Goal: Task Accomplishment & Management: Manage account settings

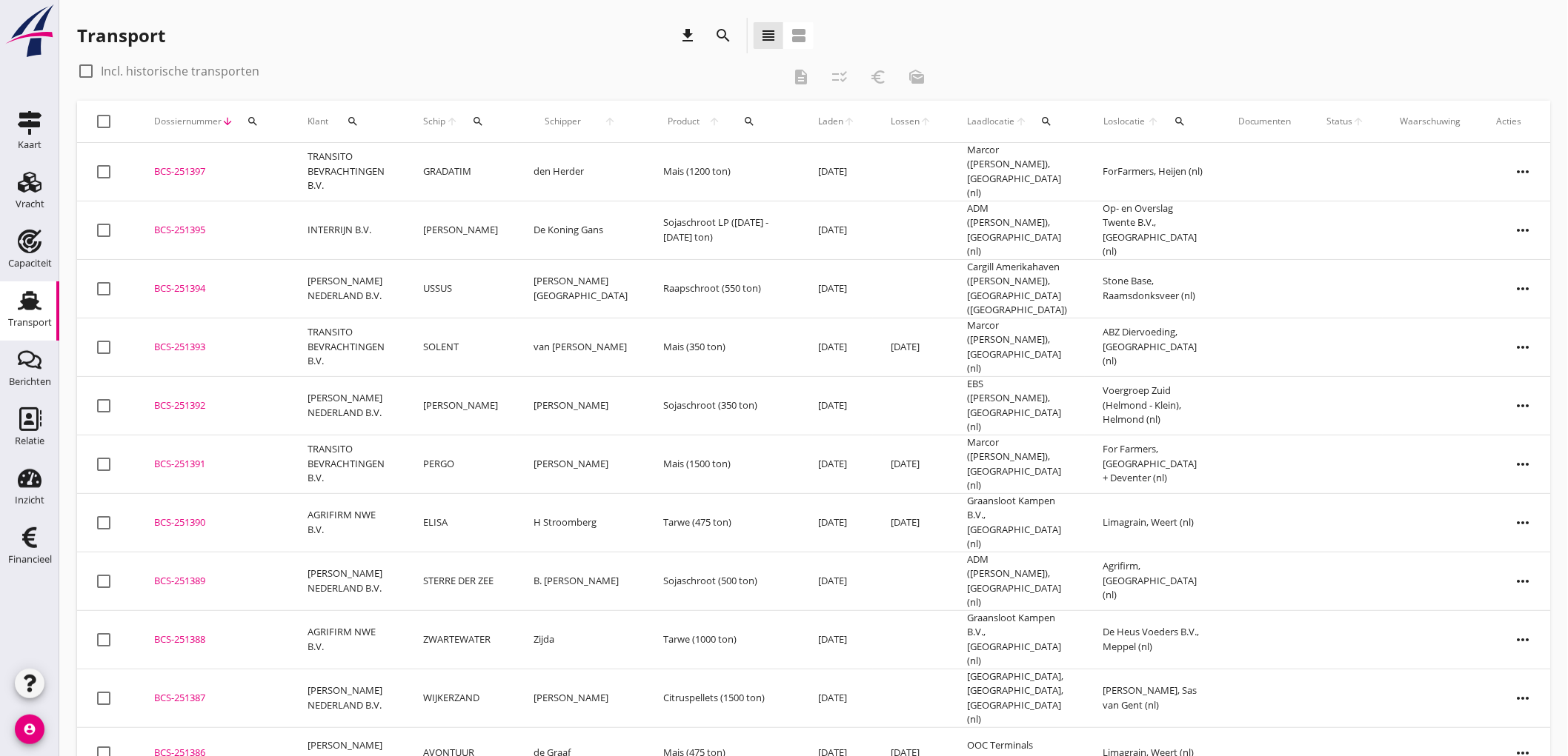
click at [0, 320] on link "Transport Transport" at bounding box center [29, 311] width 59 height 59
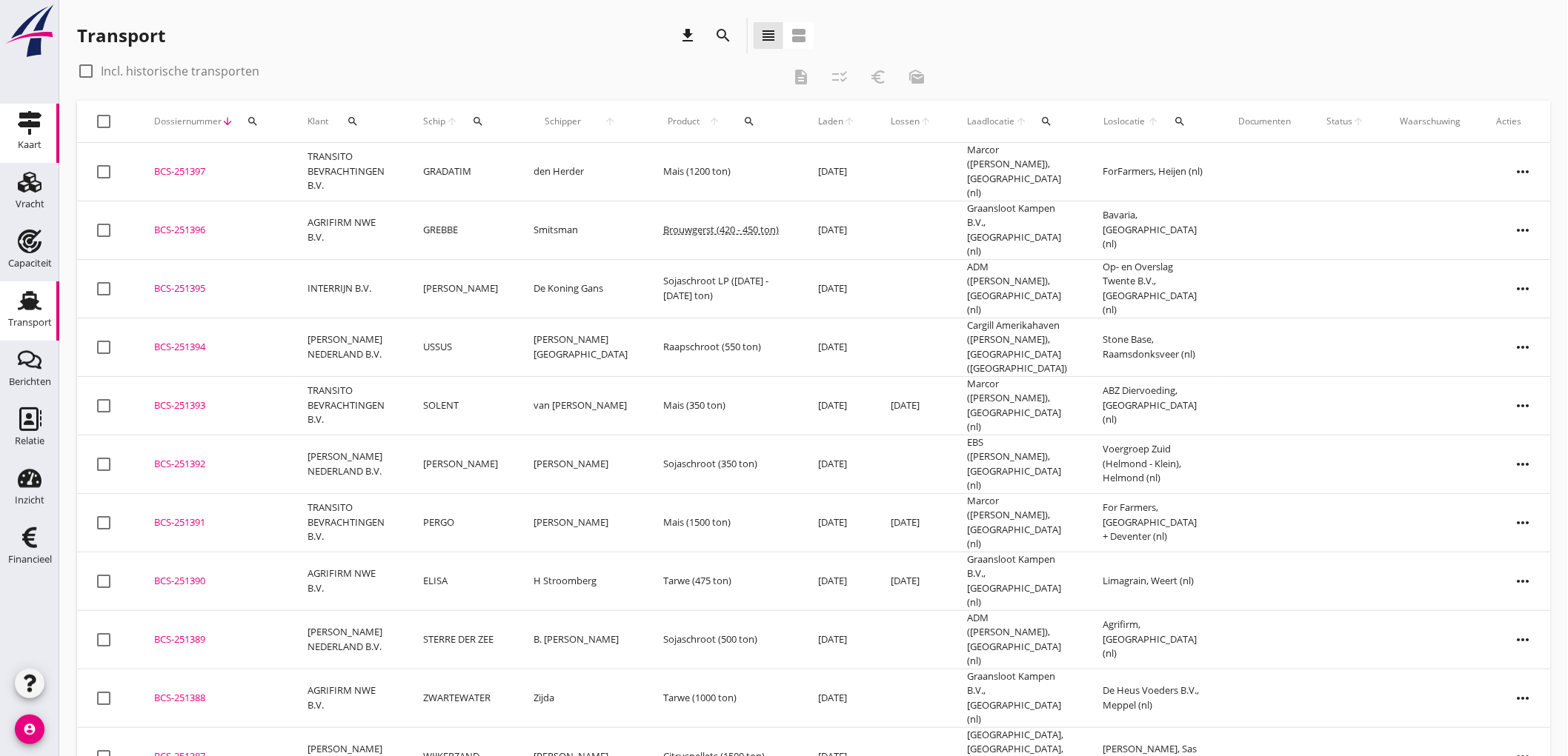
click at [28, 135] on div "Kaart" at bounding box center [29, 145] width 23 height 20
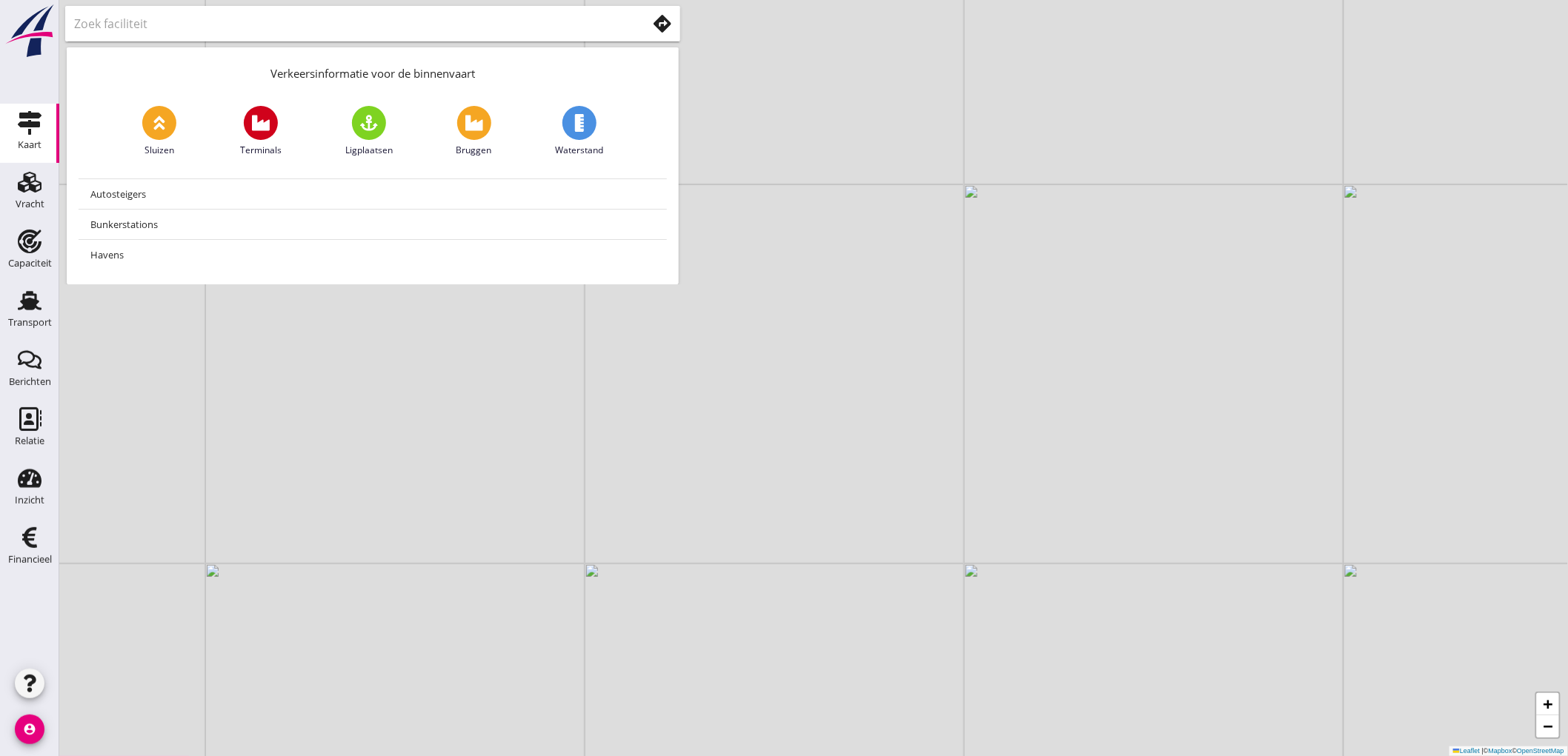
click at [670, 17] on icon at bounding box center [662, 23] width 17 height 17
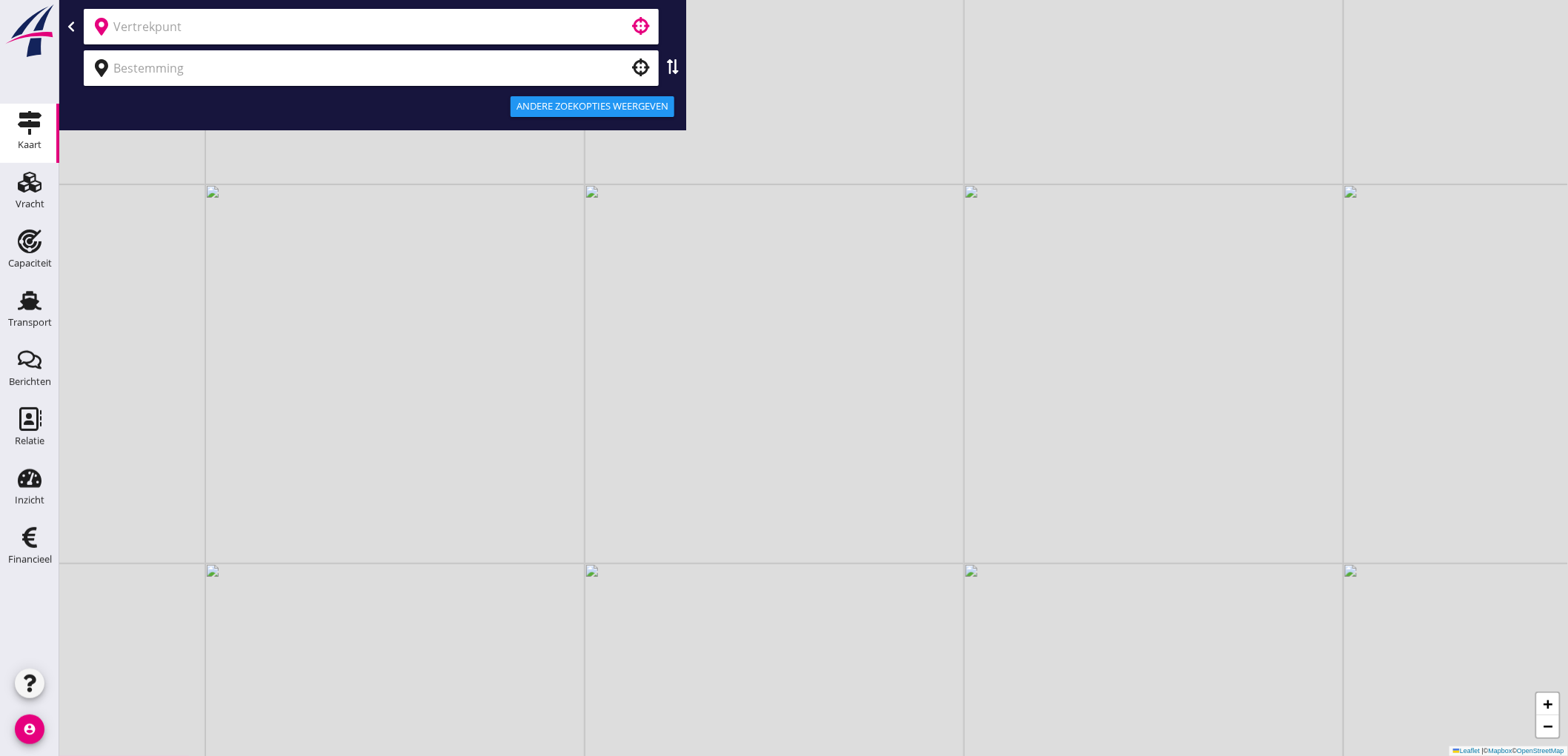
click at [399, 34] on input "text" at bounding box center [361, 26] width 495 height 23
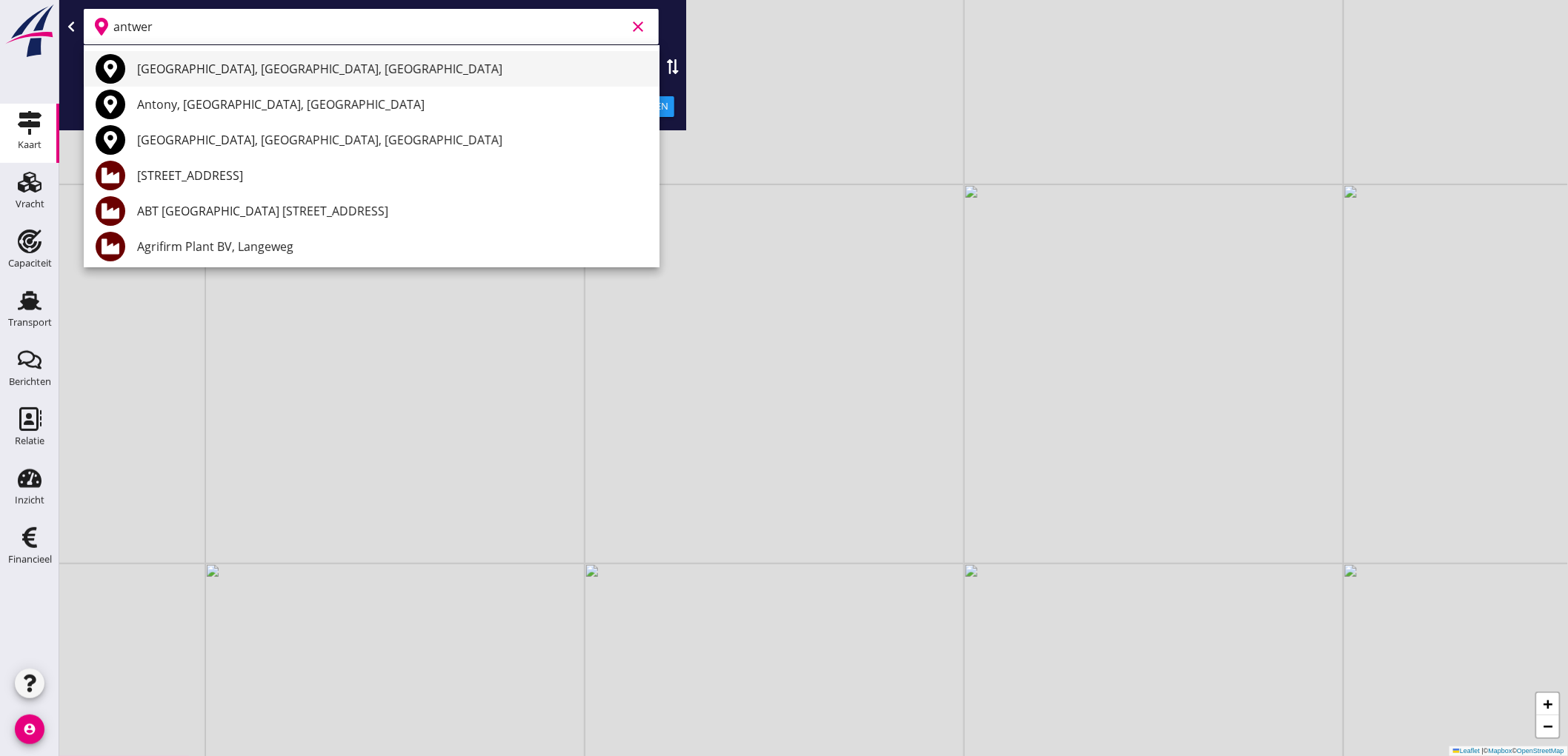
click at [193, 70] on div "Antwerpen, Antwerp, Belgium" at bounding box center [392, 69] width 511 height 17
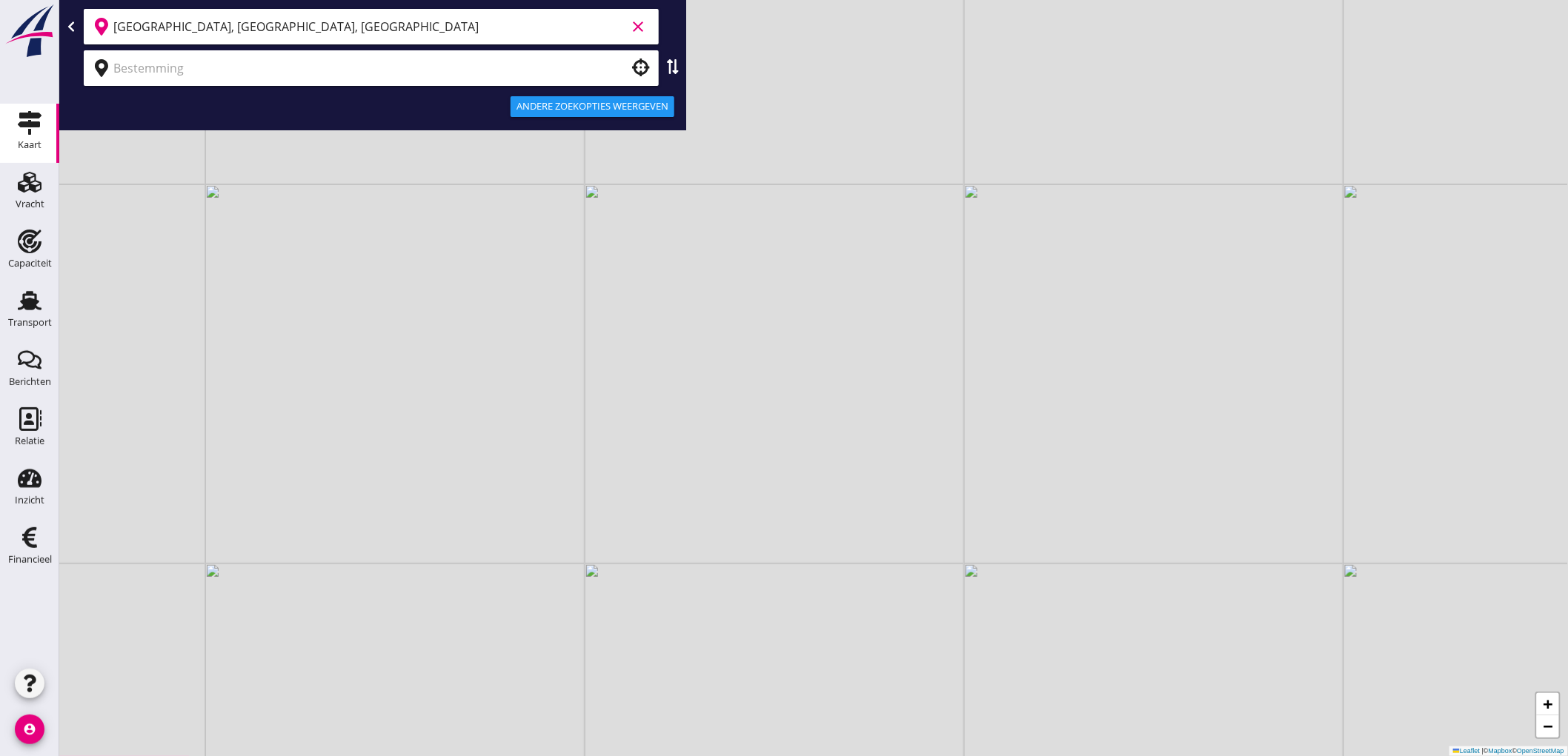
type input "Antwerpen, Antwerp, Belgium"
click at [193, 70] on input "text" at bounding box center [361, 68] width 495 height 23
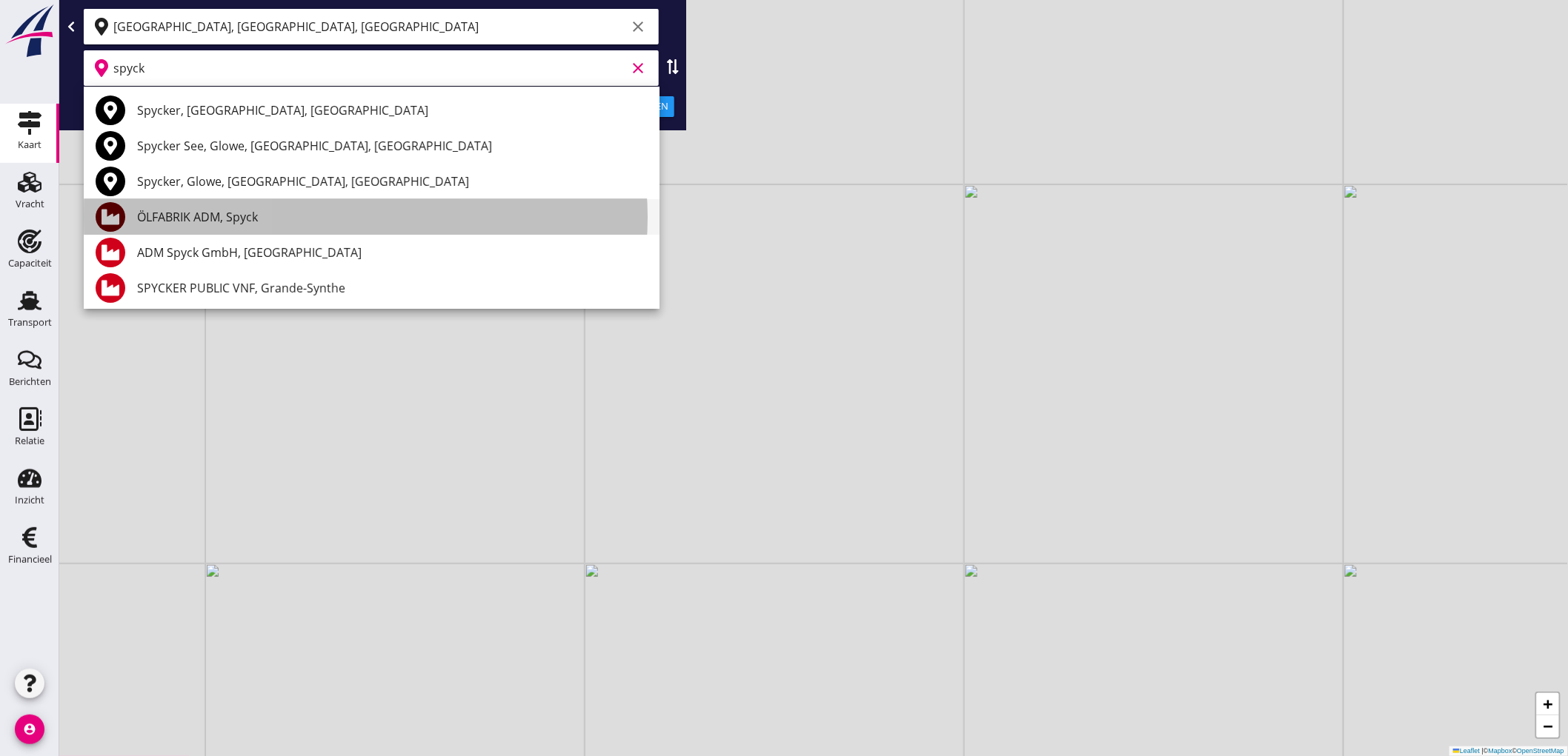
click at [243, 226] on div "ÖLFABRIK ADM, Spyck" at bounding box center [392, 216] width 511 height 36
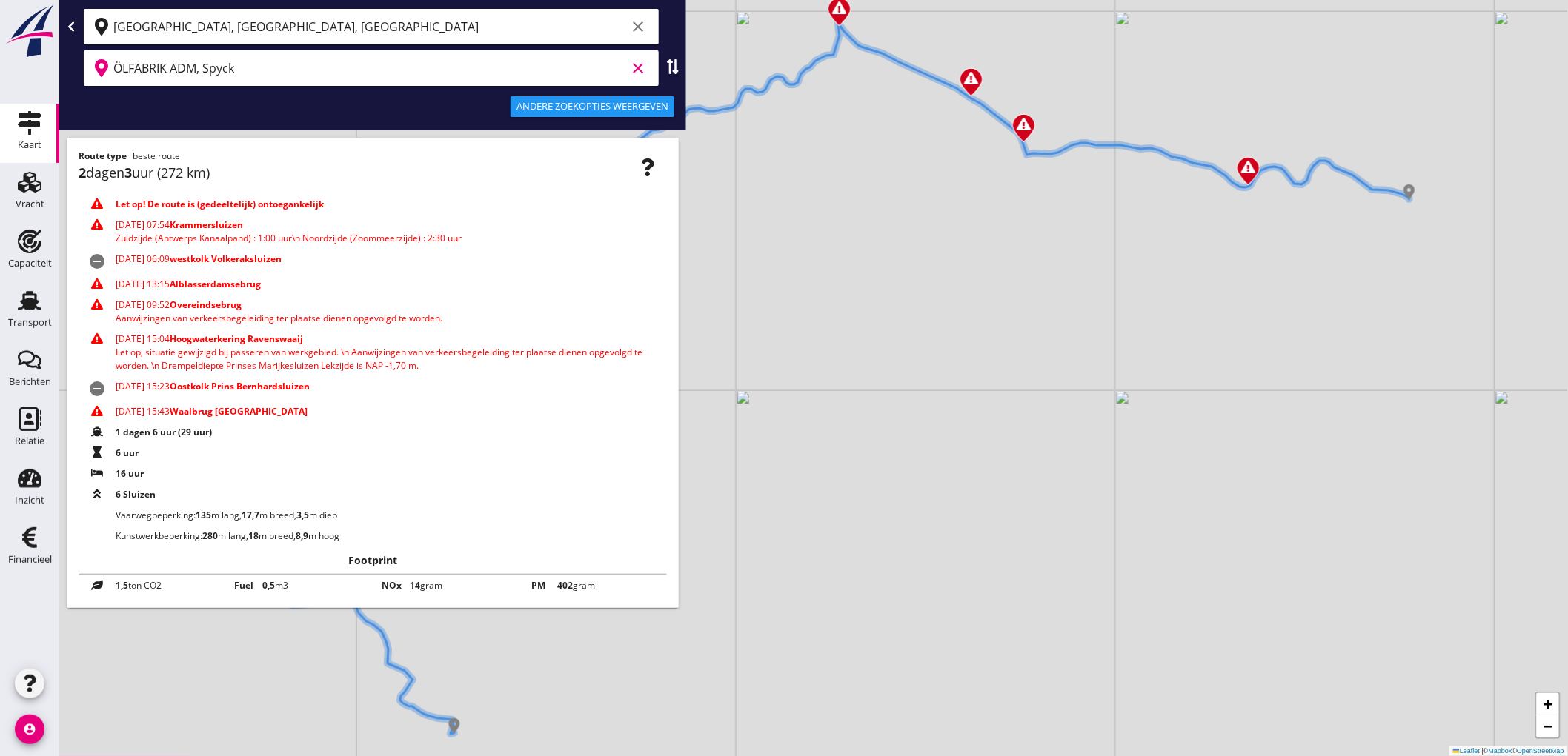
type input "ÖLFABRIK ADM, Spyck"
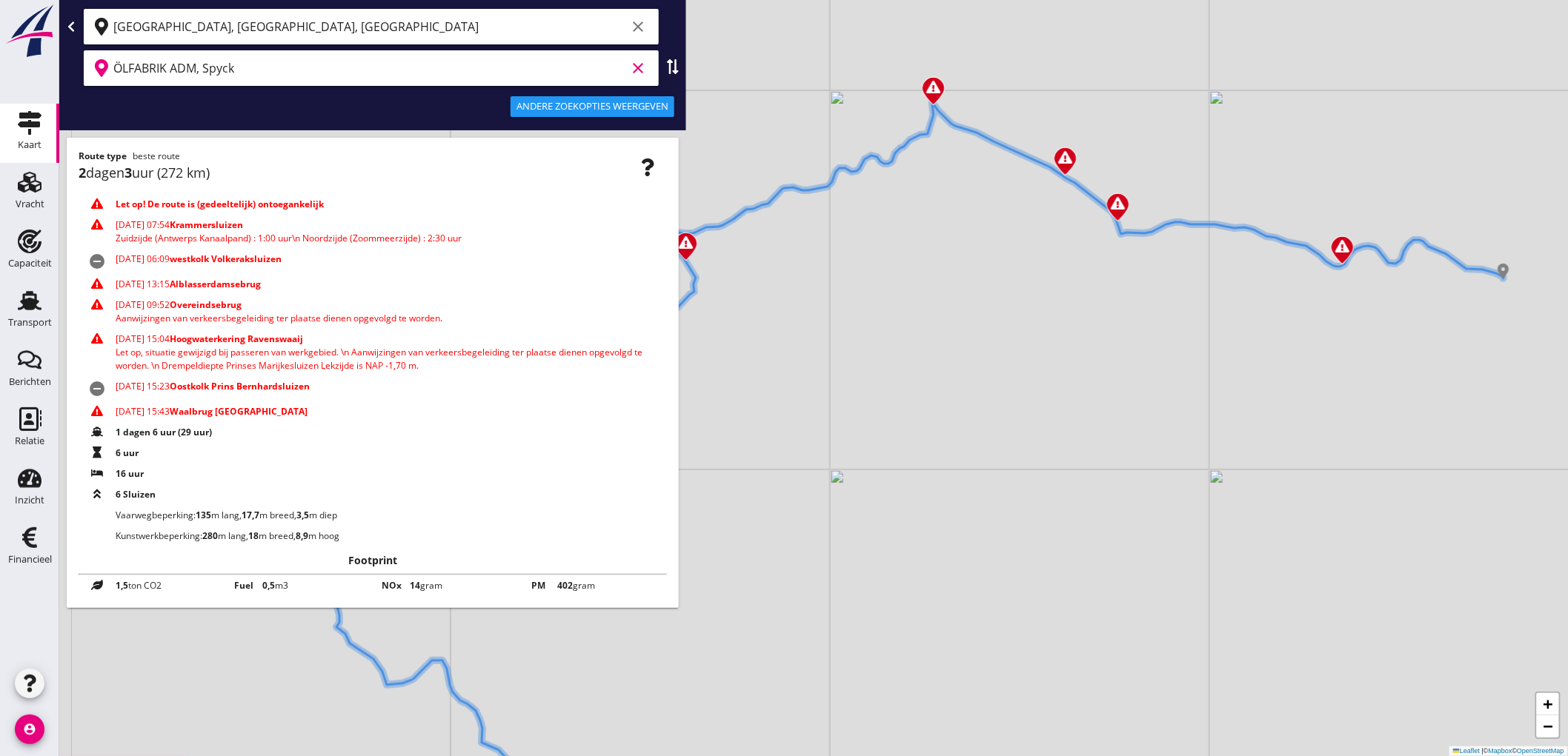
drag, startPoint x: 835, startPoint y: 171, endPoint x: 934, endPoint y: 255, distance: 129.8
click at [934, 255] on div "+ − Leaflet | © Mapbox © OpenStreetMap" at bounding box center [814, 378] width 1509 height 756
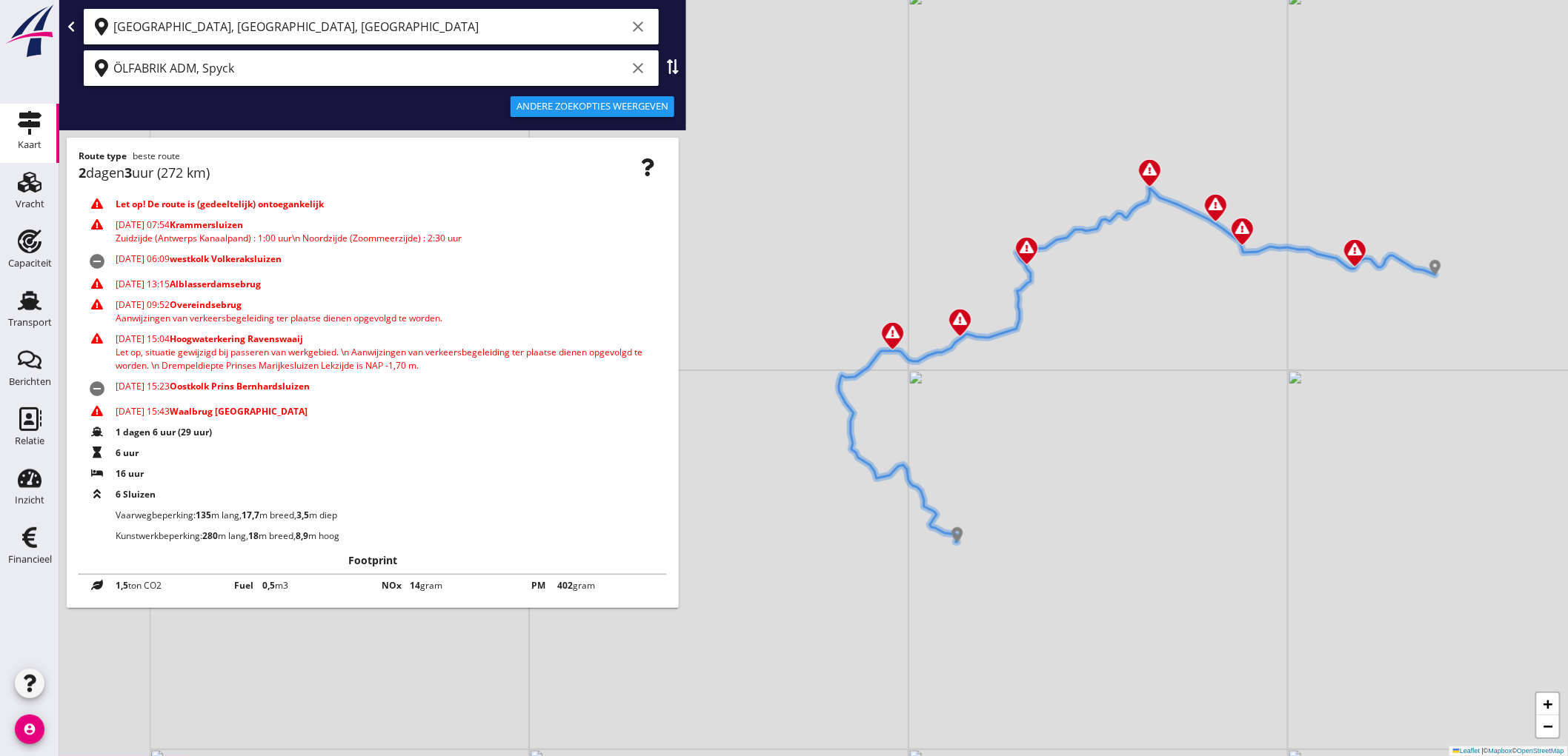
drag, startPoint x: 1084, startPoint y: 302, endPoint x: 1300, endPoint y: 302, distance: 216.0
click at [1300, 302] on div "+ − Leaflet | © Mapbox © OpenStreetMap" at bounding box center [814, 378] width 1509 height 756
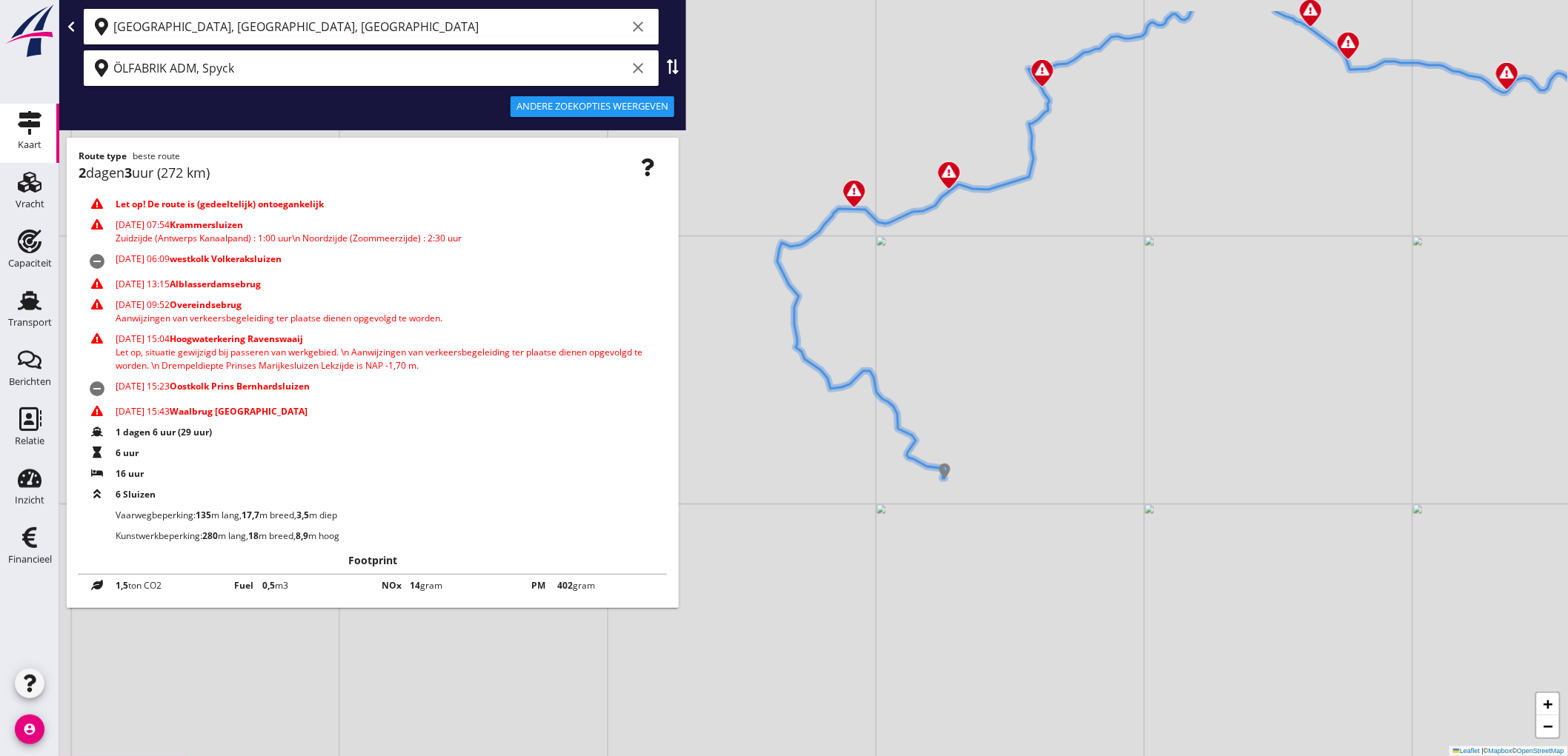
drag, startPoint x: 1068, startPoint y: 364, endPoint x: 1028, endPoint y: 463, distance: 106.8
click at [1037, 460] on div "+ − Leaflet | © Mapbox © OpenStreetMap" at bounding box center [814, 378] width 1509 height 756
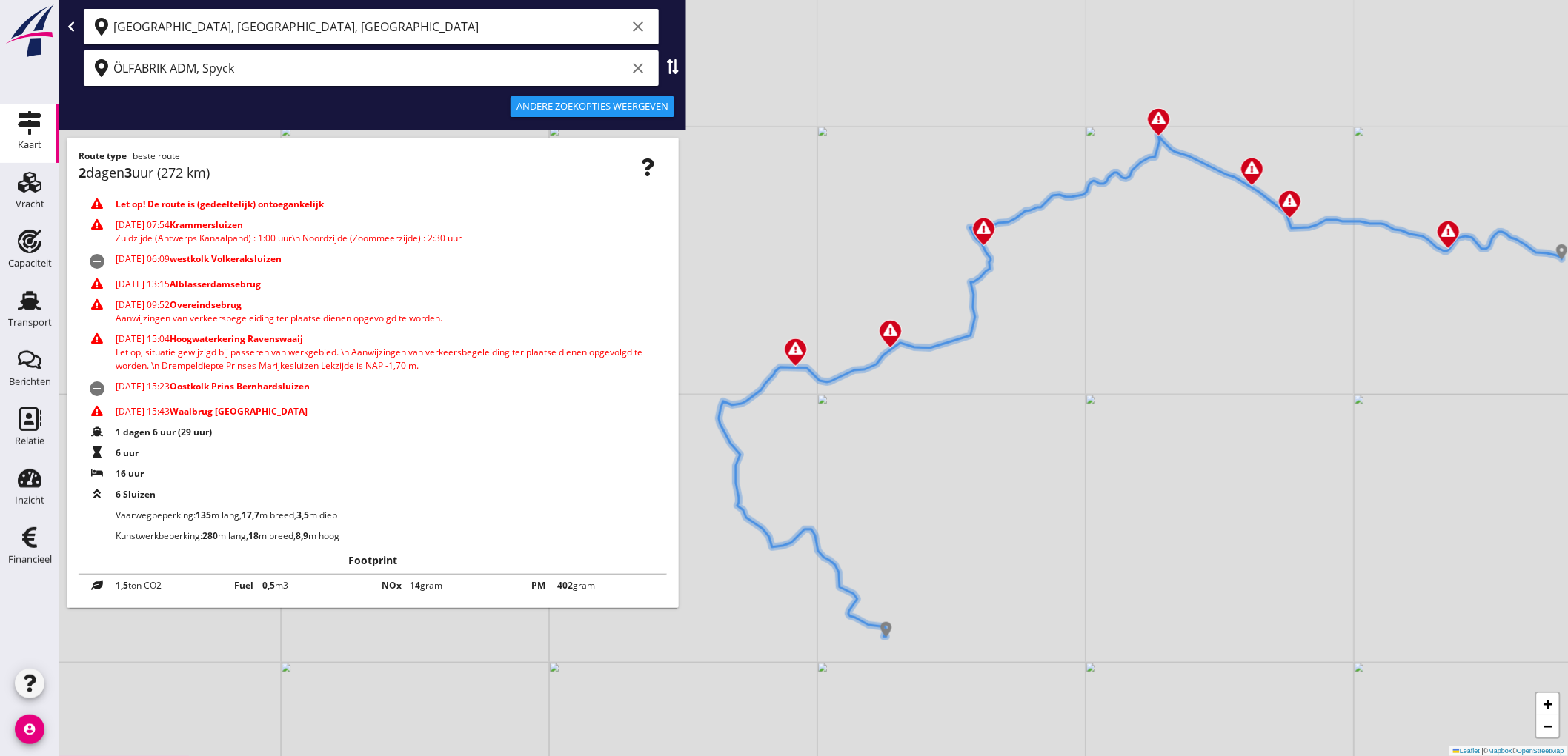
drag, startPoint x: 1080, startPoint y: 335, endPoint x: 1019, endPoint y: 470, distance: 148.1
click at [1022, 475] on div "+ − Leaflet | © Mapbox © OpenStreetMap" at bounding box center [814, 378] width 1509 height 756
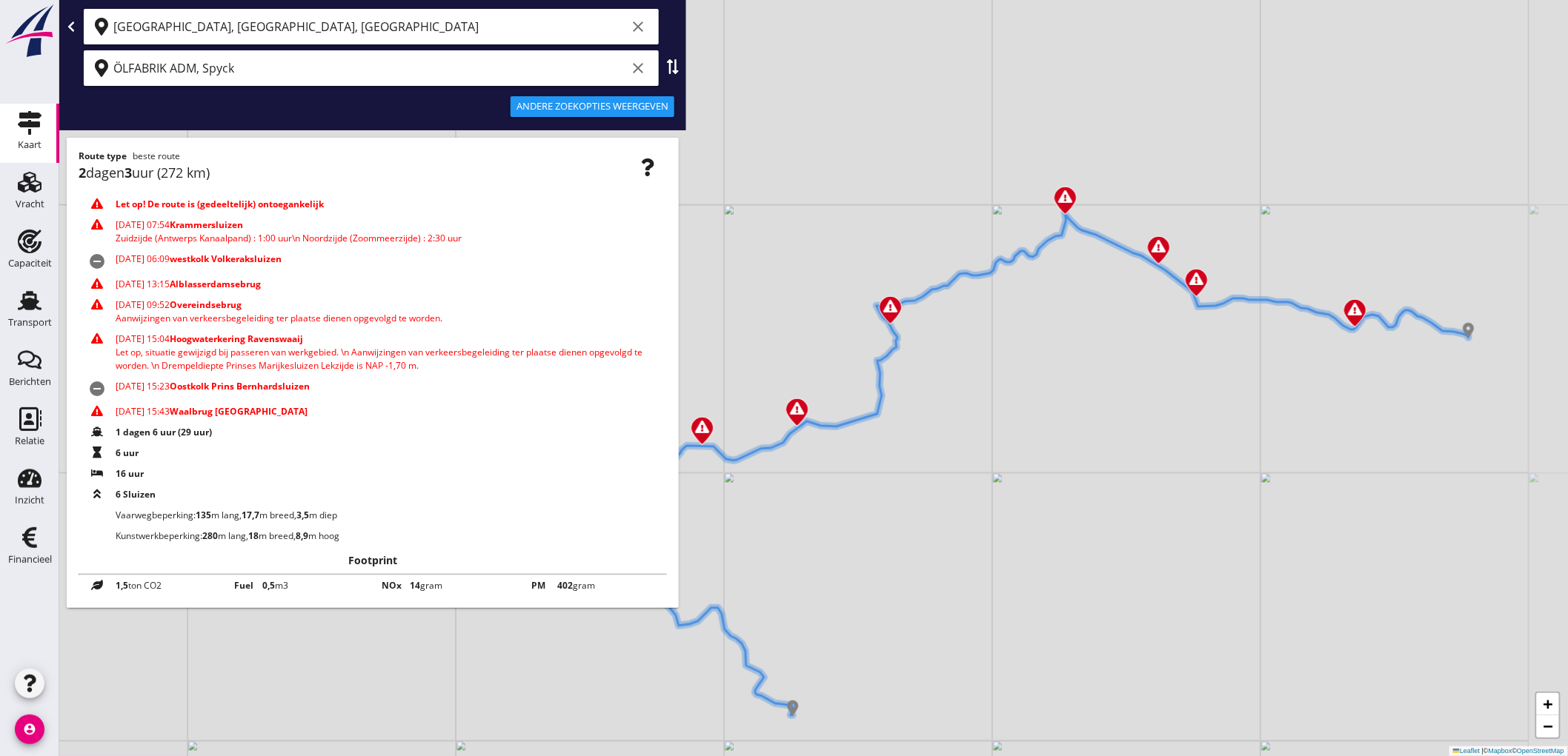
drag, startPoint x: 1113, startPoint y: 340, endPoint x: 1056, endPoint y: 380, distance: 69.6
click at [1056, 380] on div "+ − Leaflet | © Mapbox © OpenStreetMap" at bounding box center [814, 378] width 1509 height 756
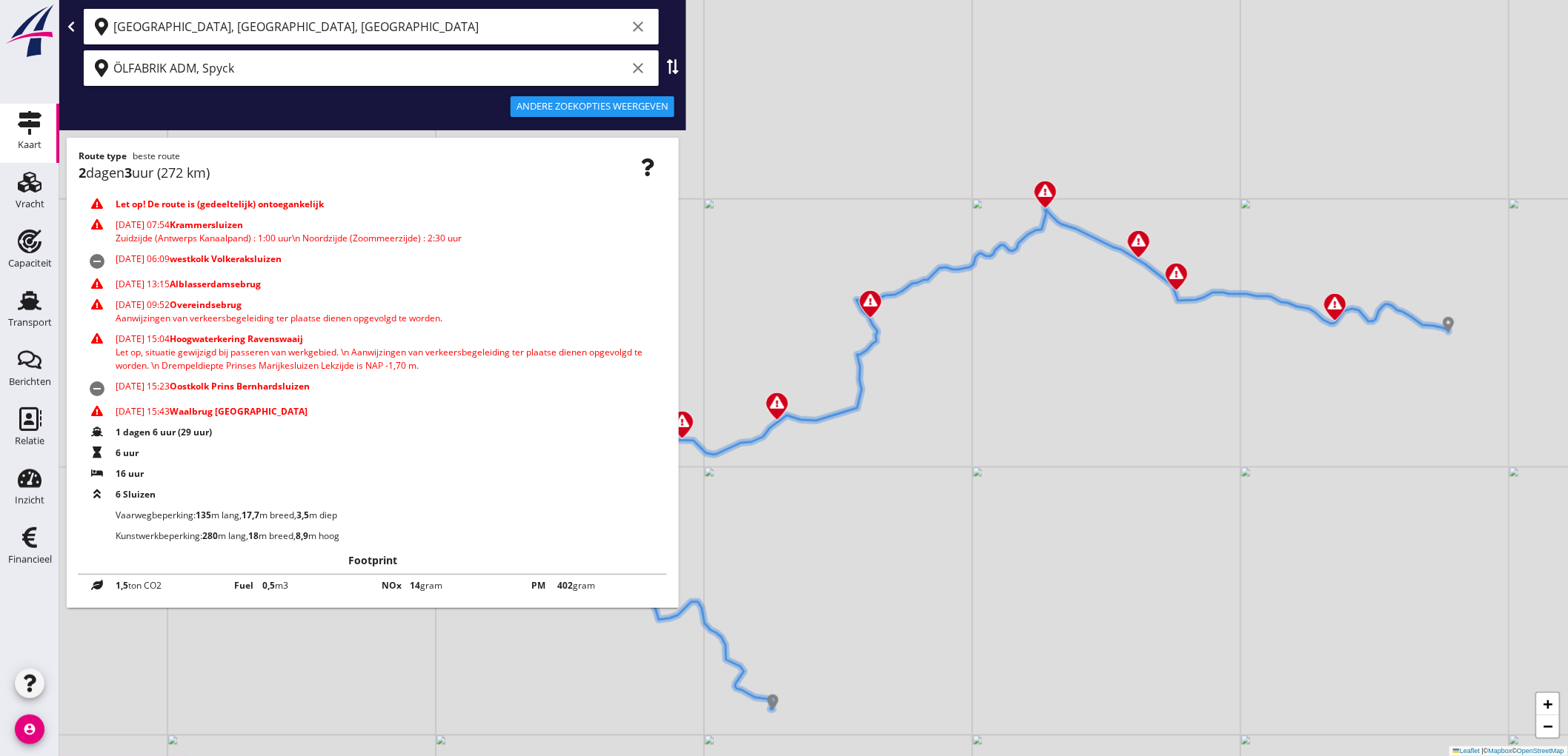
drag, startPoint x: 1065, startPoint y: 372, endPoint x: 1046, endPoint y: 366, distance: 19.9
click at [1046, 366] on div "+ − Leaflet | © Mapbox © OpenStreetMap" at bounding box center [814, 378] width 1509 height 756
click at [26, 319] on div "Transport" at bounding box center [29, 322] width 44 height 10
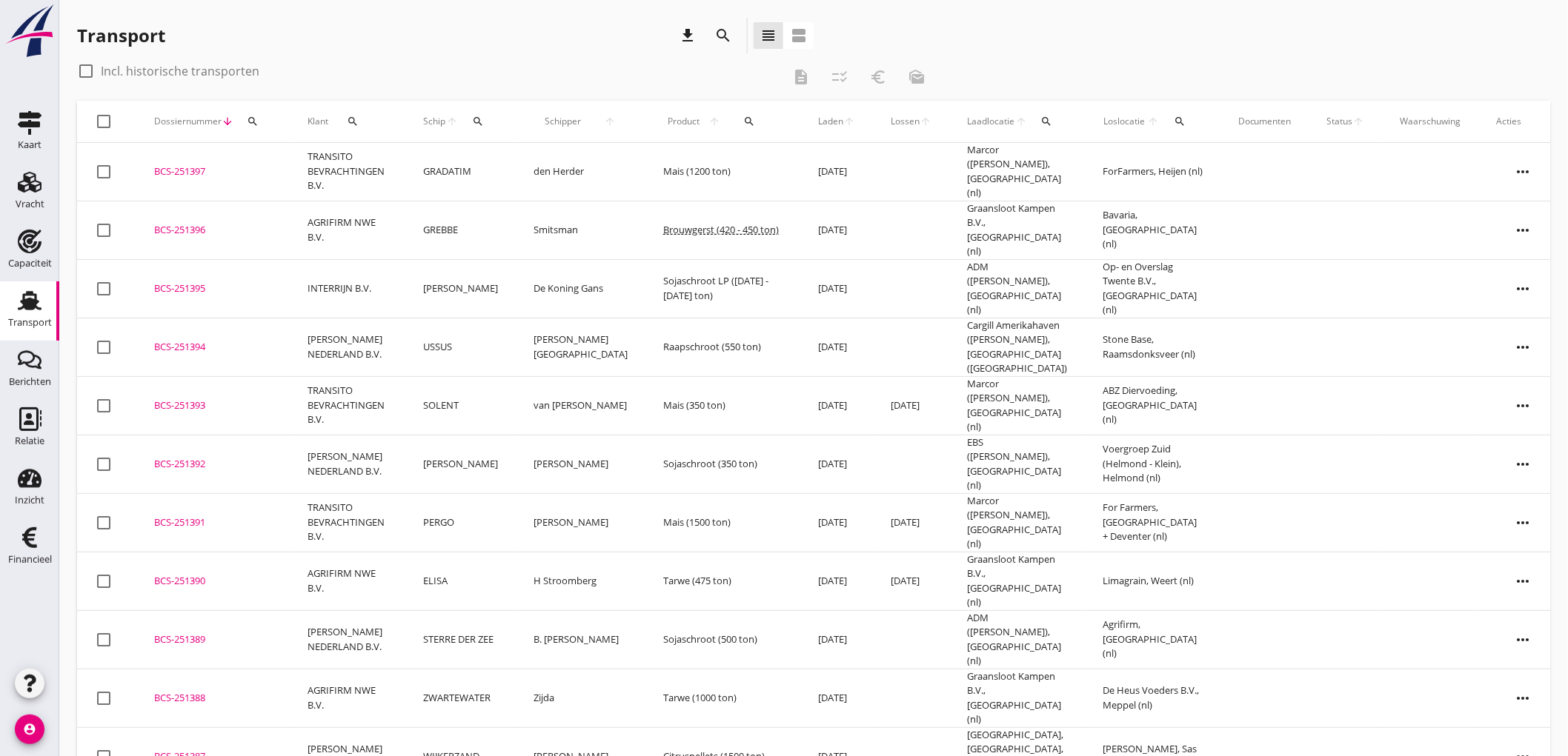
click at [690, 39] on icon "download" at bounding box center [687, 35] width 17 height 17
drag, startPoint x: 457, startPoint y: 427, endPoint x: 460, endPoint y: 418, distance: 9.5
click at [457, 435] on td "[PERSON_NAME]" at bounding box center [460, 464] width 111 height 58
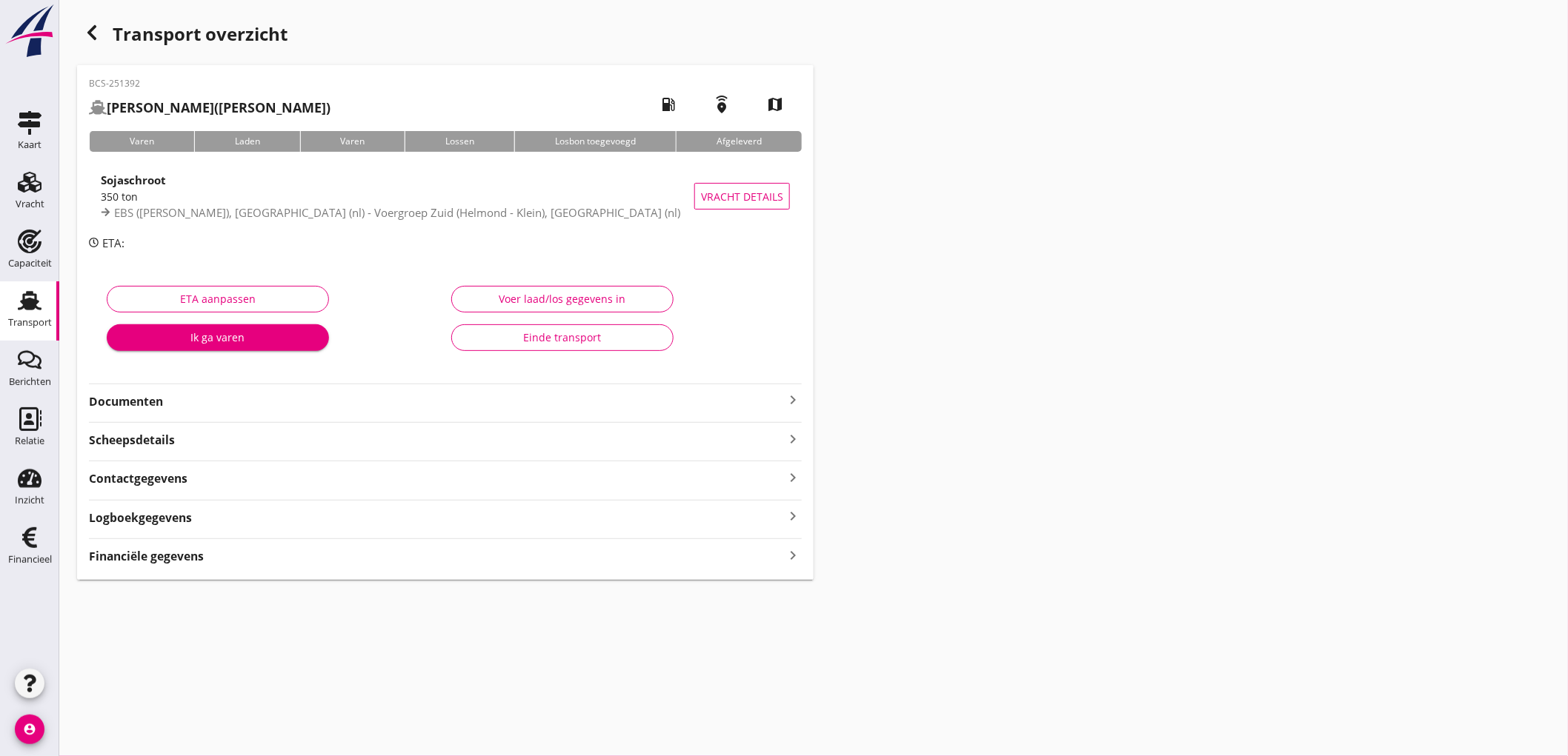
click at [158, 553] on strong "Financiële gegevens" at bounding box center [147, 557] width 115 height 17
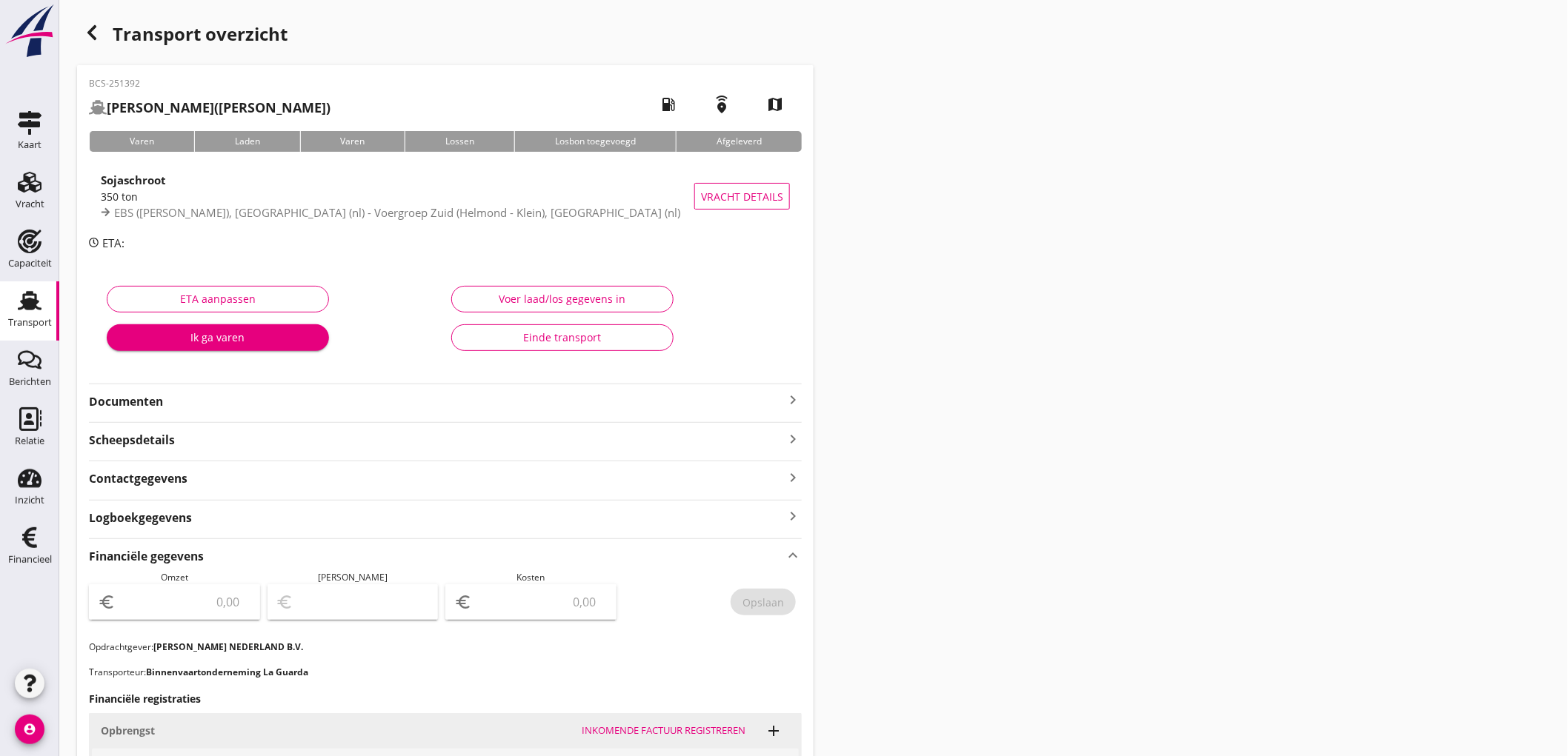
scroll to position [329, 0]
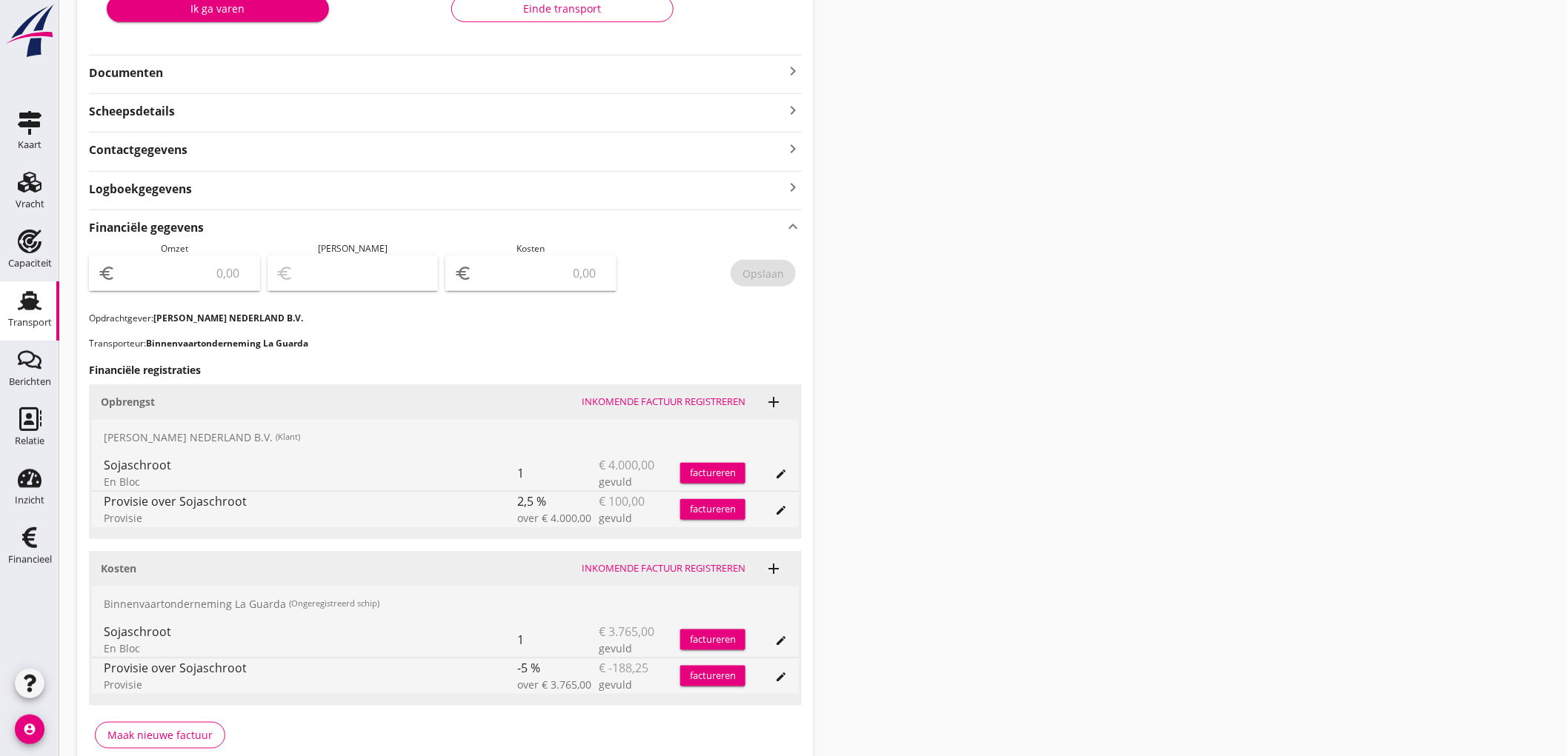
click at [219, 278] on input "number" at bounding box center [184, 273] width 133 height 23
type input "3900"
type input "3897.00"
type input "3"
type input "3865.00"
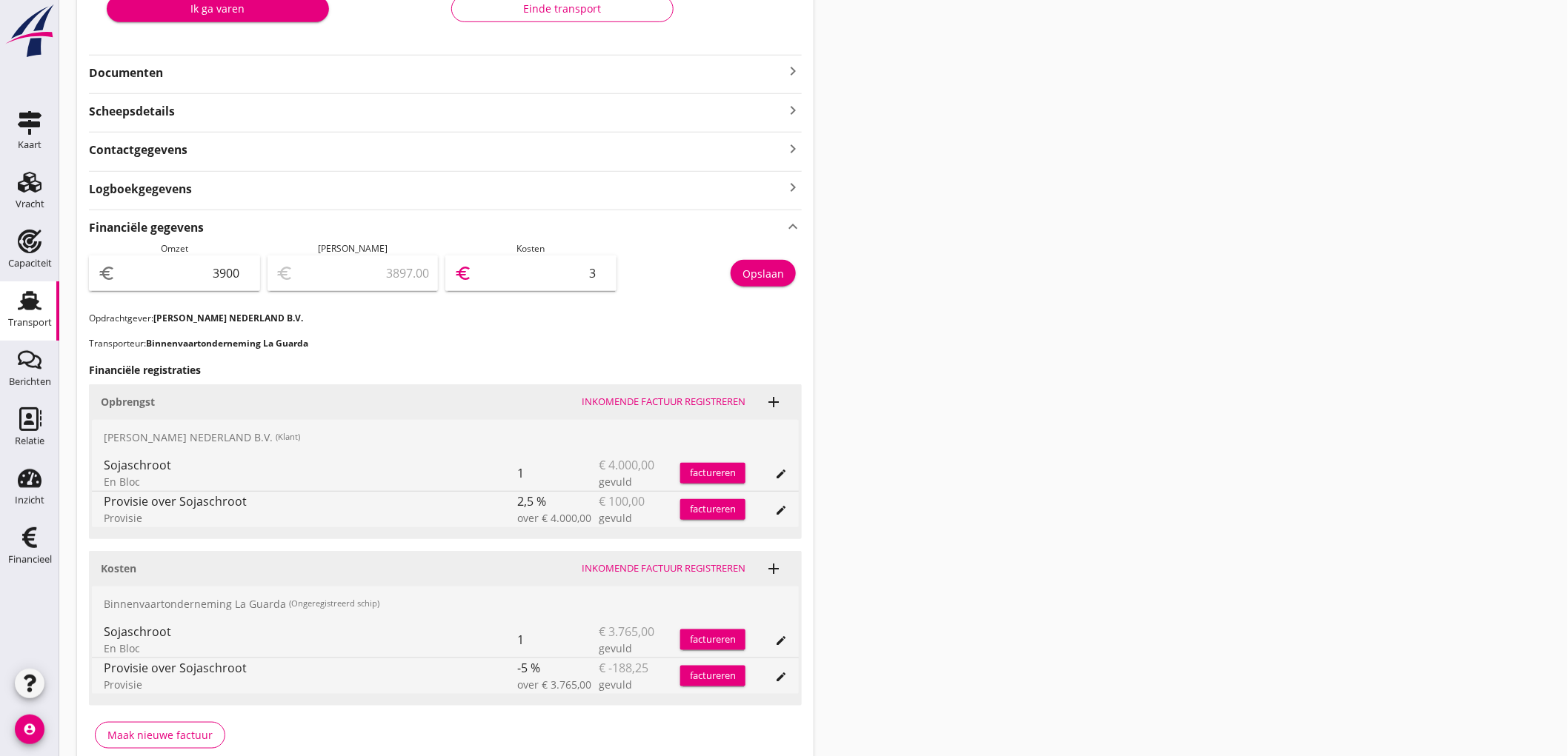
type input "35"
type input "3543.00"
type input "357"
type input "324.00"
type input "3576"
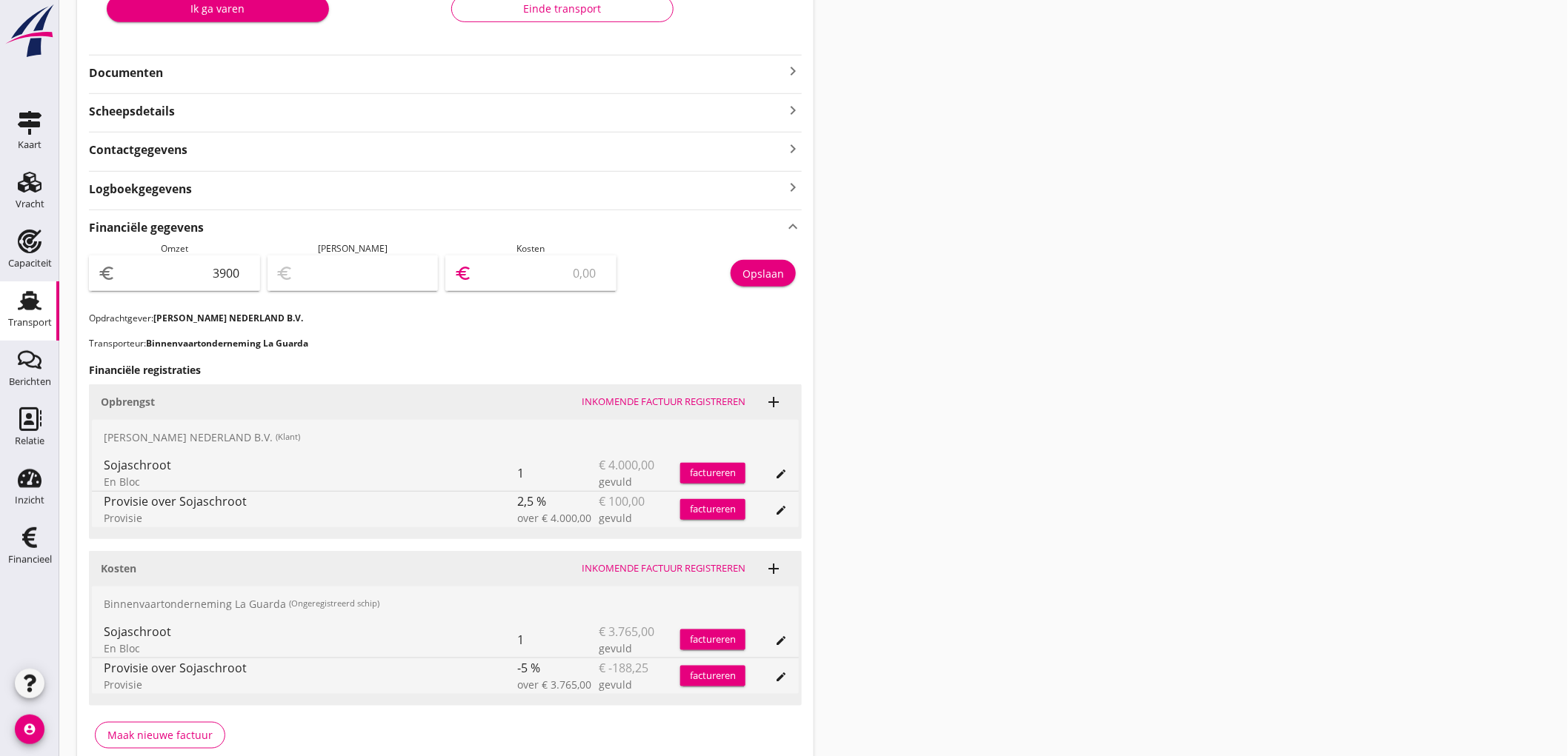
type input "323.30"
type input "3576.7"
type input "323.25"
type input "3576.75"
click at [769, 285] on button "Opslaan" at bounding box center [763, 273] width 65 height 26
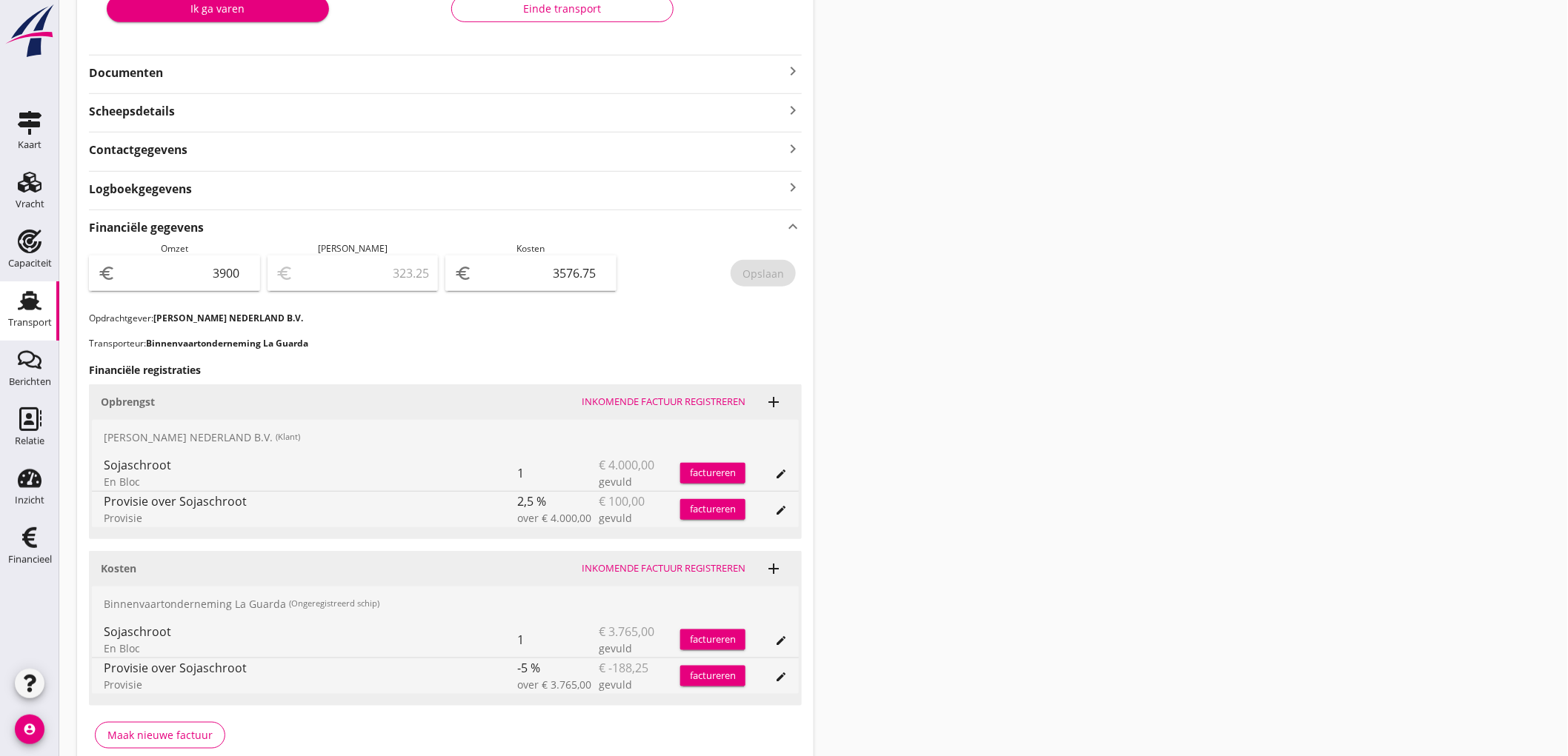
click at [35, 313] on div "Transport" at bounding box center [29, 322] width 44 height 20
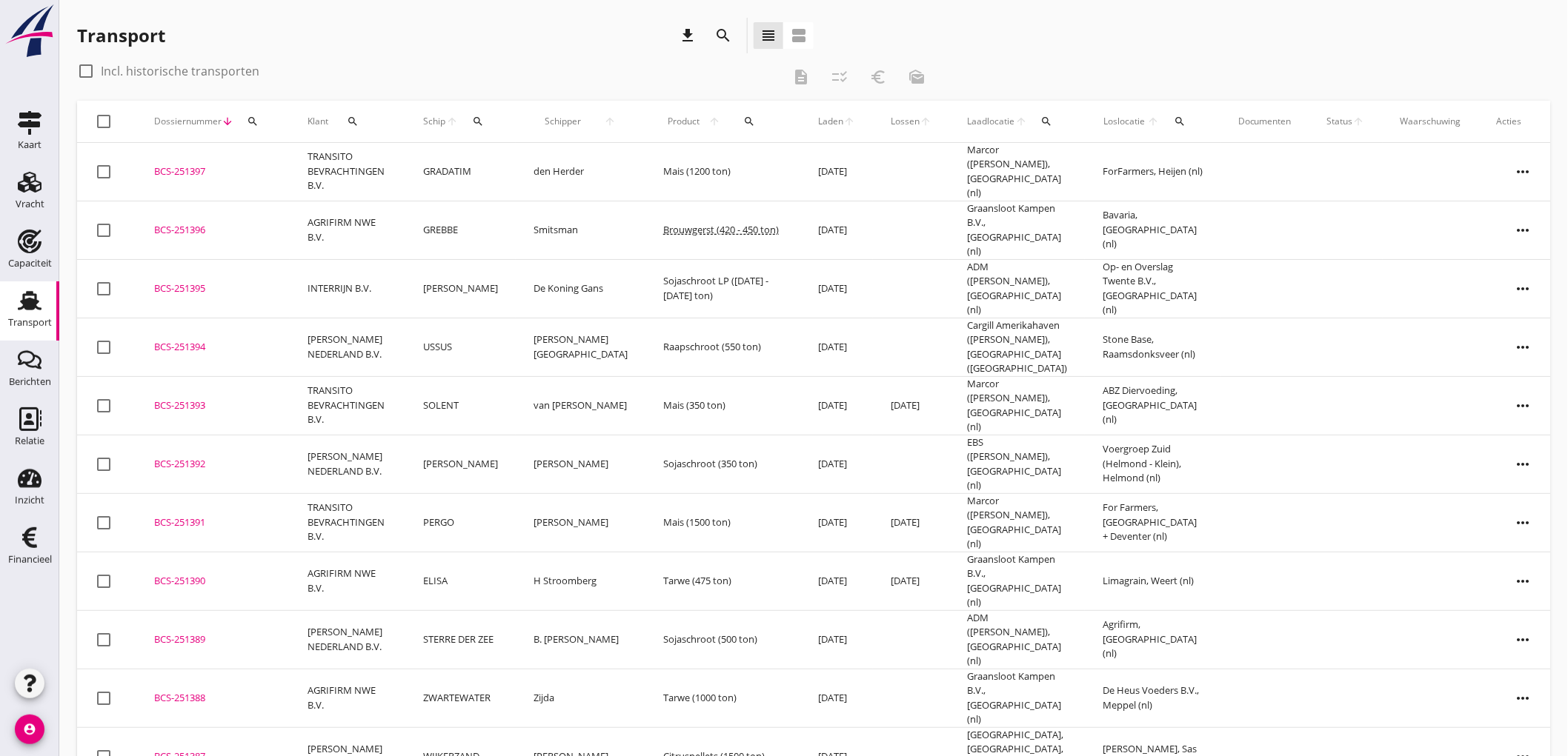
click at [515, 377] on td "SOLENT" at bounding box center [460, 406] width 111 height 58
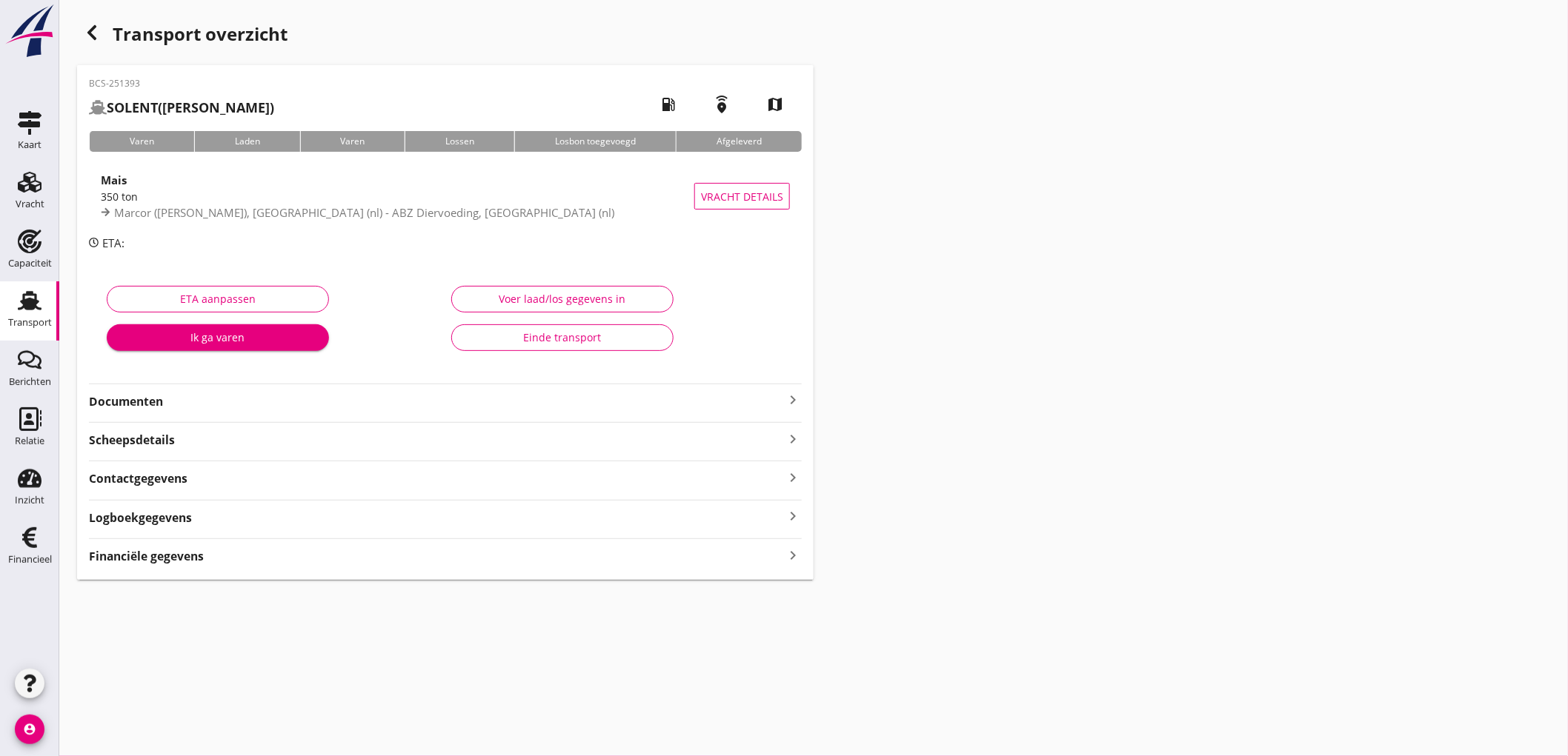
click at [115, 550] on strong "Financiële gegevens" at bounding box center [147, 557] width 115 height 17
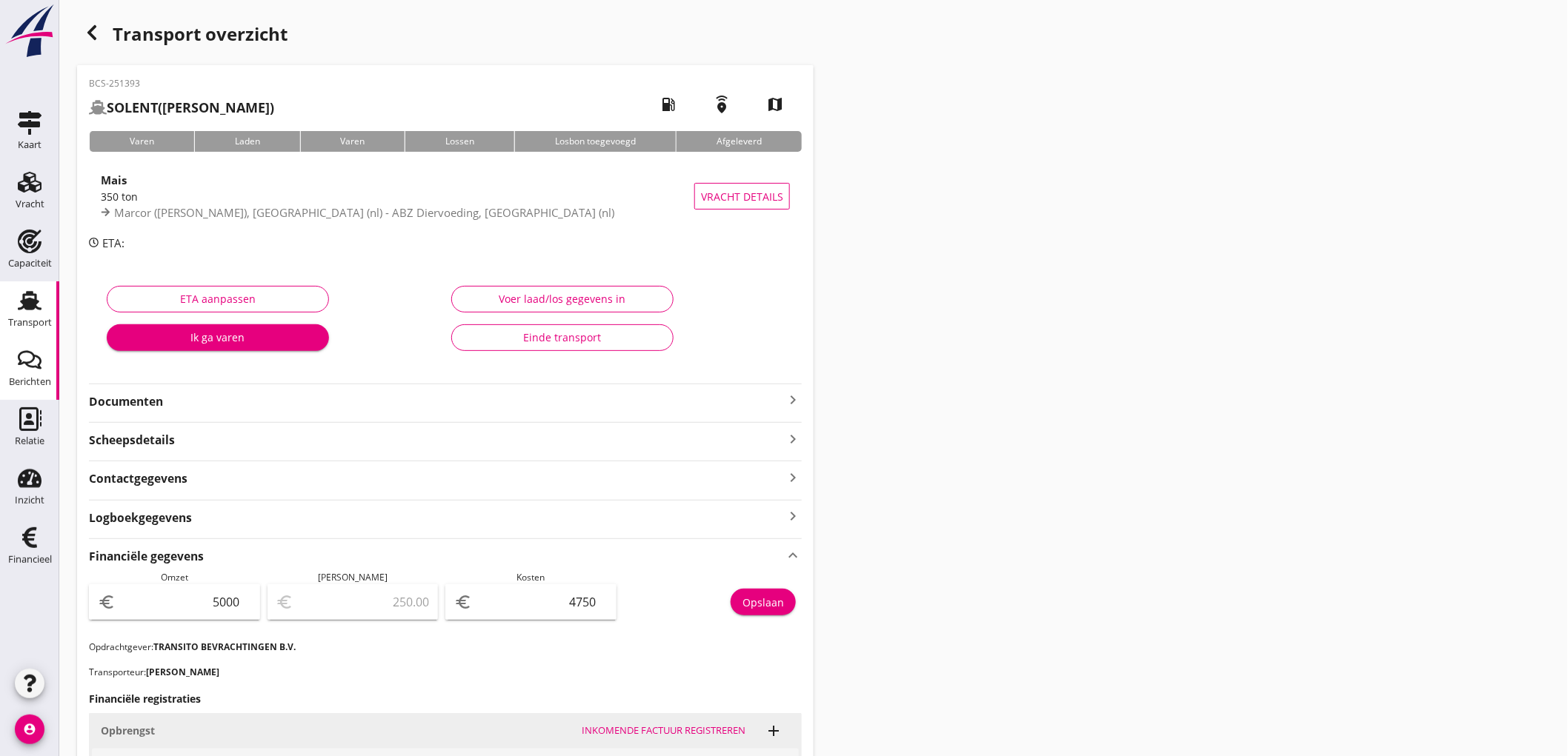
click at [0, 377] on link "Berichten Berichten" at bounding box center [29, 370] width 59 height 59
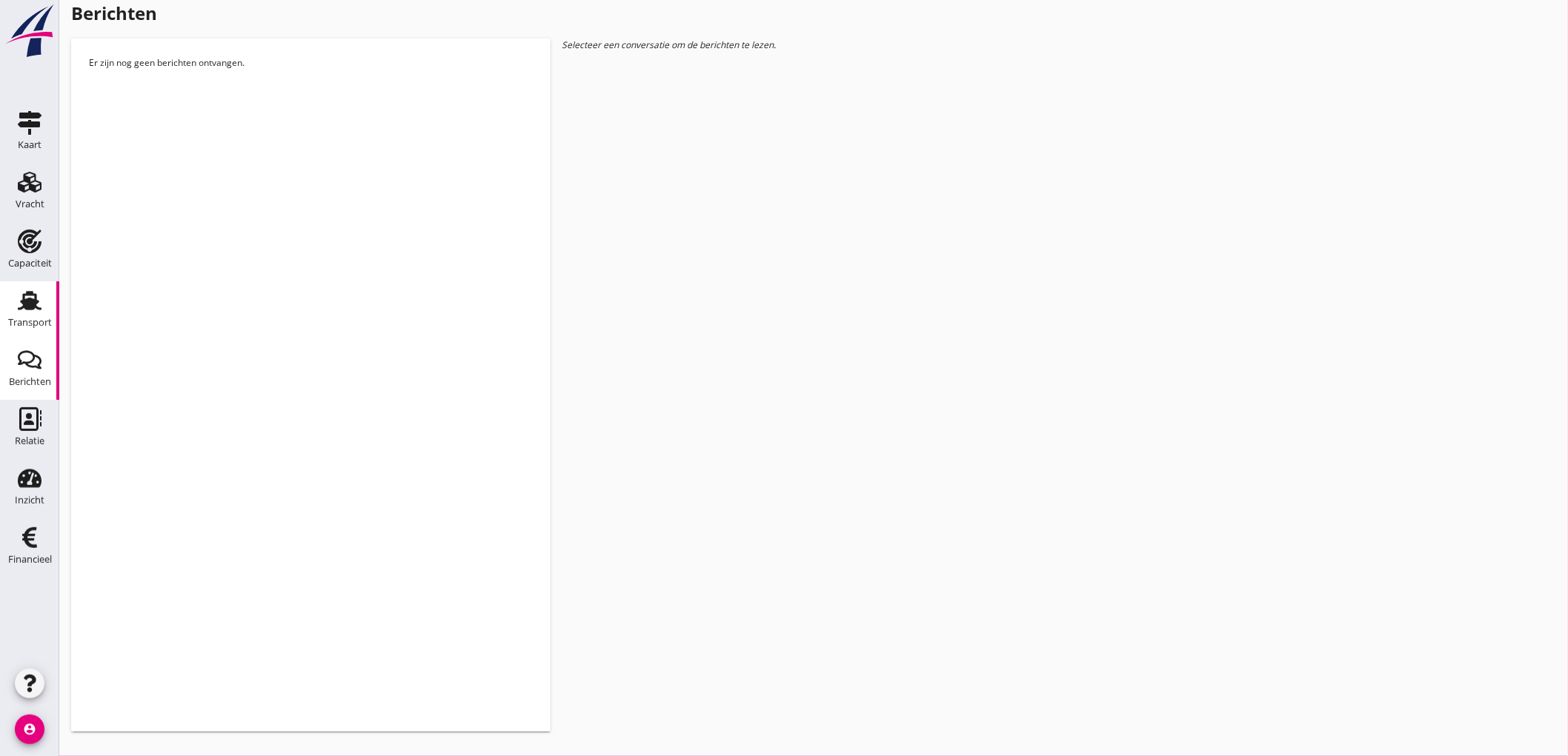
click at [0, 305] on link "Transport Transport" at bounding box center [29, 311] width 59 height 59
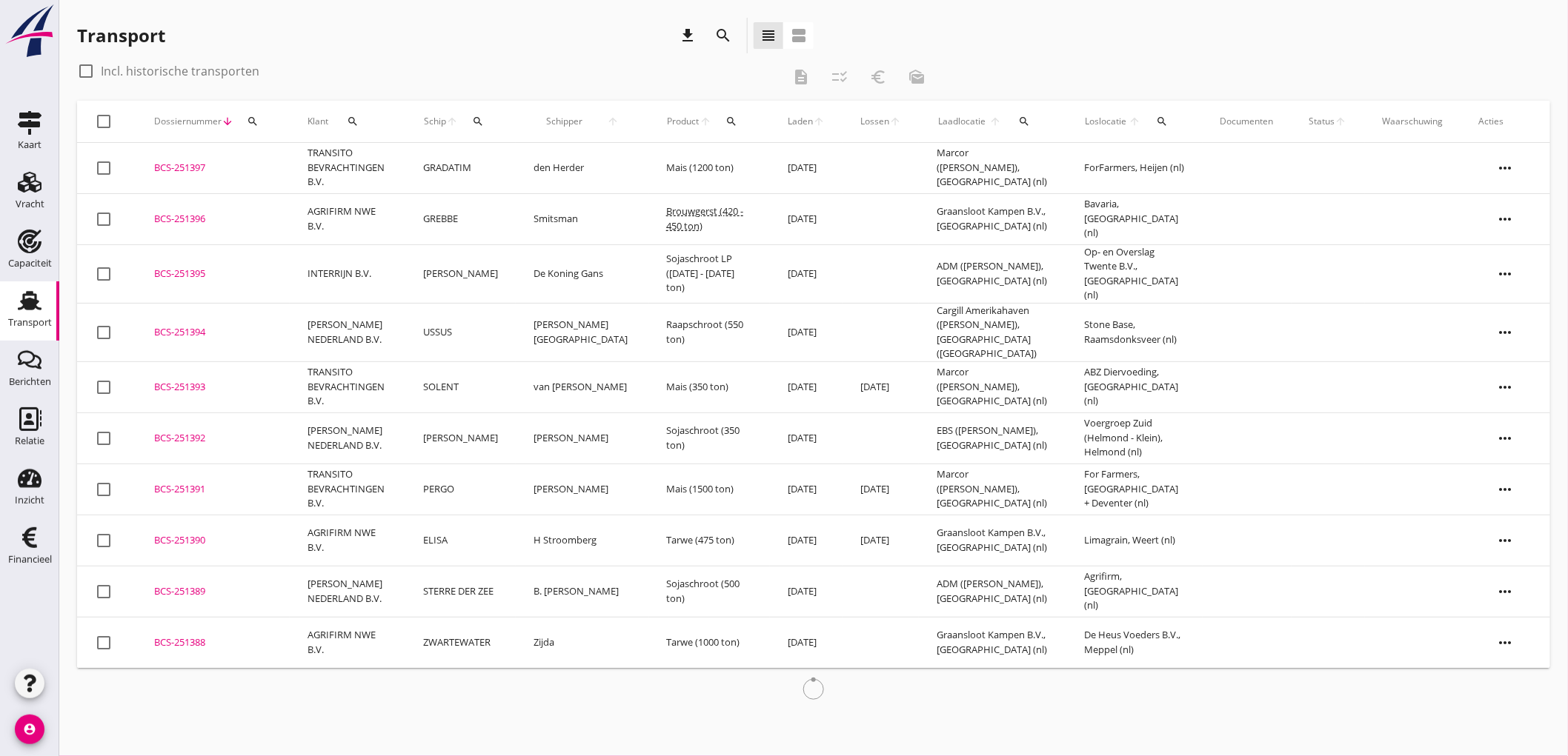
click at [515, 324] on td "USSUS" at bounding box center [460, 332] width 111 height 58
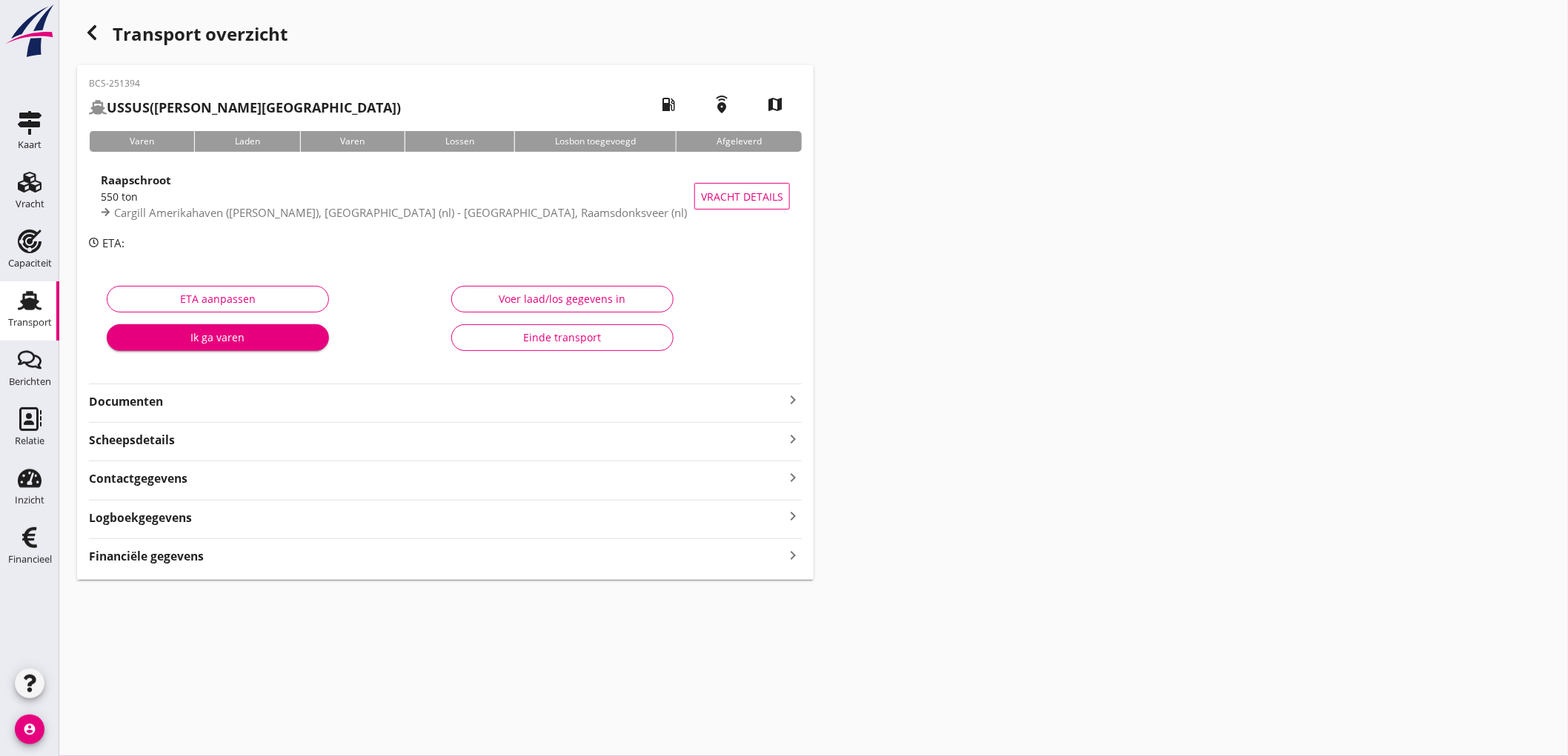
click at [361, 562] on div "Financiële gegevens keyboard_arrow_right" at bounding box center [446, 555] width 713 height 20
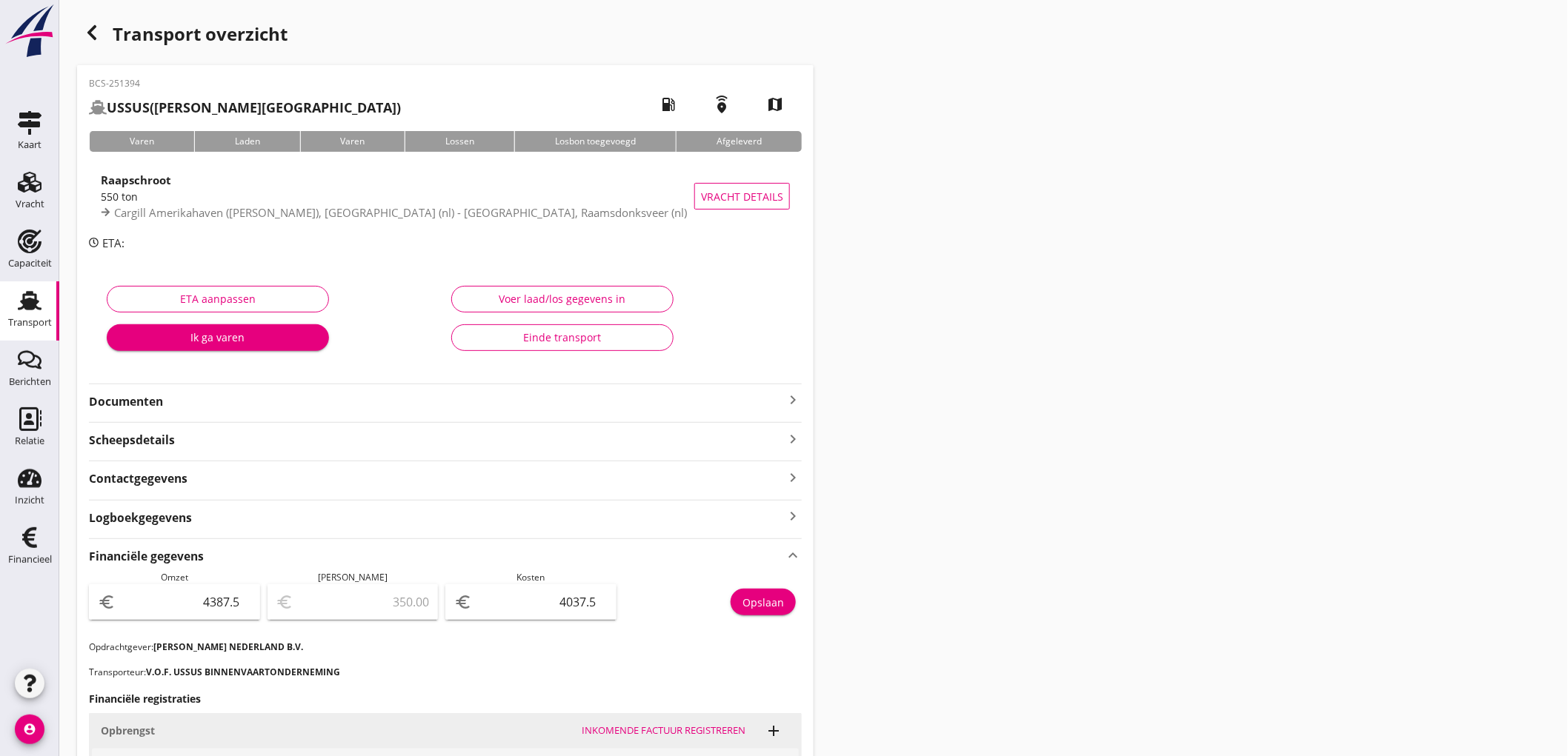
click at [0, 328] on link "Transport Transport" at bounding box center [29, 311] width 59 height 59
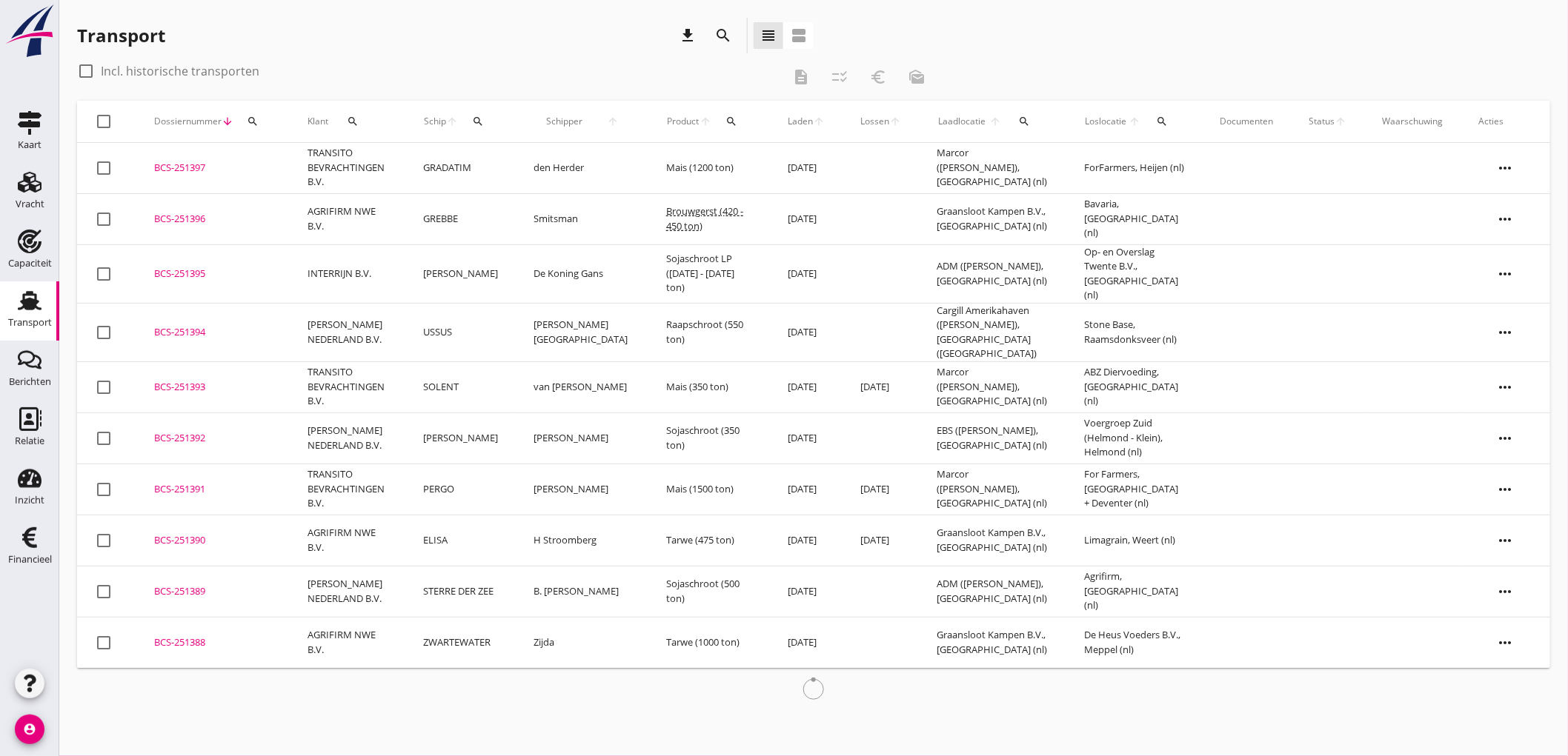
click at [482, 283] on td "[PERSON_NAME]" at bounding box center [460, 274] width 111 height 58
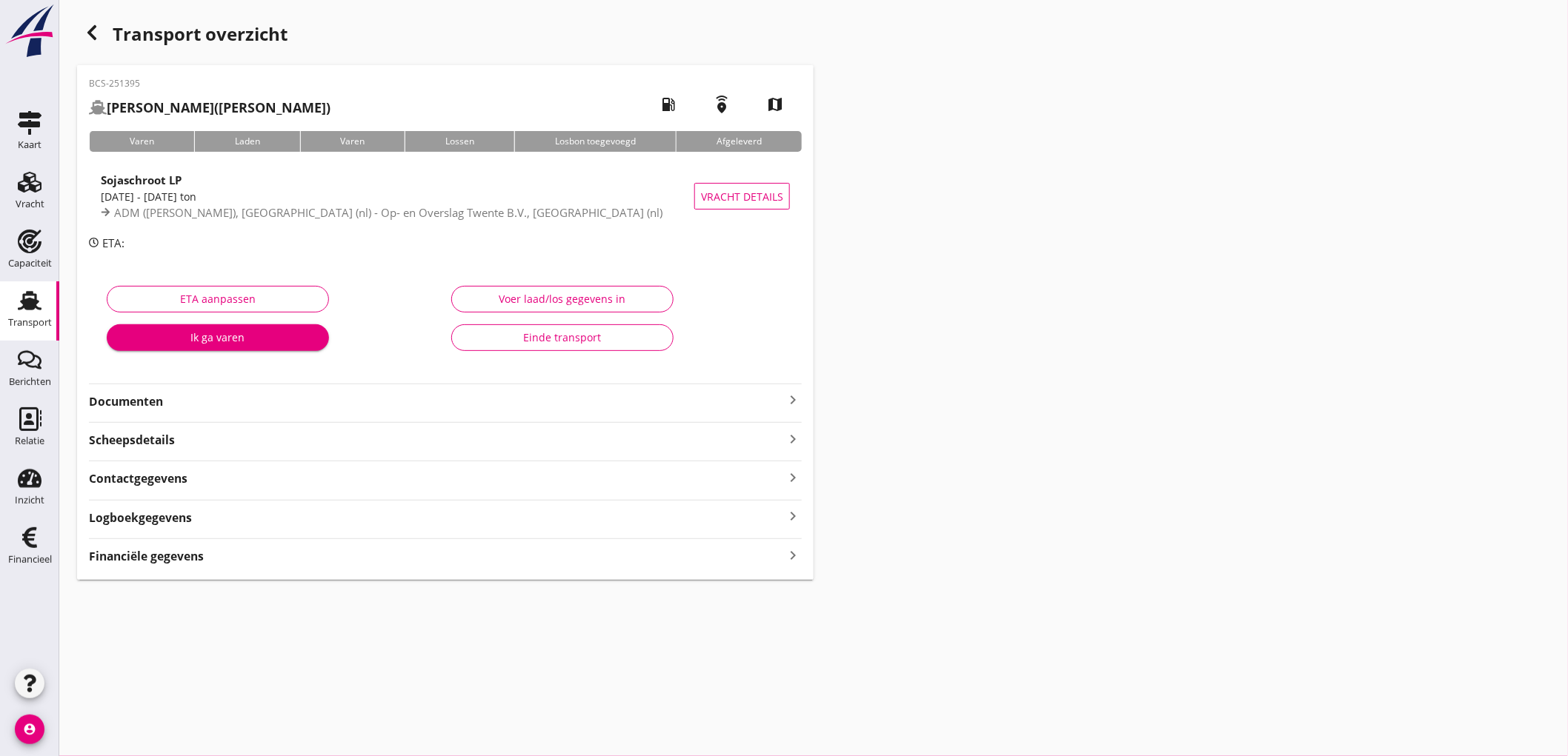
click at [215, 566] on div "BCS-251395 MARIA JEANET (De Koning Gans) local_gas_station emergency_share map …" at bounding box center [445, 322] width 737 height 514
click at [218, 561] on div "Financiële gegevens keyboard_arrow_right" at bounding box center [446, 555] width 713 height 20
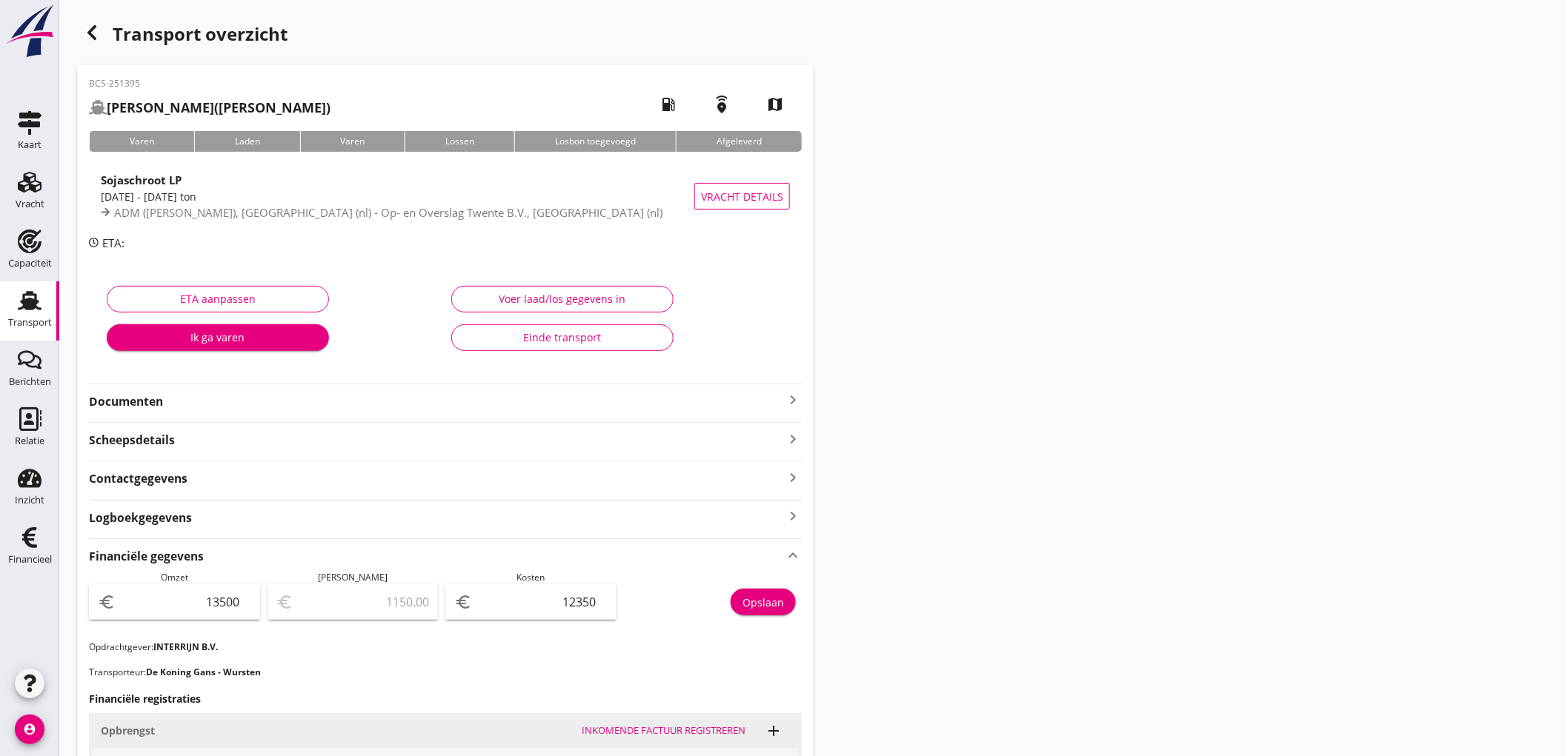
click at [18, 298] on icon "Transport" at bounding box center [29, 301] width 23 height 23
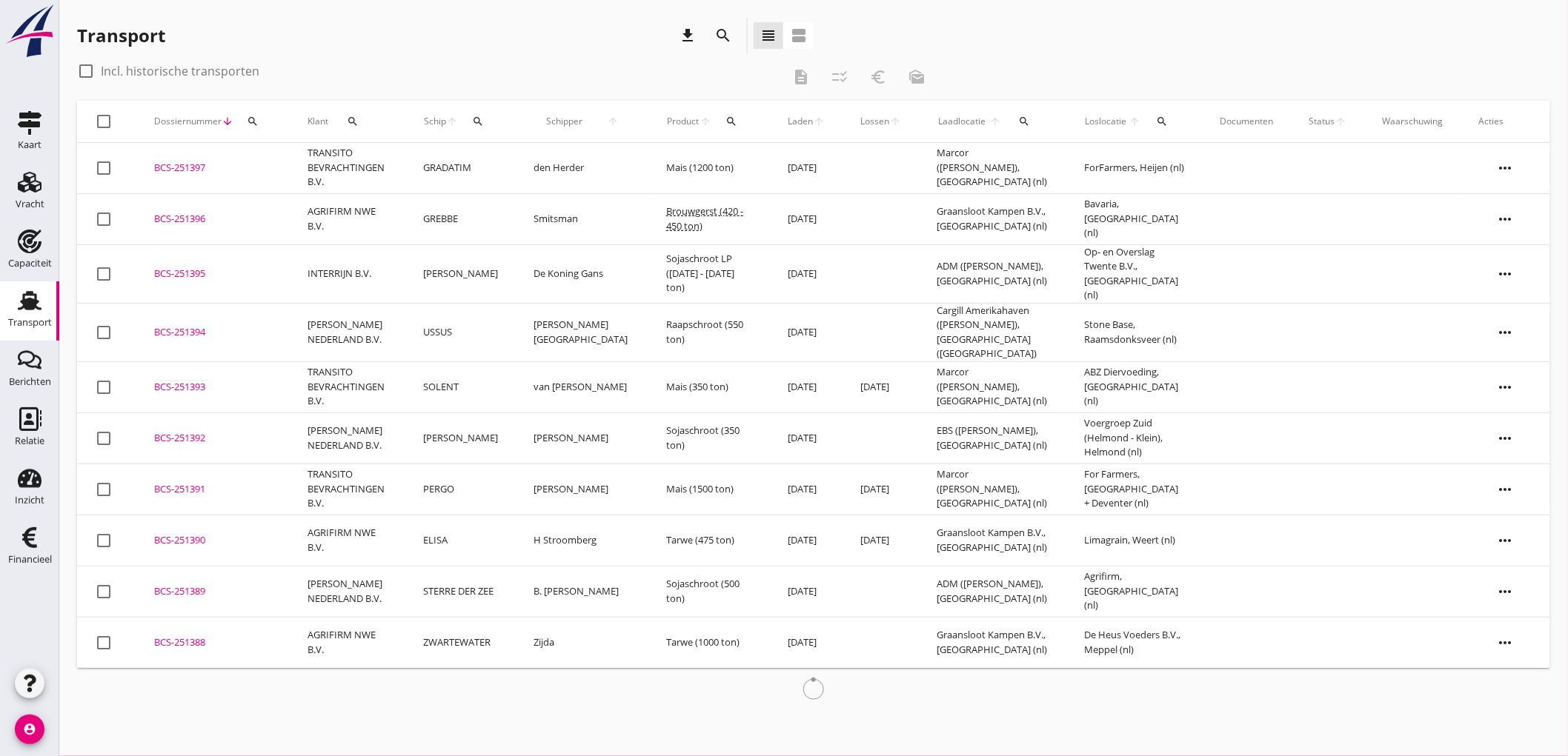
click at [494, 164] on td "GRADATIM" at bounding box center [460, 168] width 111 height 51
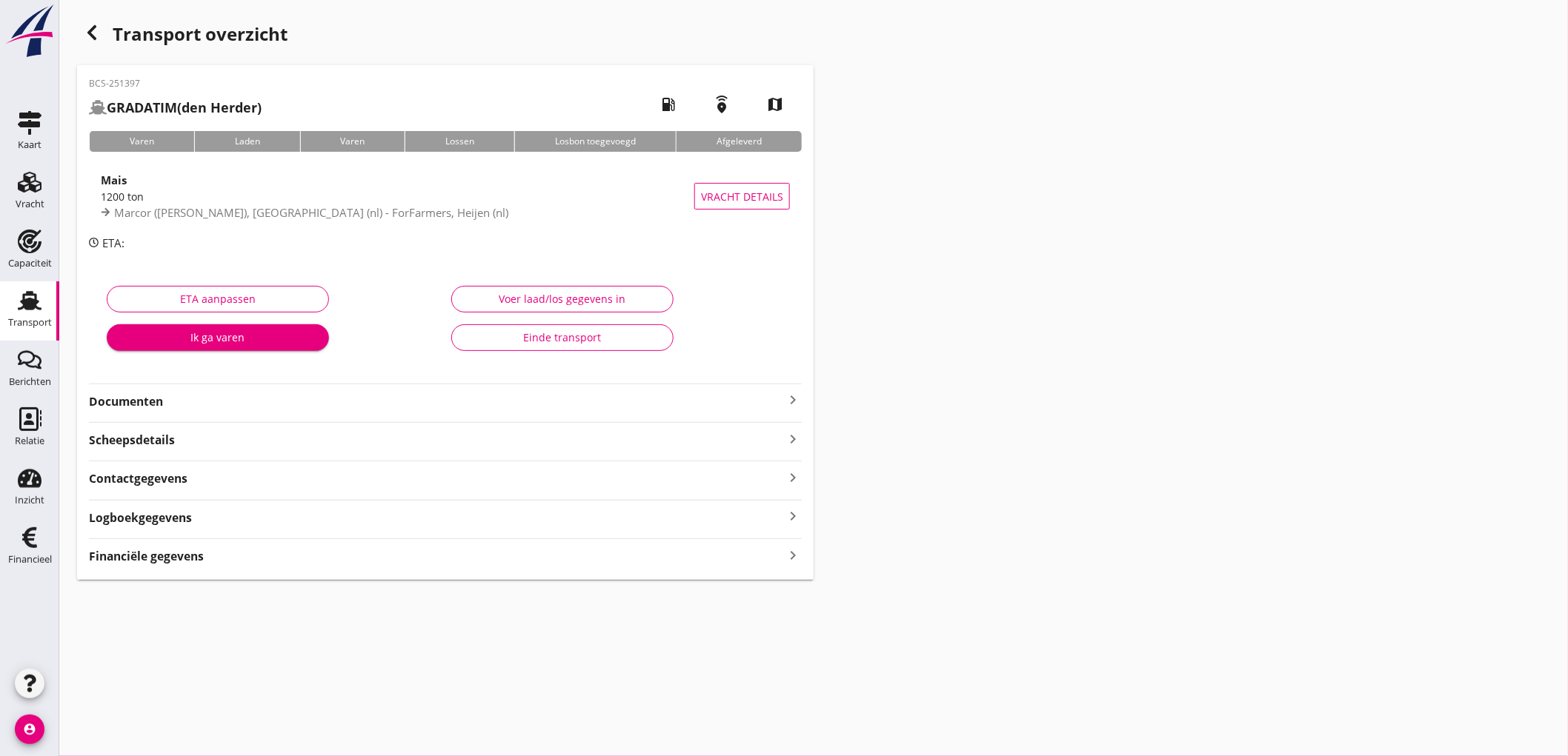
click at [40, 308] on use at bounding box center [29, 301] width 23 height 19
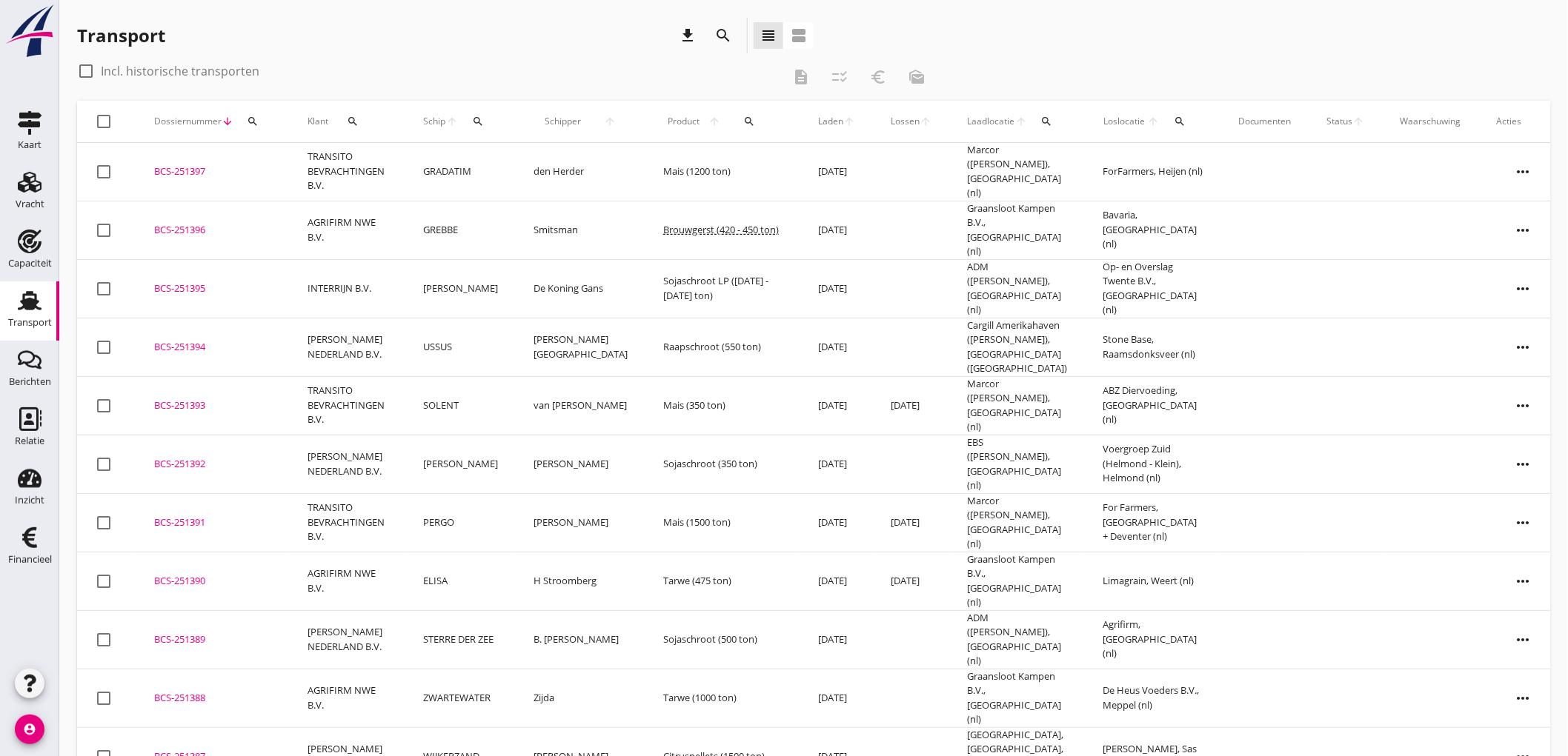
click at [404, 217] on td "AGRIFIRM NWE B.V." at bounding box center [347, 230] width 116 height 58
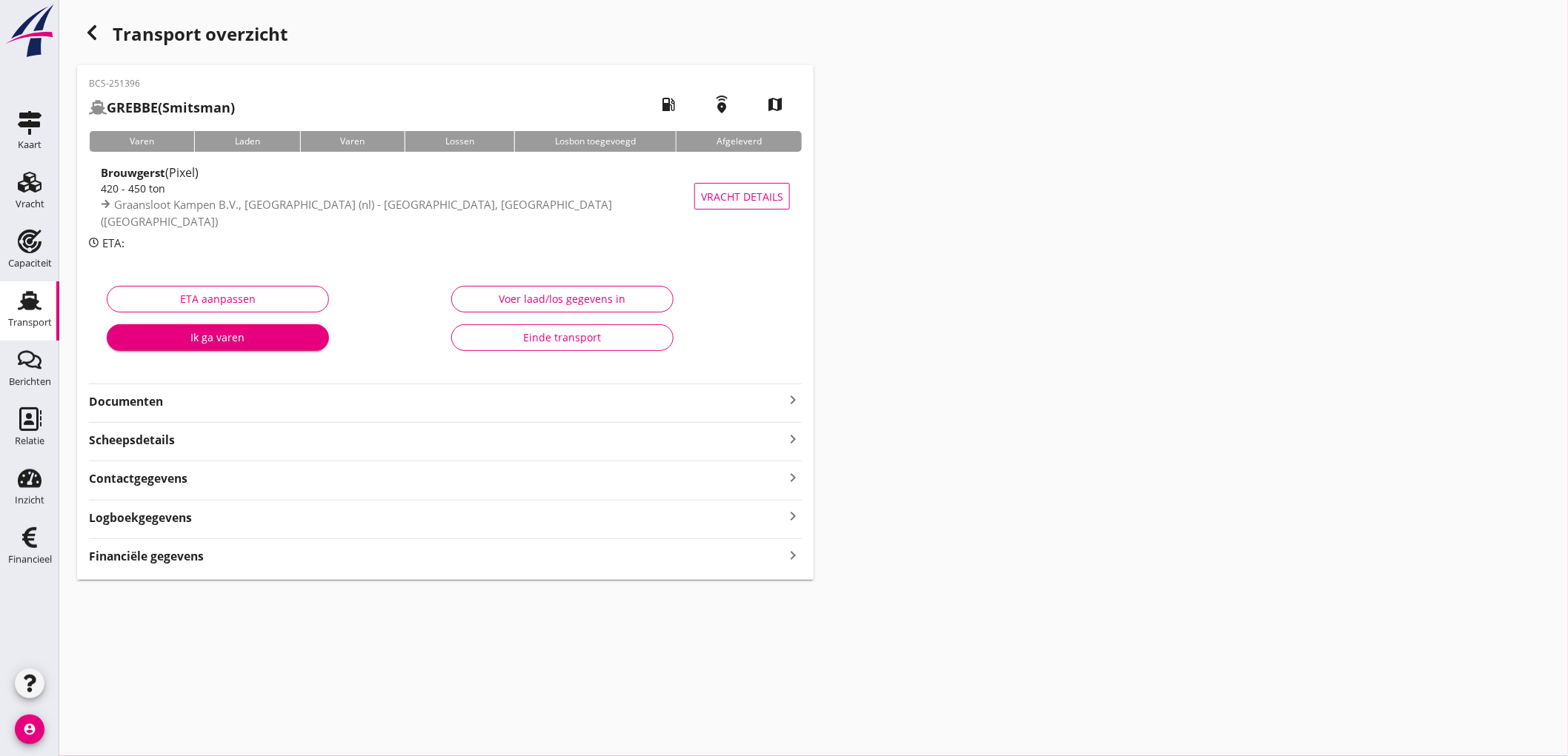
click at [151, 552] on strong "Financiële gegevens" at bounding box center [147, 557] width 115 height 17
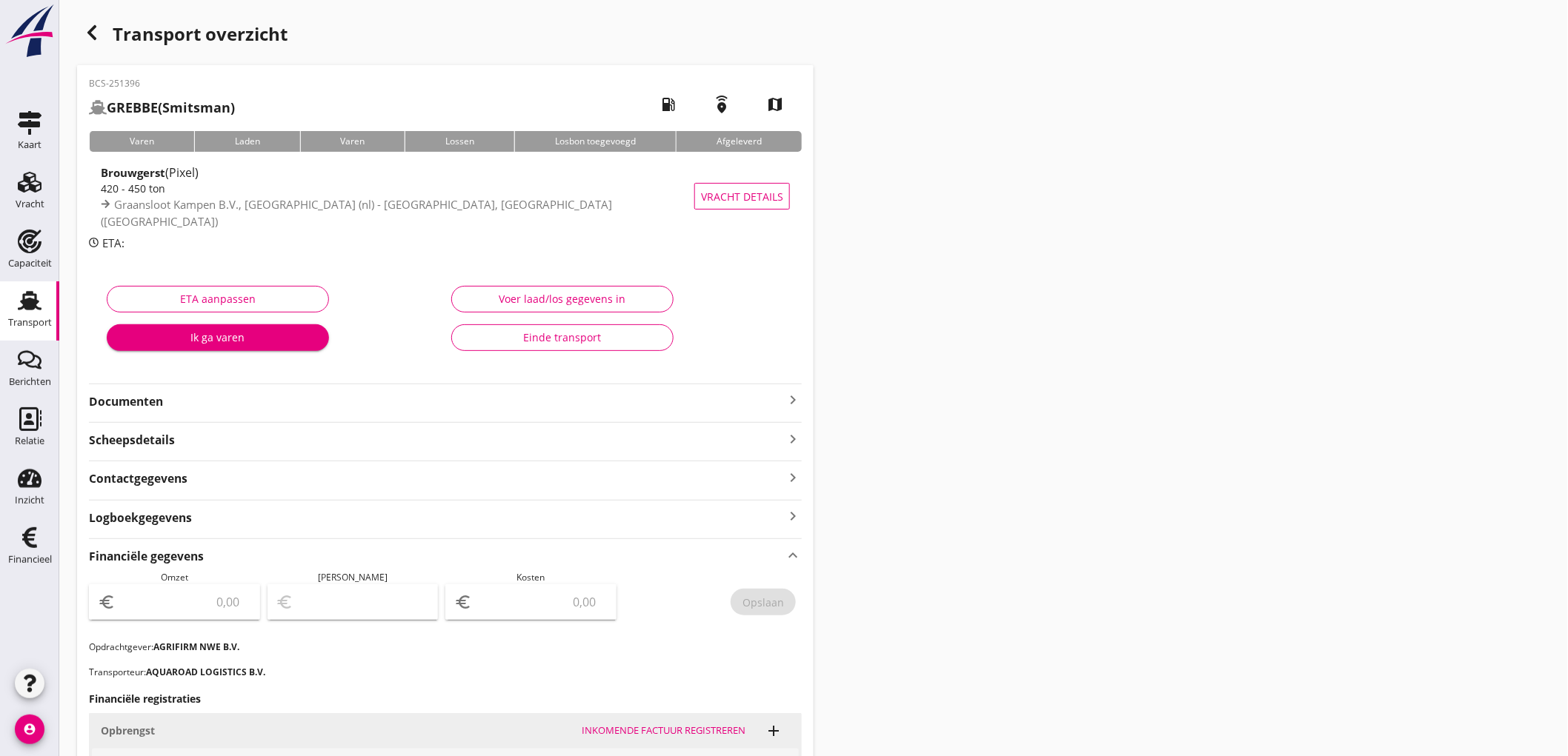
scroll to position [328, 0]
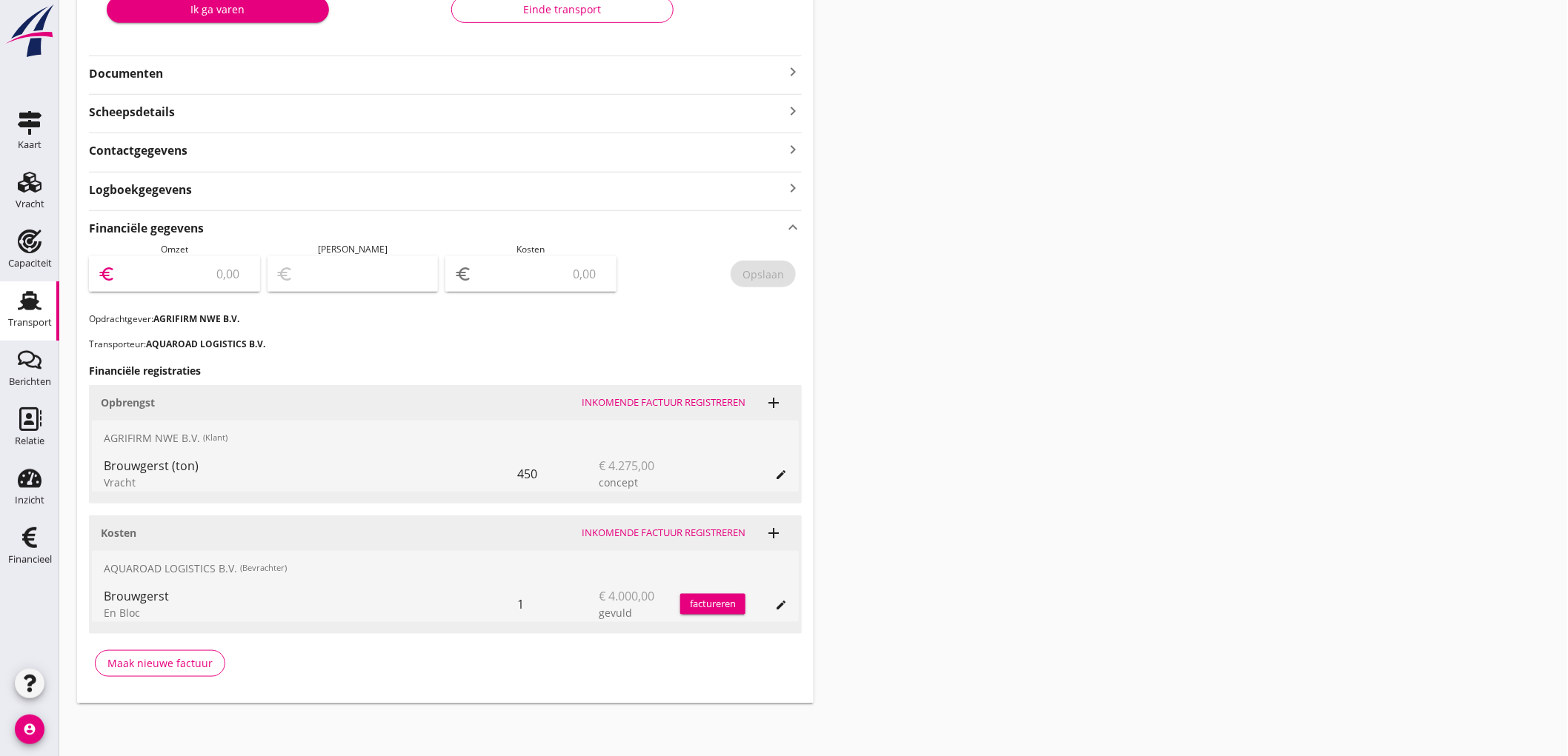
click at [219, 279] on input "number" at bounding box center [184, 274] width 133 height 23
type input "4275"
type input "4271.00"
type input "4"
type input "4235.00"
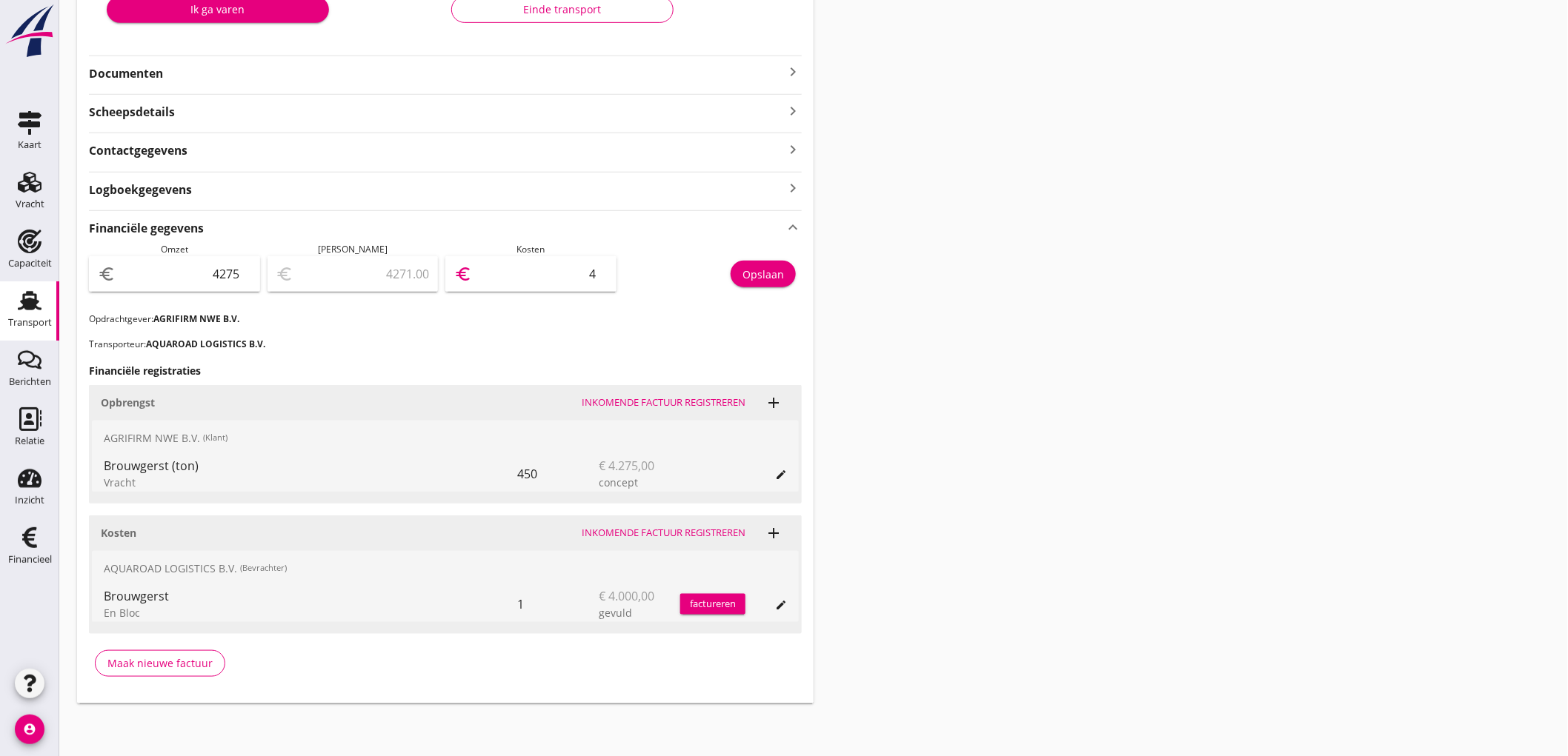
type input "40"
type input "3875.00"
type input "400"
type input "275.00"
type input "4000"
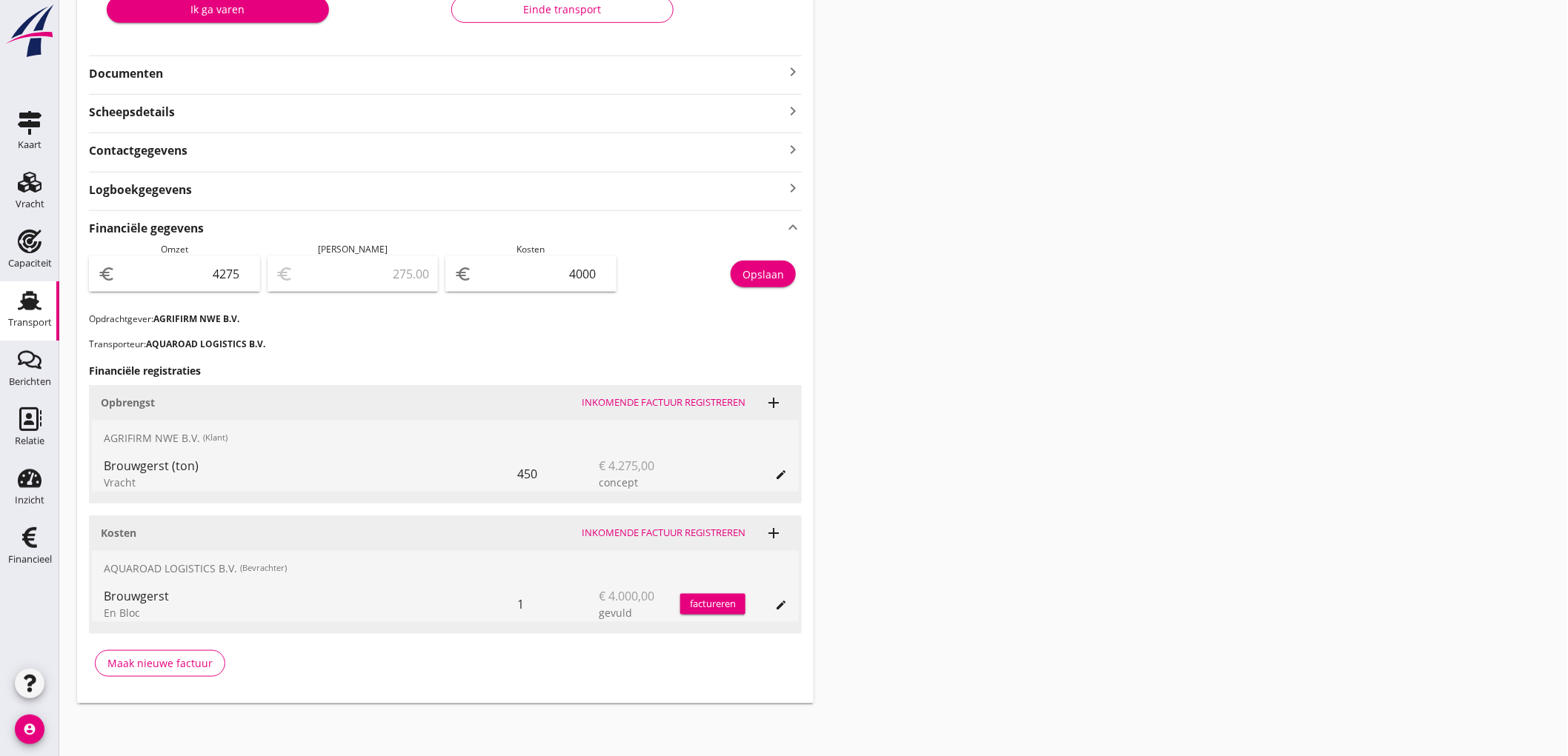
click at [785, 286] on div "Opslaan" at bounding box center [714, 278] width 179 height 70
click at [772, 278] on div "Opslaan" at bounding box center [763, 275] width 42 height 16
click at [12, 302] on div "Transport" at bounding box center [29, 301] width 36 height 23
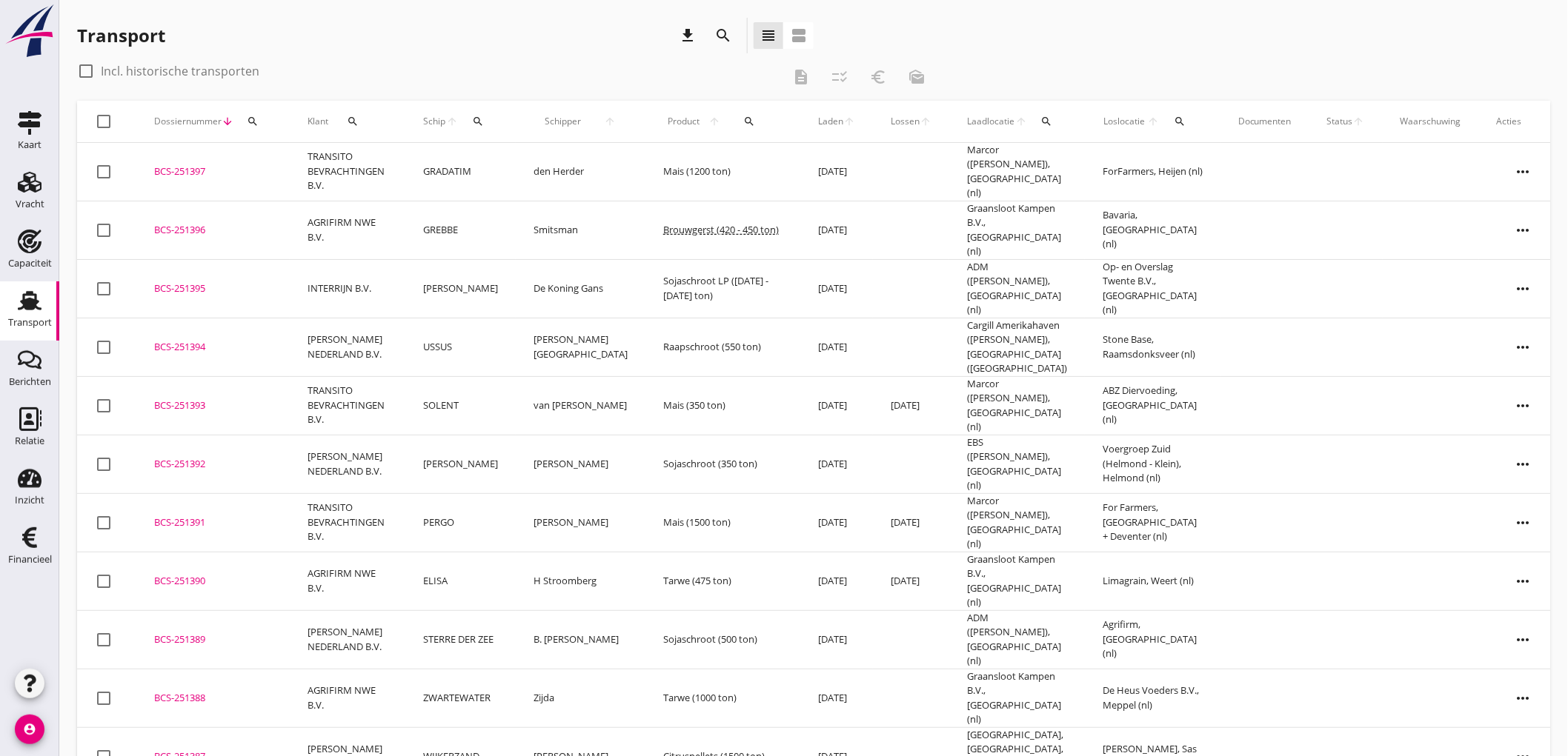
click at [455, 176] on td "GRADATIM" at bounding box center [460, 172] width 111 height 58
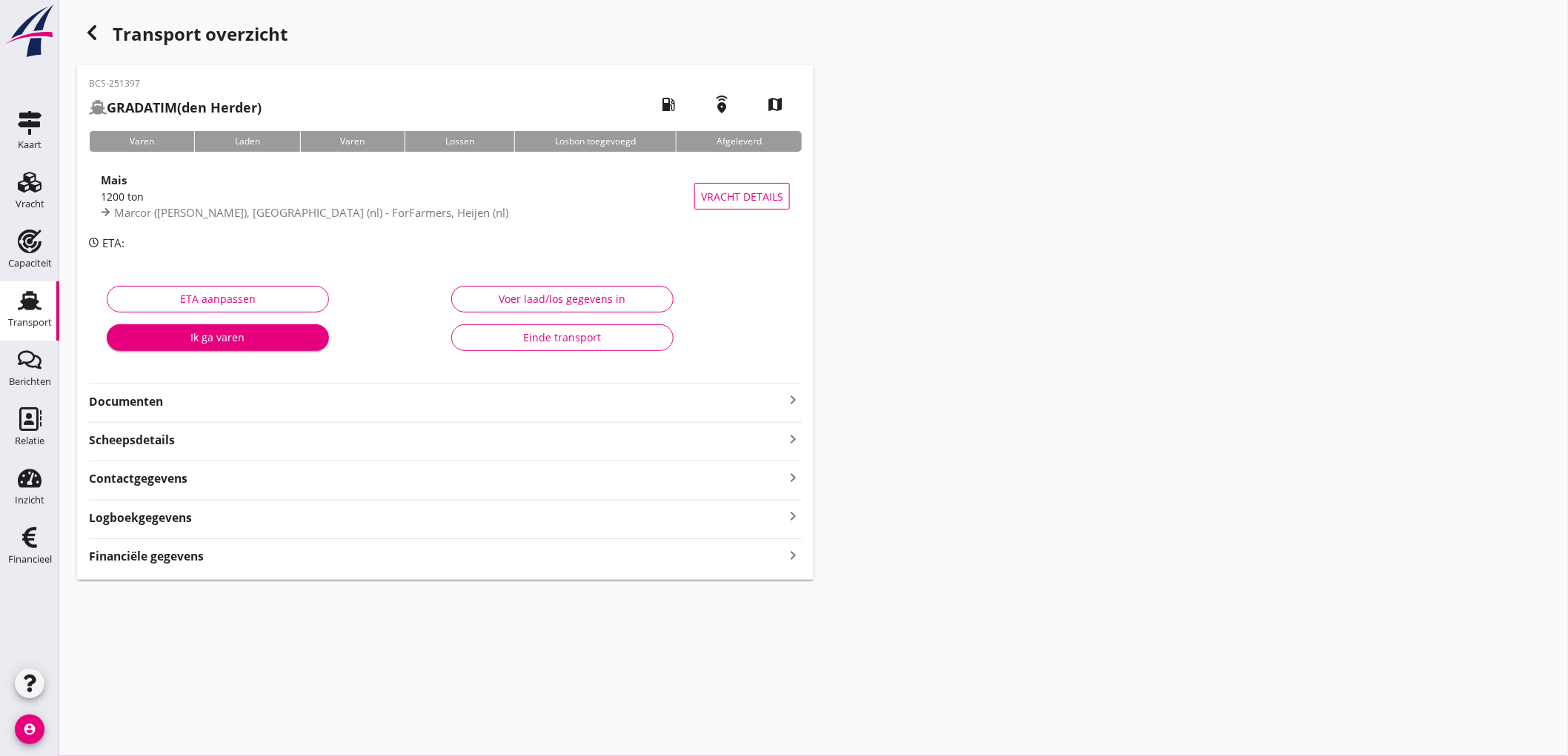
click at [186, 562] on strong "Financiële gegevens" at bounding box center [147, 557] width 115 height 17
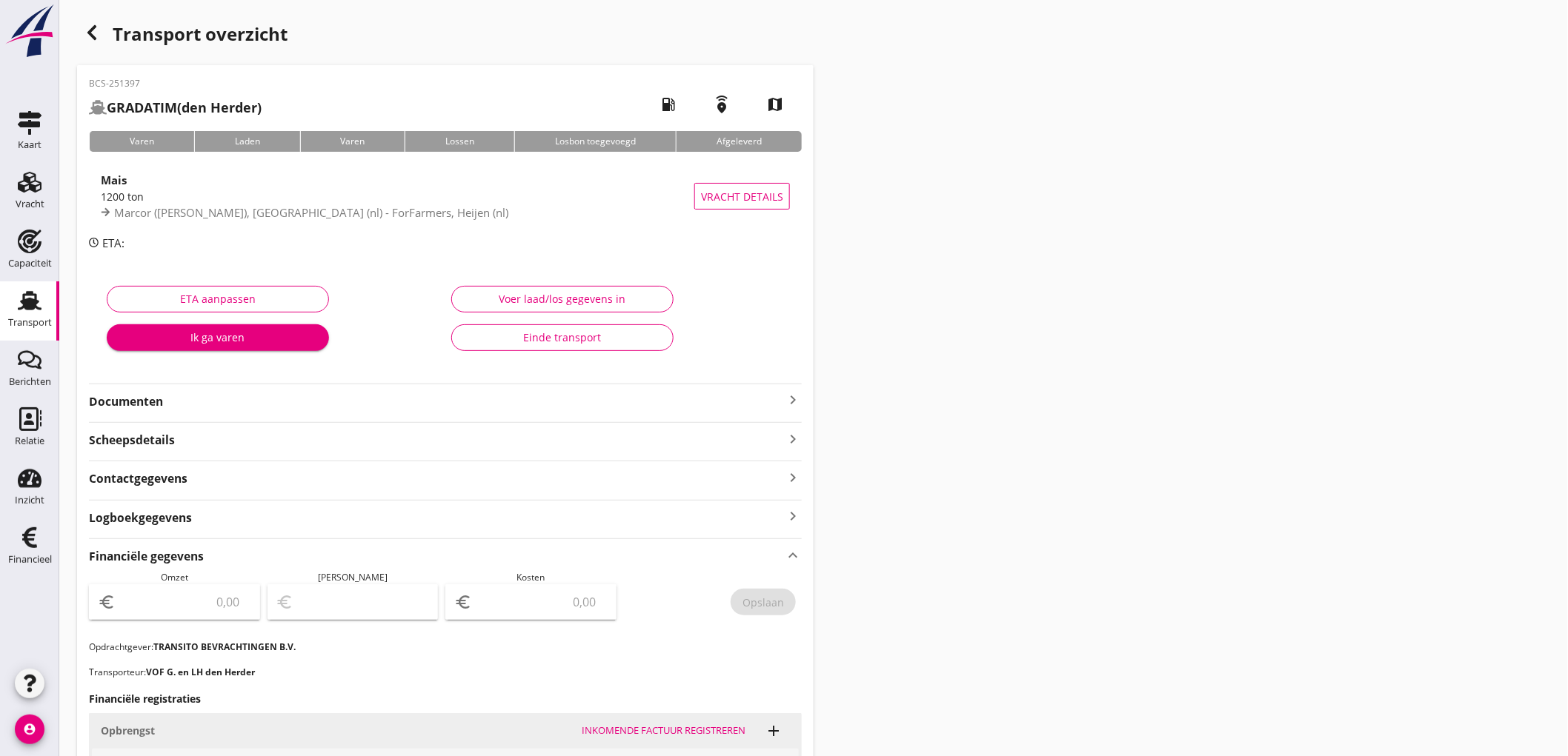
scroll to position [364, 0]
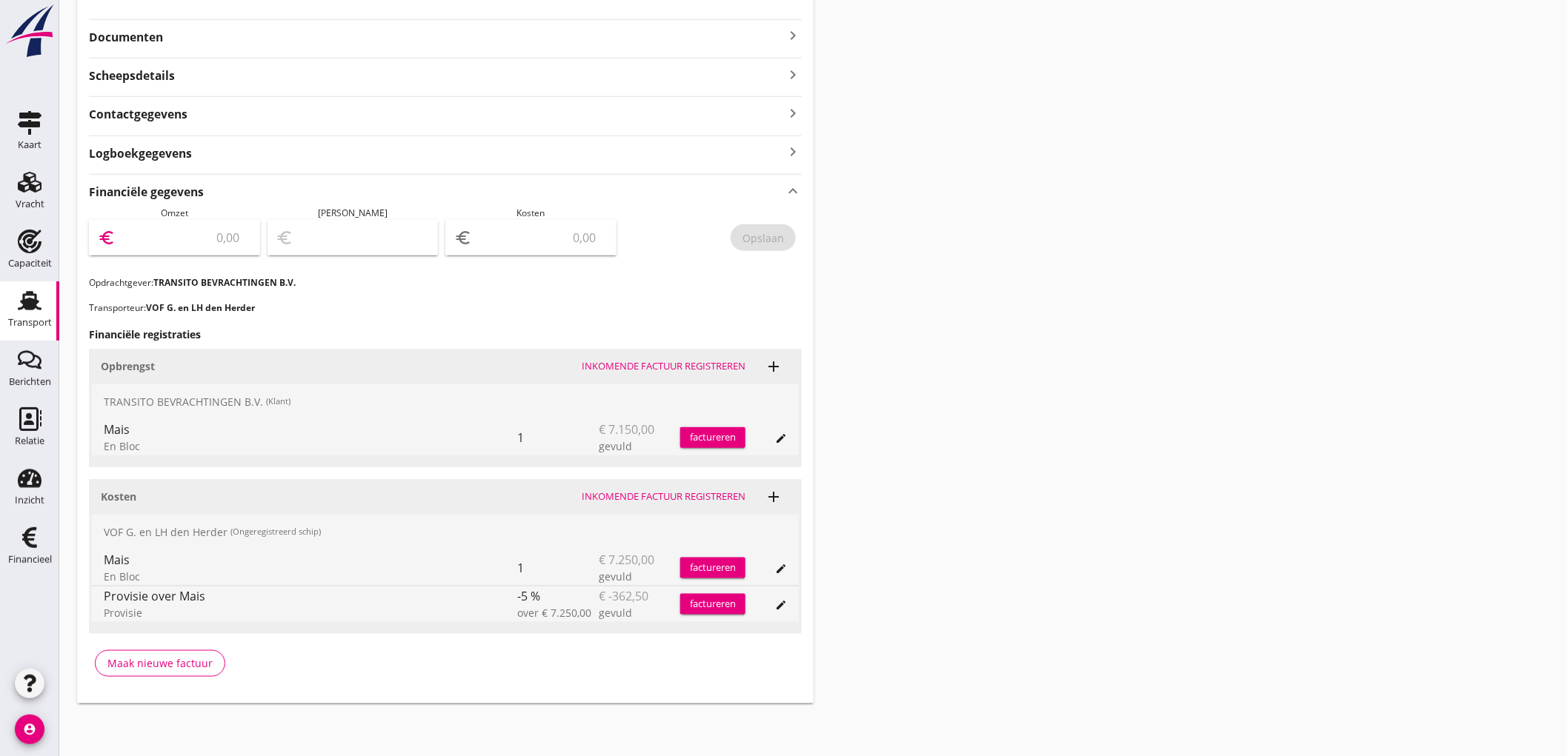
click at [160, 227] on input "number" at bounding box center [184, 238] width 133 height 23
type input "7150"
drag, startPoint x: 552, startPoint y: 247, endPoint x: 563, endPoint y: 240, distance: 13.0
click at [552, 247] on input "number" at bounding box center [541, 238] width 133 height 23
type input "7144.00"
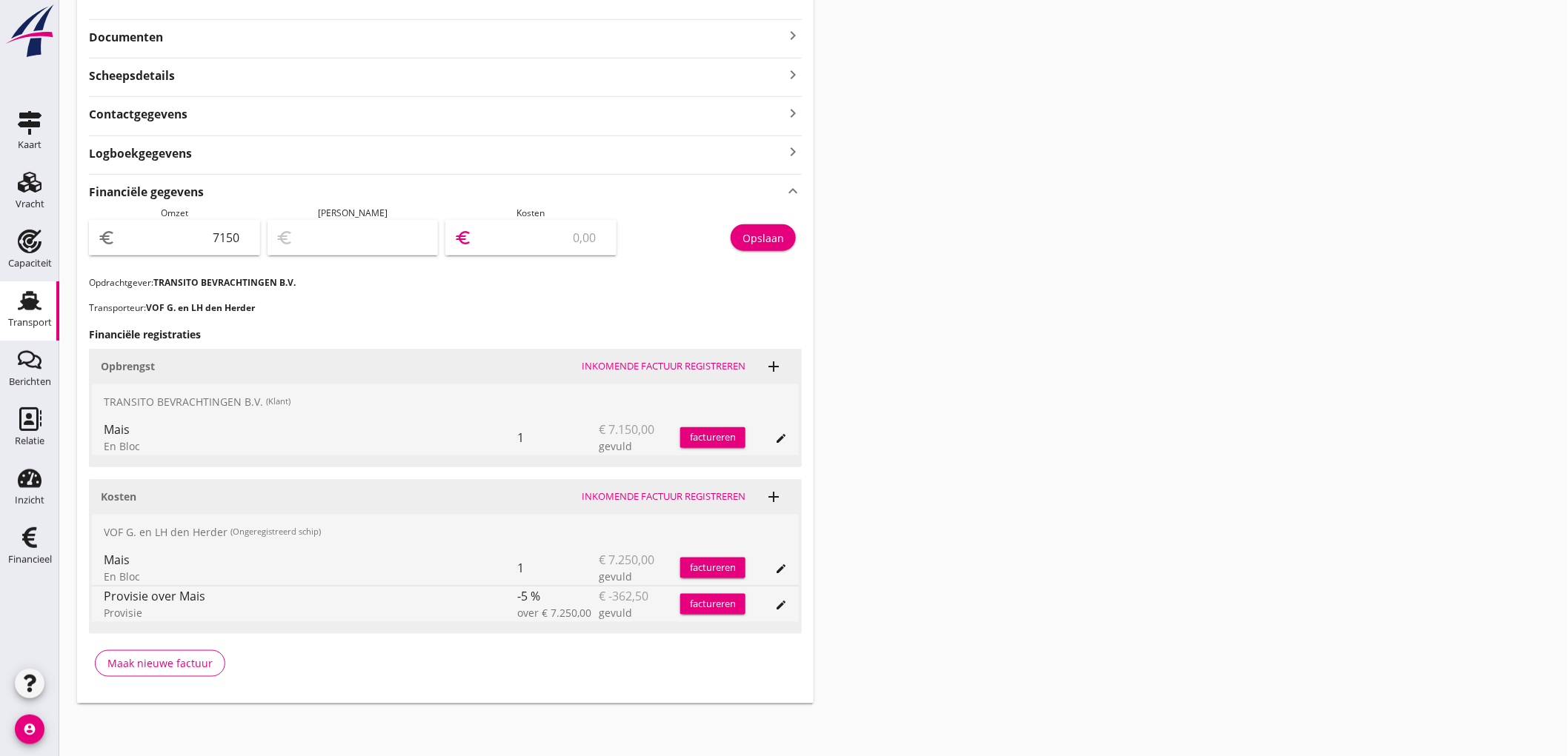
type input "6"
type input "7082.00"
type input "68"
type input "6462.00"
type input "688"
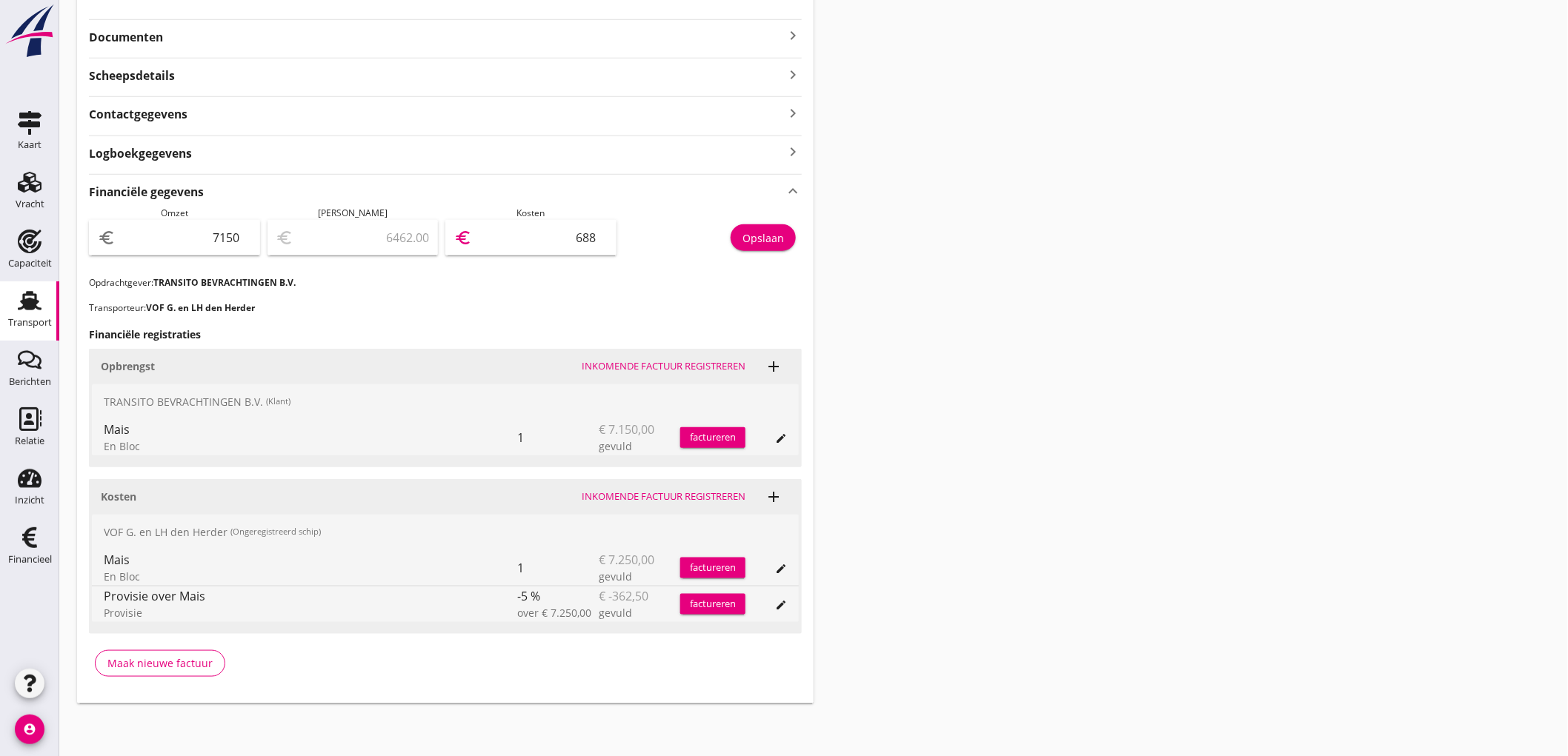
type input "263.00"
type input "6887"
type input "262.50"
type input "6887.50"
click at [778, 233] on div "Opslaan" at bounding box center [763, 238] width 42 height 16
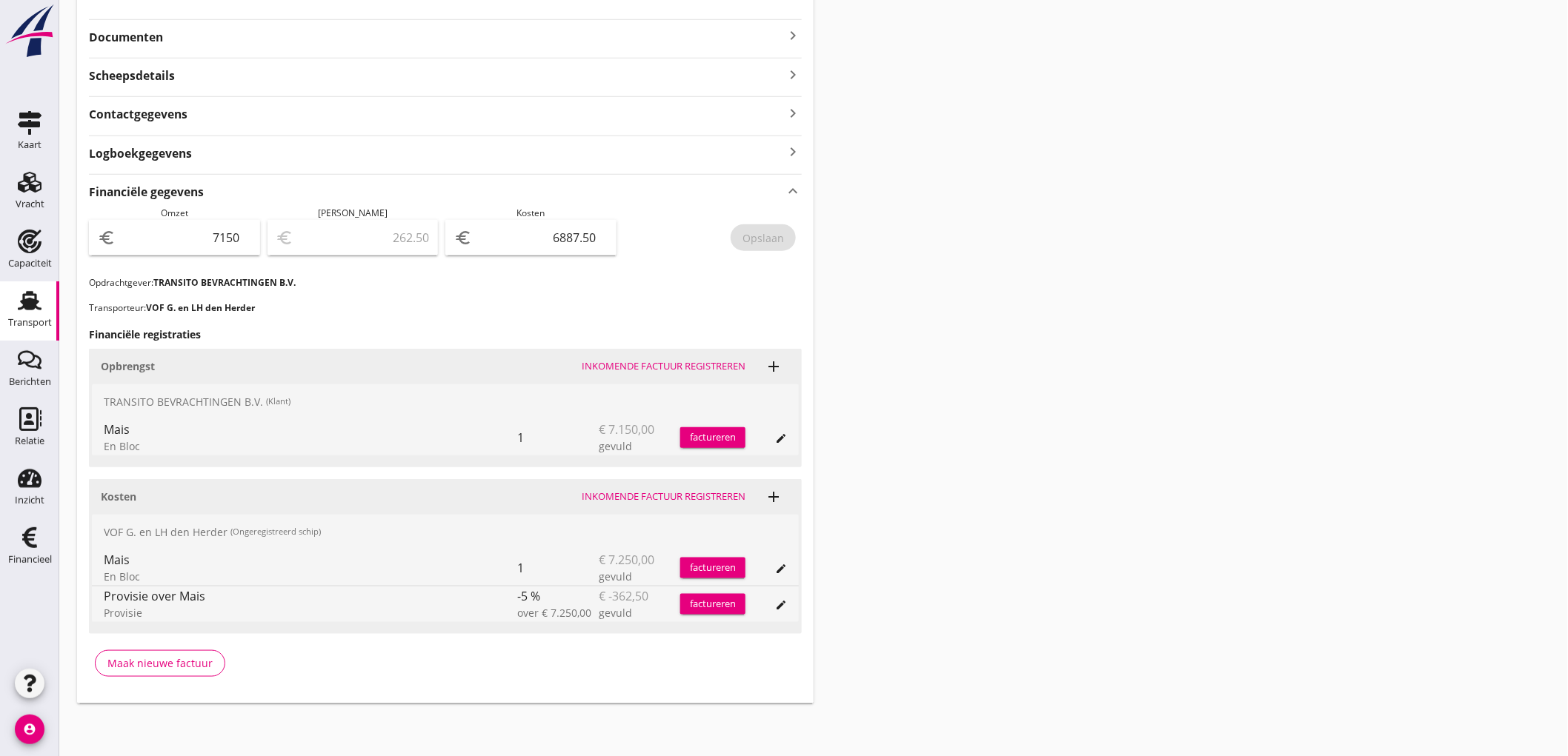
click at [5, 315] on link "Transport Transport" at bounding box center [29, 311] width 59 height 59
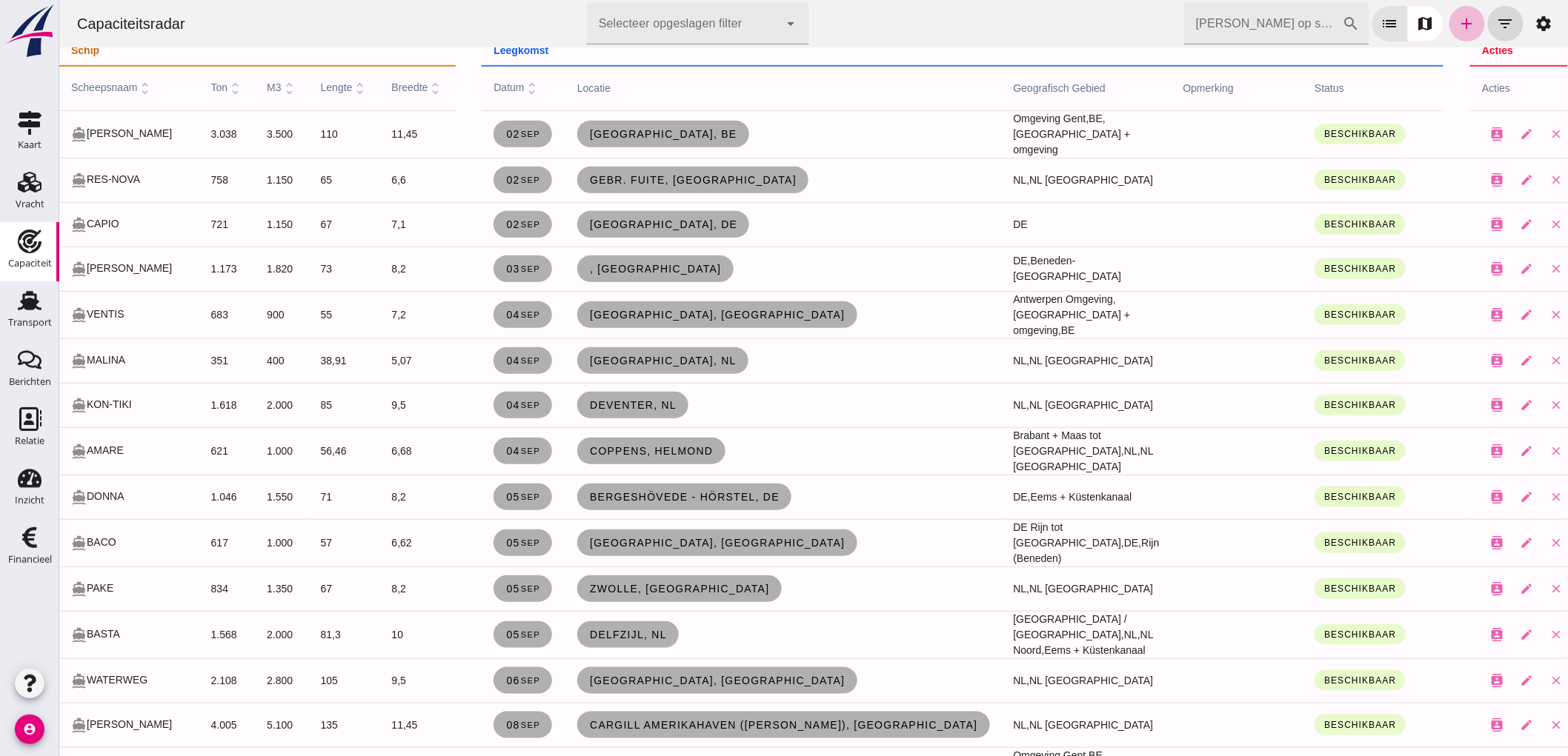
scroll to position [164, 0]
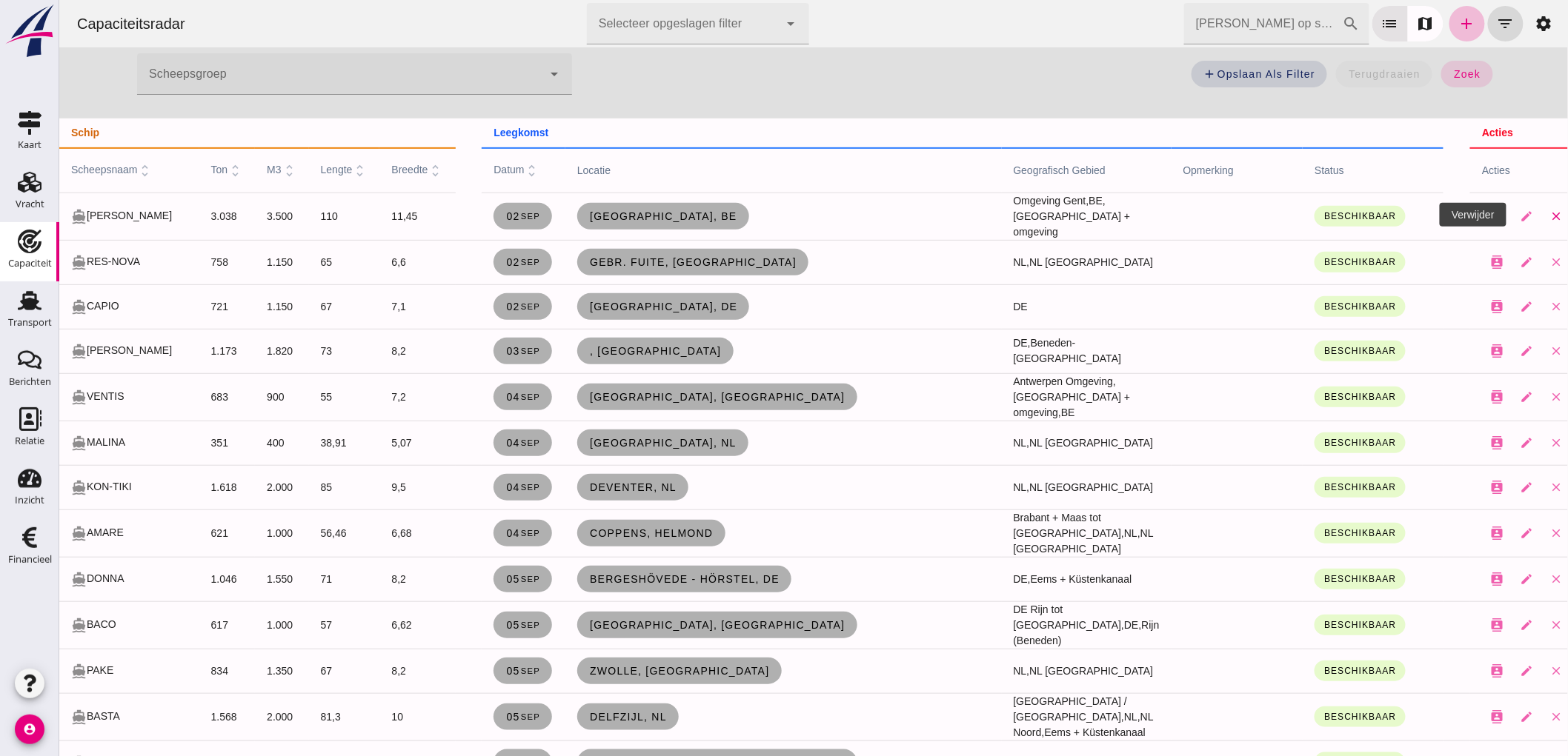
click at [1549, 215] on icon "close" at bounding box center [1555, 216] width 14 height 14
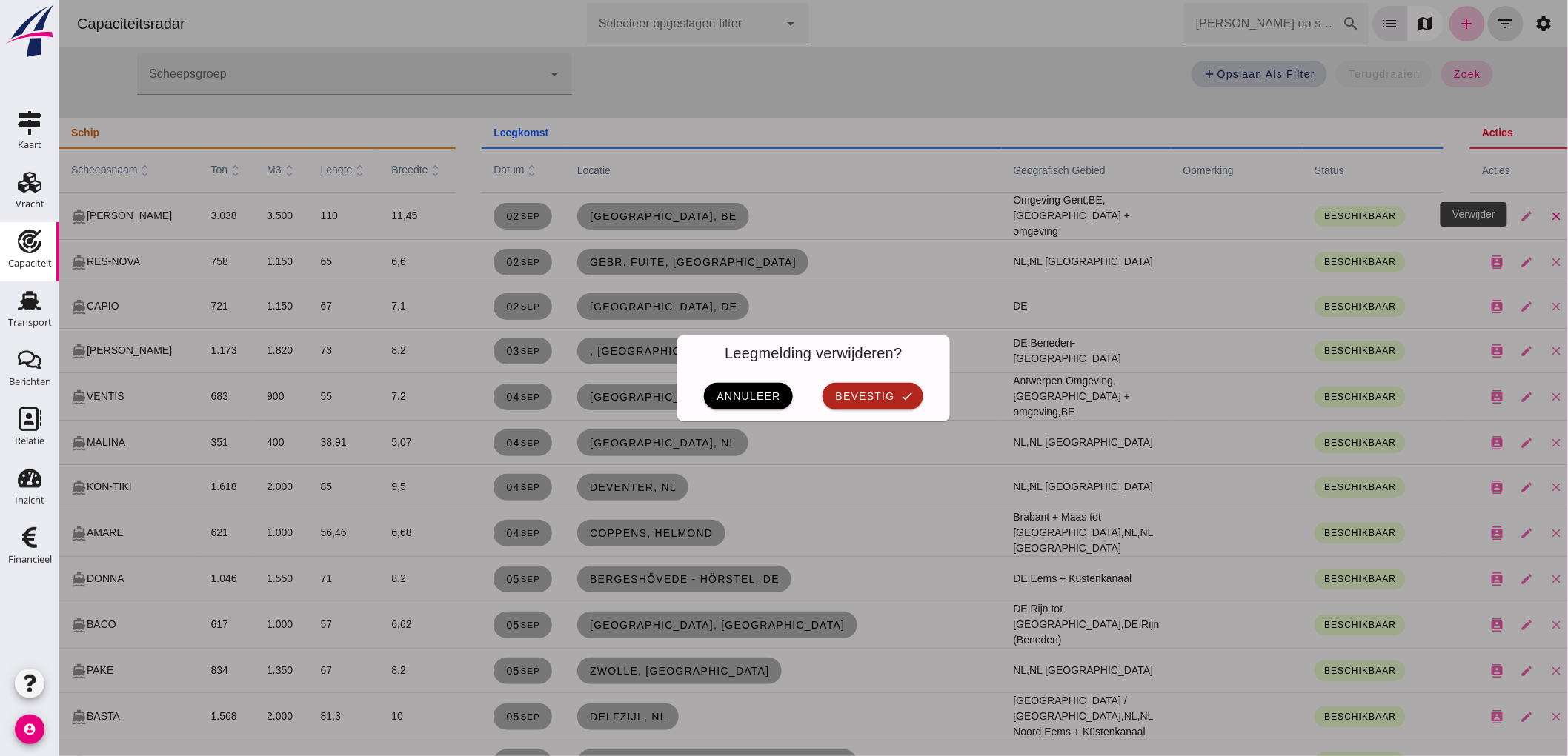
scroll to position [0, 0]
click at [852, 396] on span "bevestig" at bounding box center [864, 396] width 60 height 12
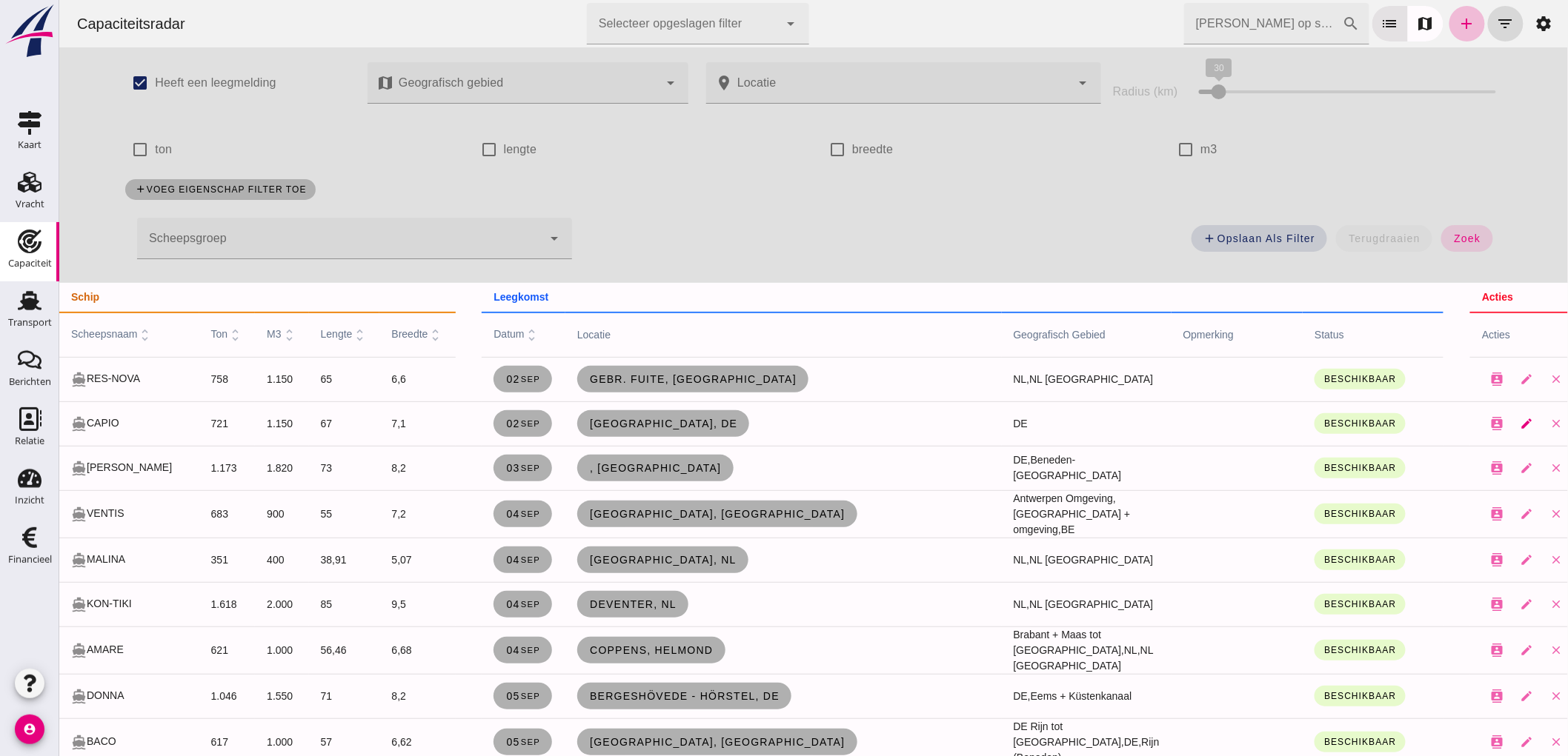
scroll to position [164, 0]
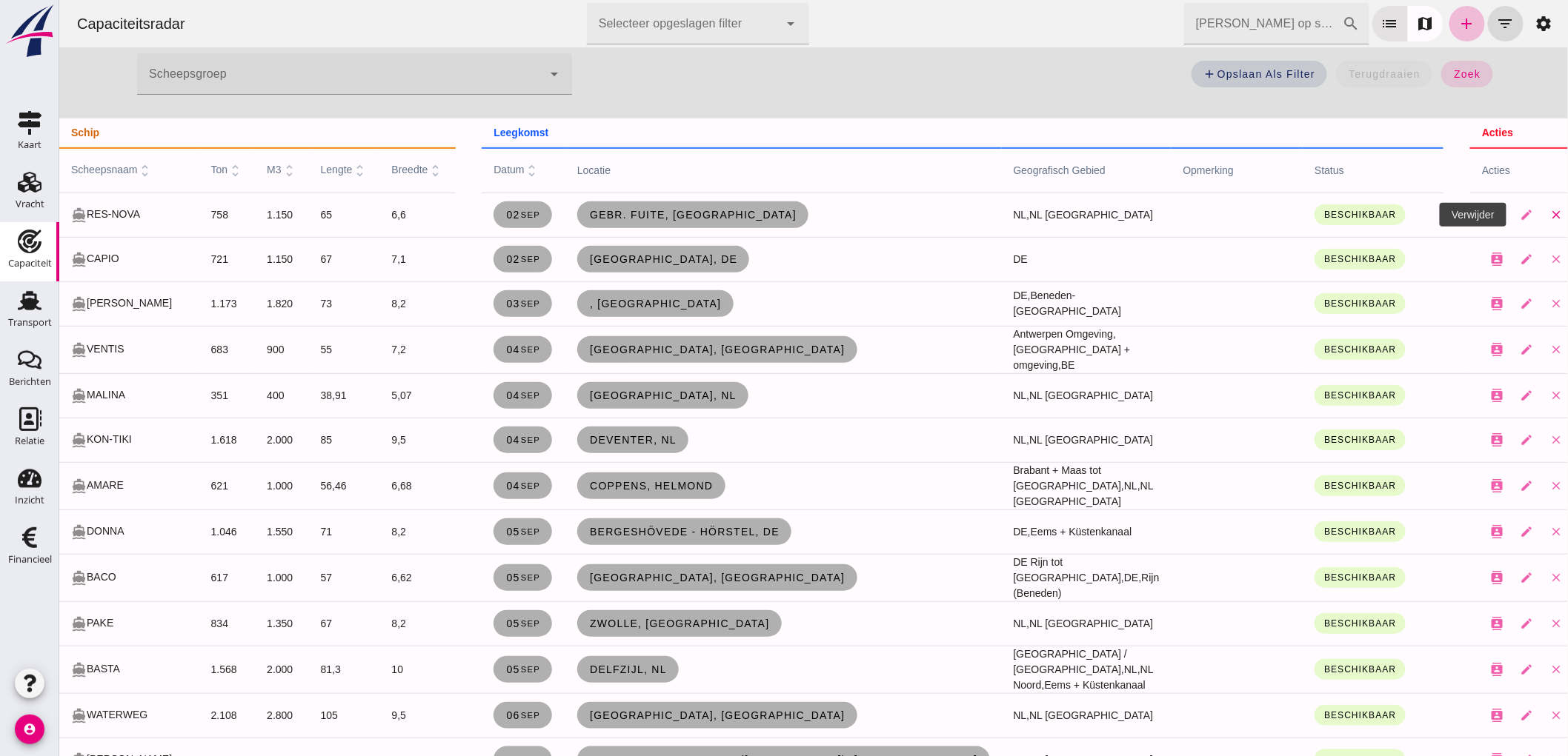
click at [1549, 220] on icon "close" at bounding box center [1555, 214] width 14 height 14
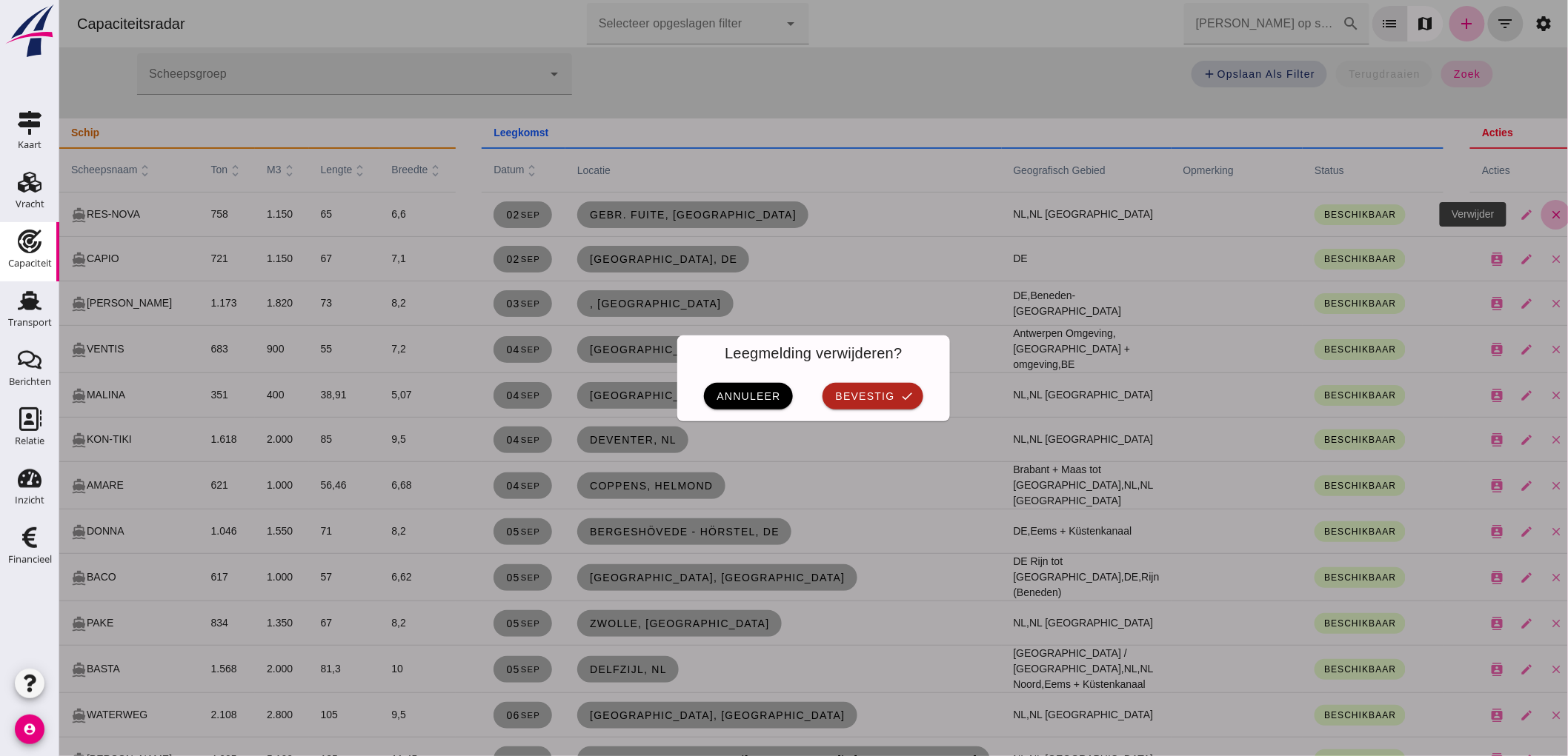
scroll to position [0, 0]
click at [865, 402] on span "bevestig" at bounding box center [864, 396] width 60 height 12
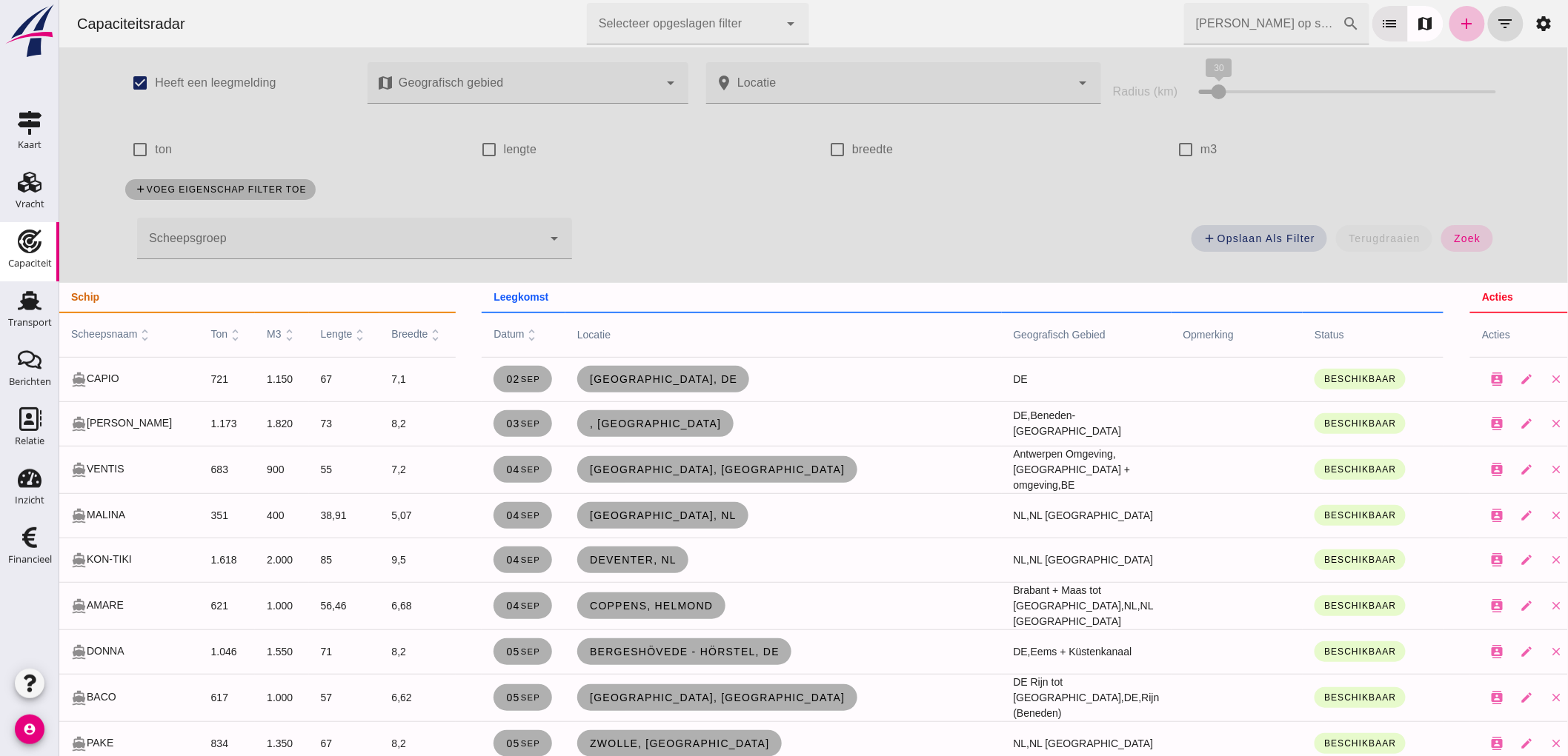
scroll to position [164, 0]
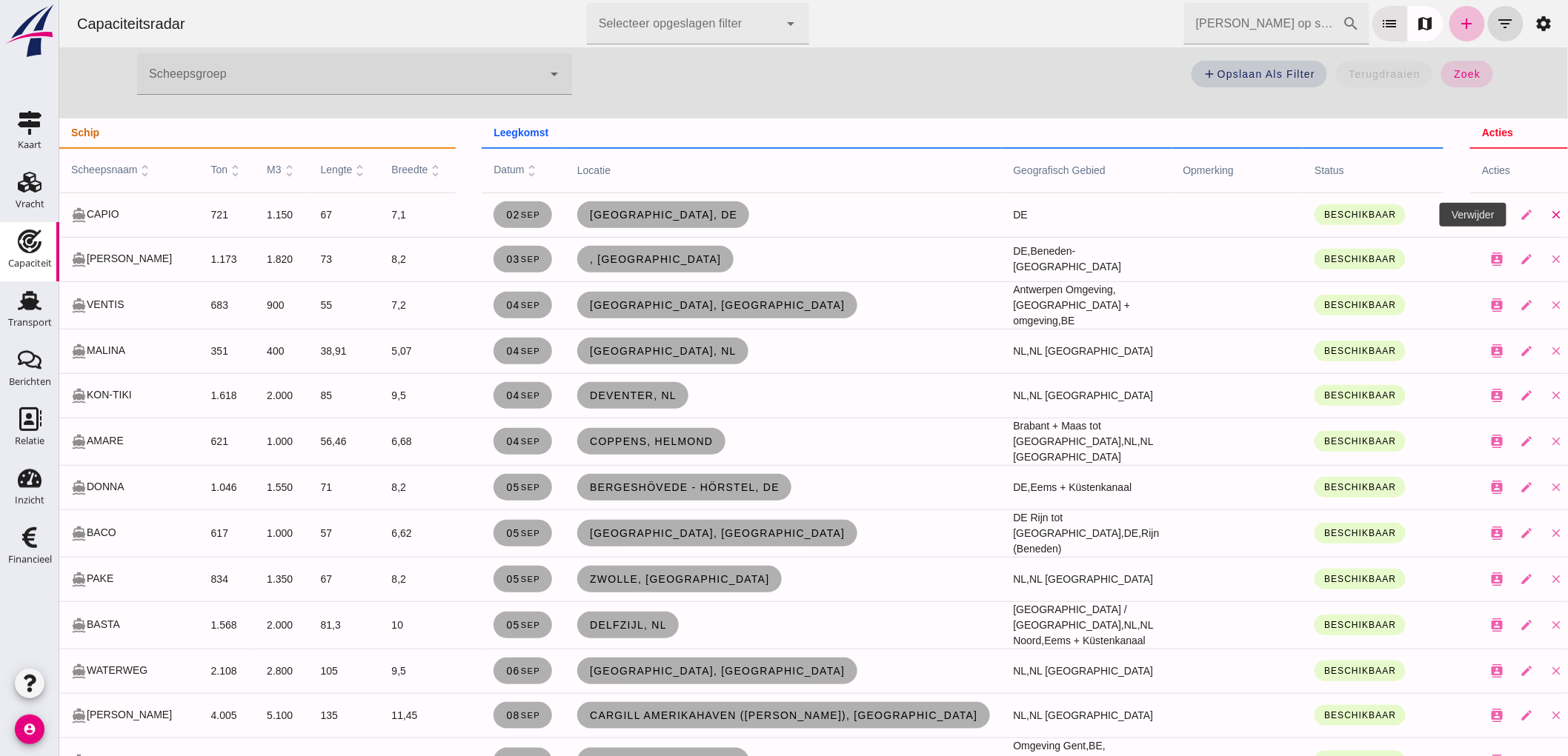
click at [1541, 223] on button "close" at bounding box center [1555, 214] width 30 height 30
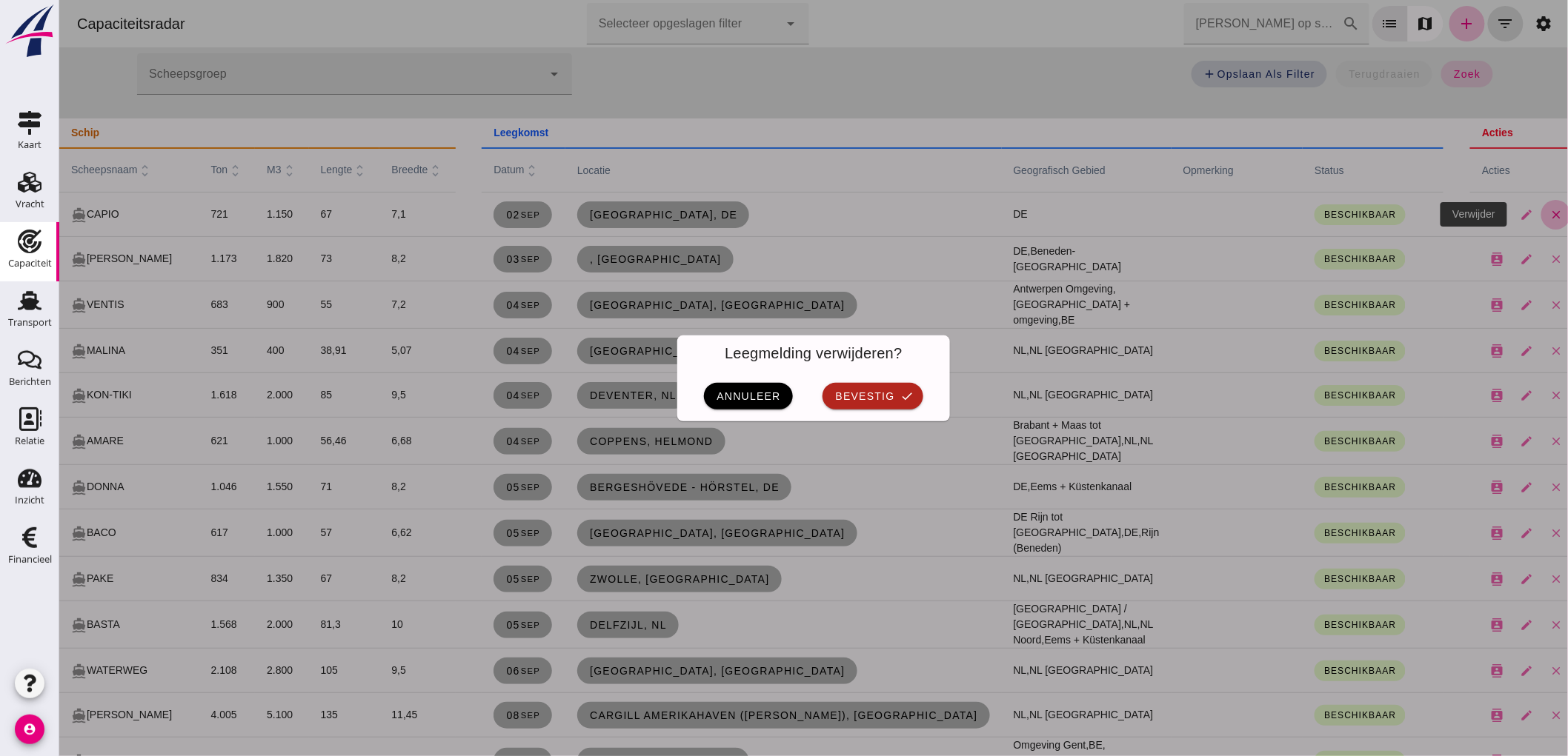
scroll to position [0, 0]
click at [889, 405] on button "bevestig check" at bounding box center [871, 396] width 100 height 26
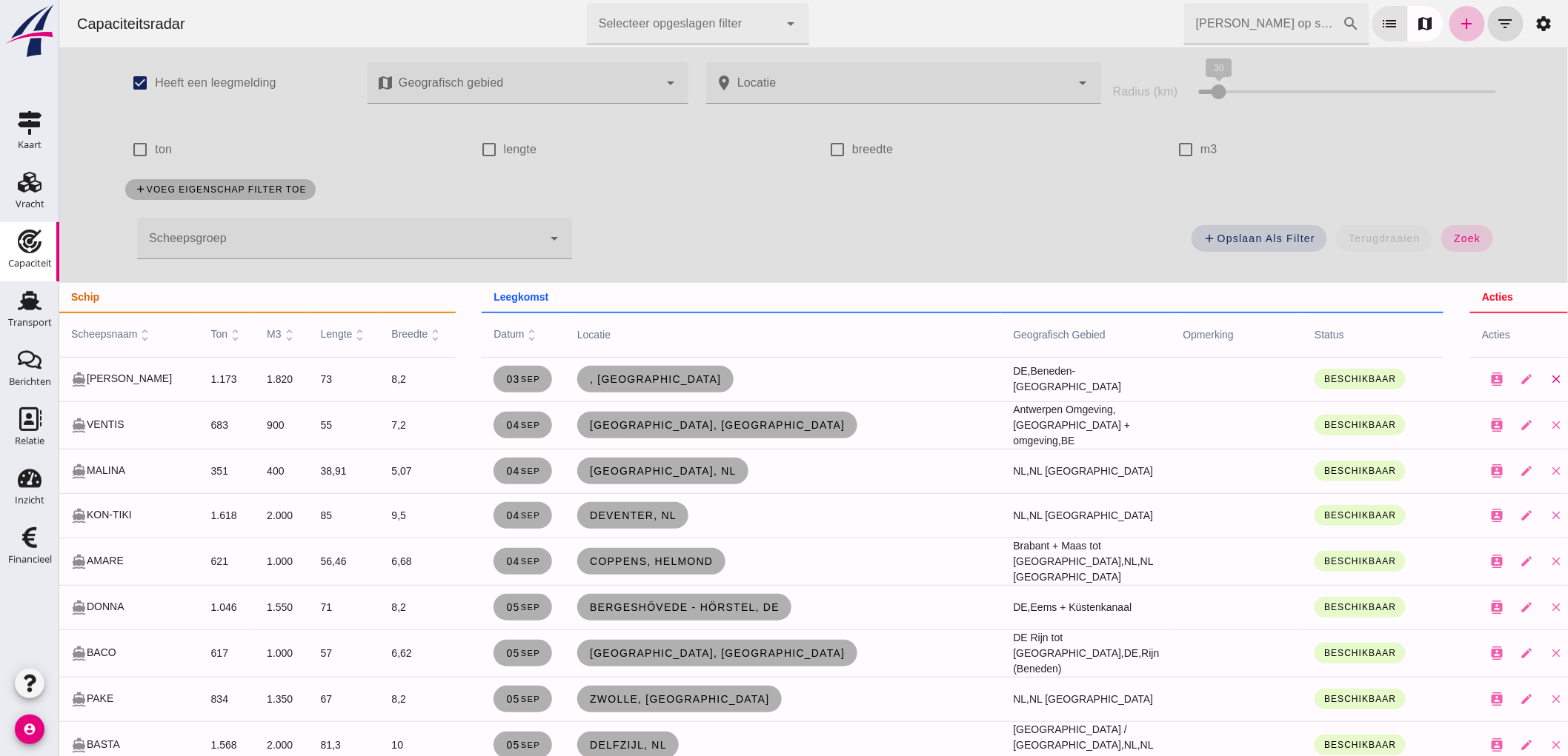
scroll to position [164, 0]
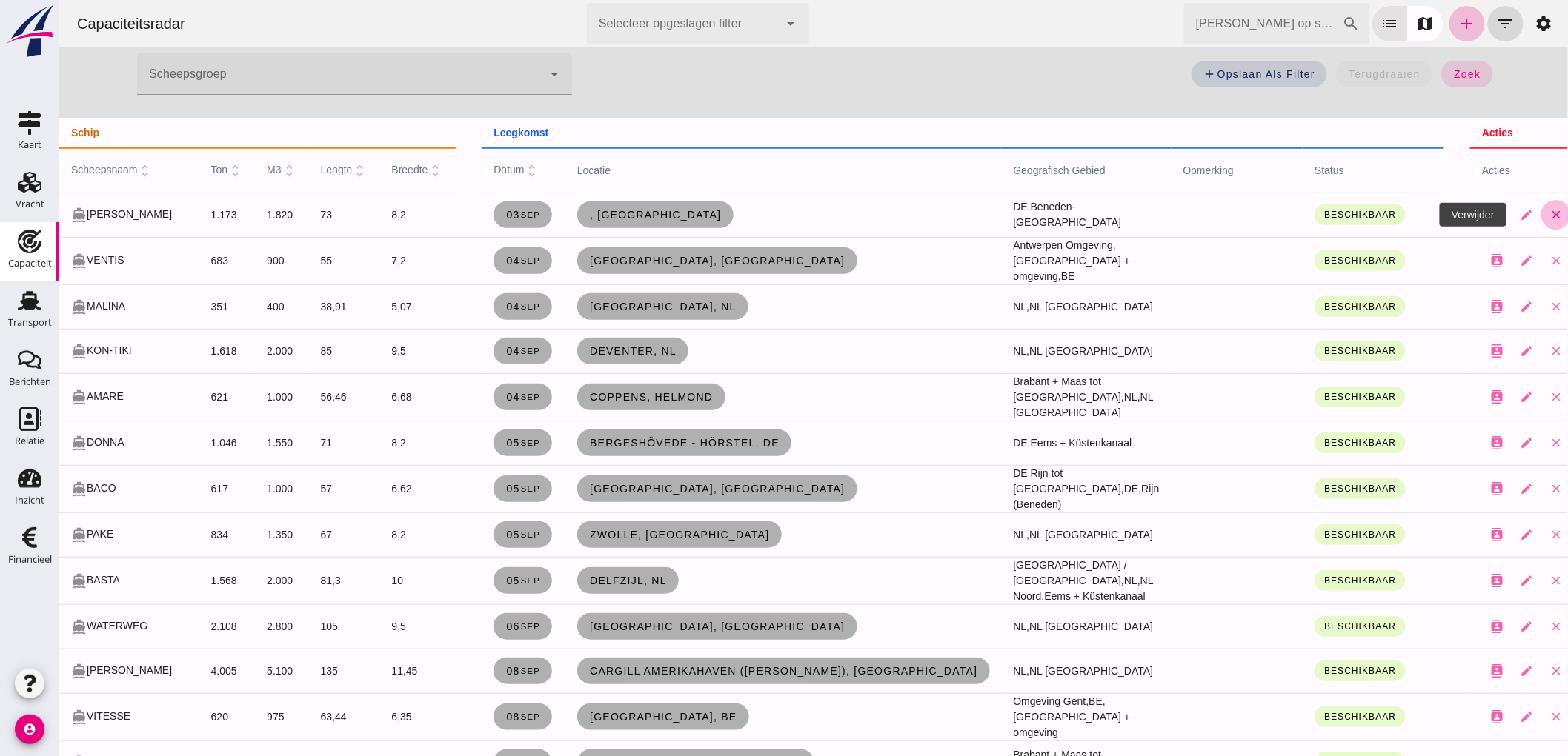
click at [1549, 217] on icon "close" at bounding box center [1555, 214] width 14 height 14
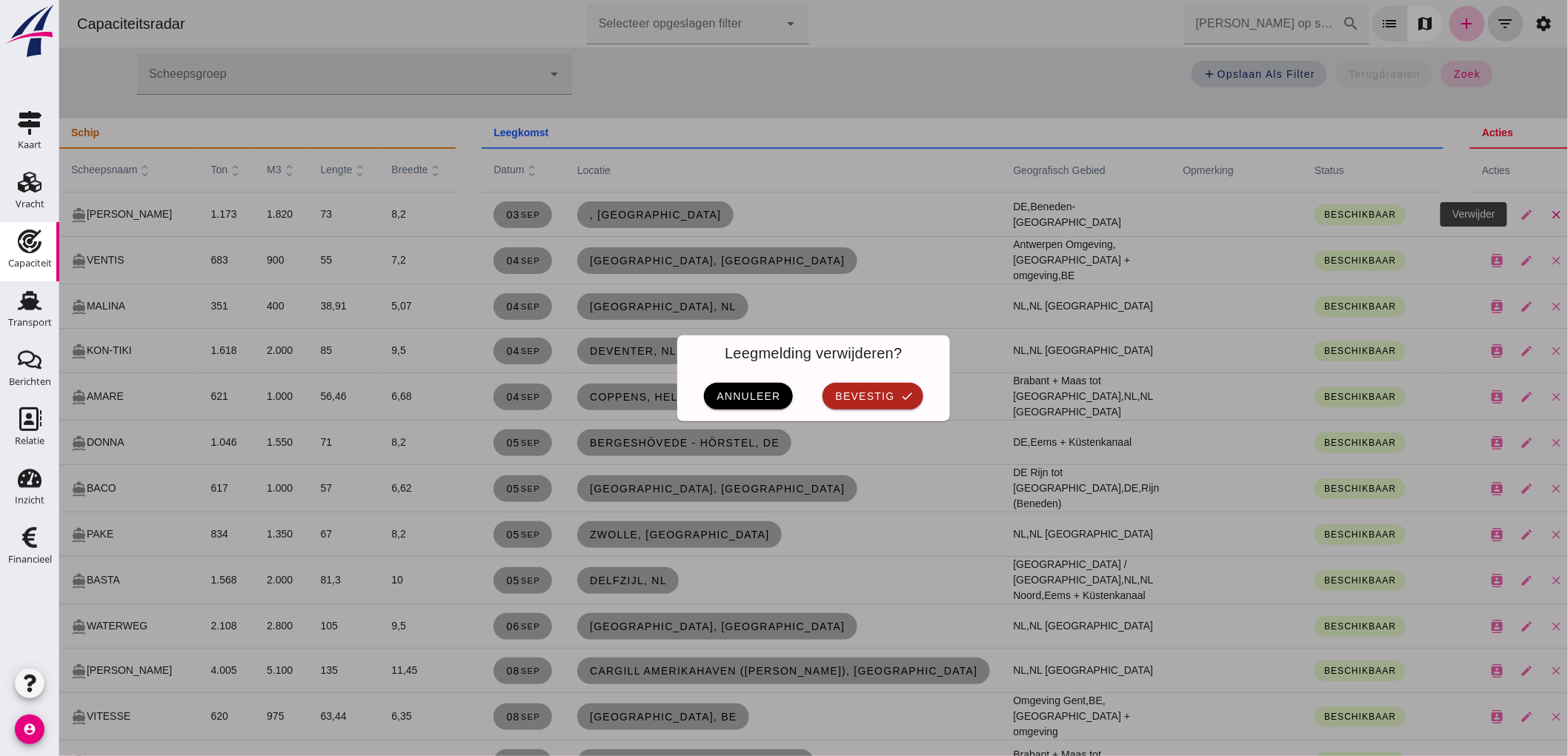
scroll to position [0, 0]
click at [900, 401] on icon "check" at bounding box center [907, 396] width 14 height 14
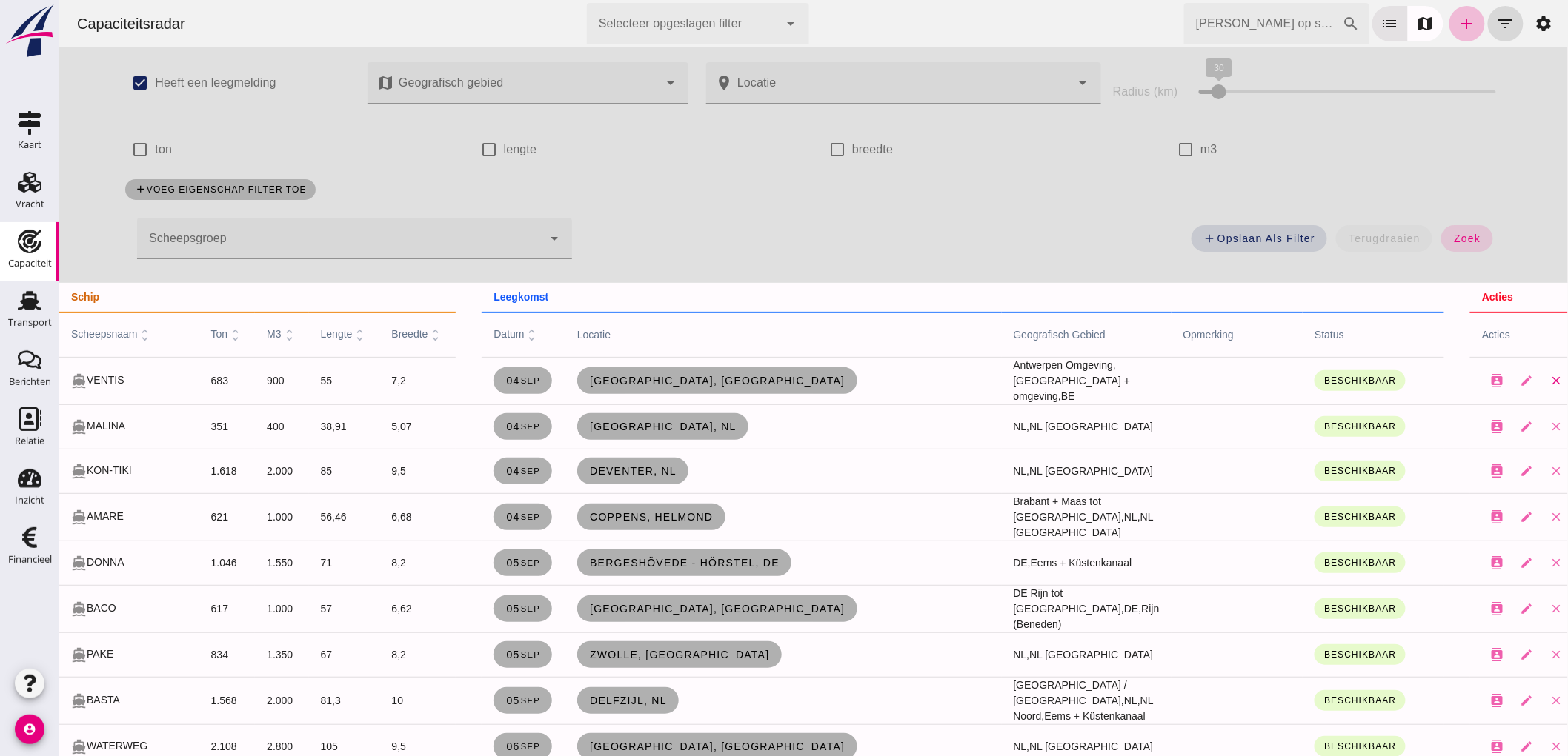
scroll to position [164, 0]
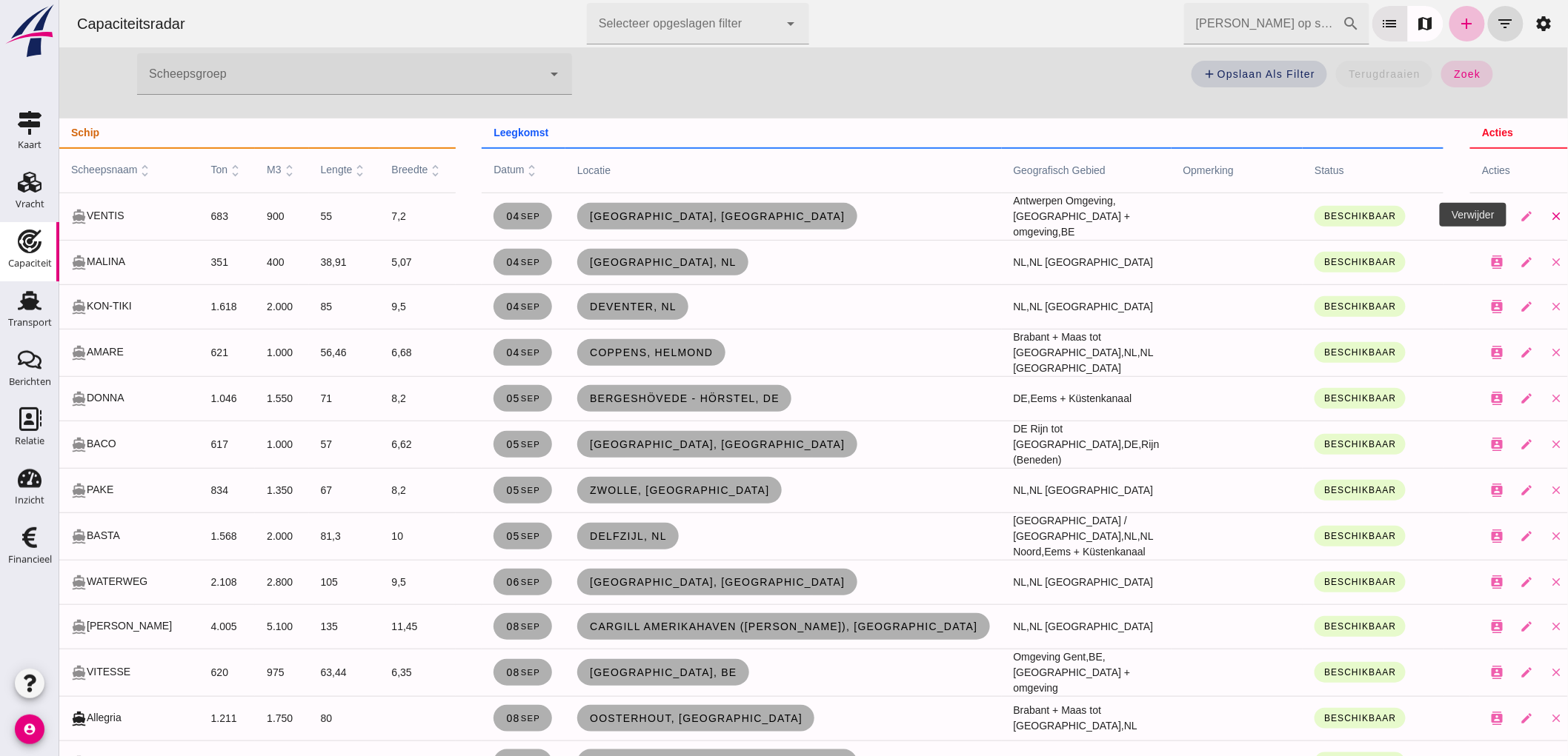
click at [1549, 215] on icon "close" at bounding box center [1555, 216] width 14 height 14
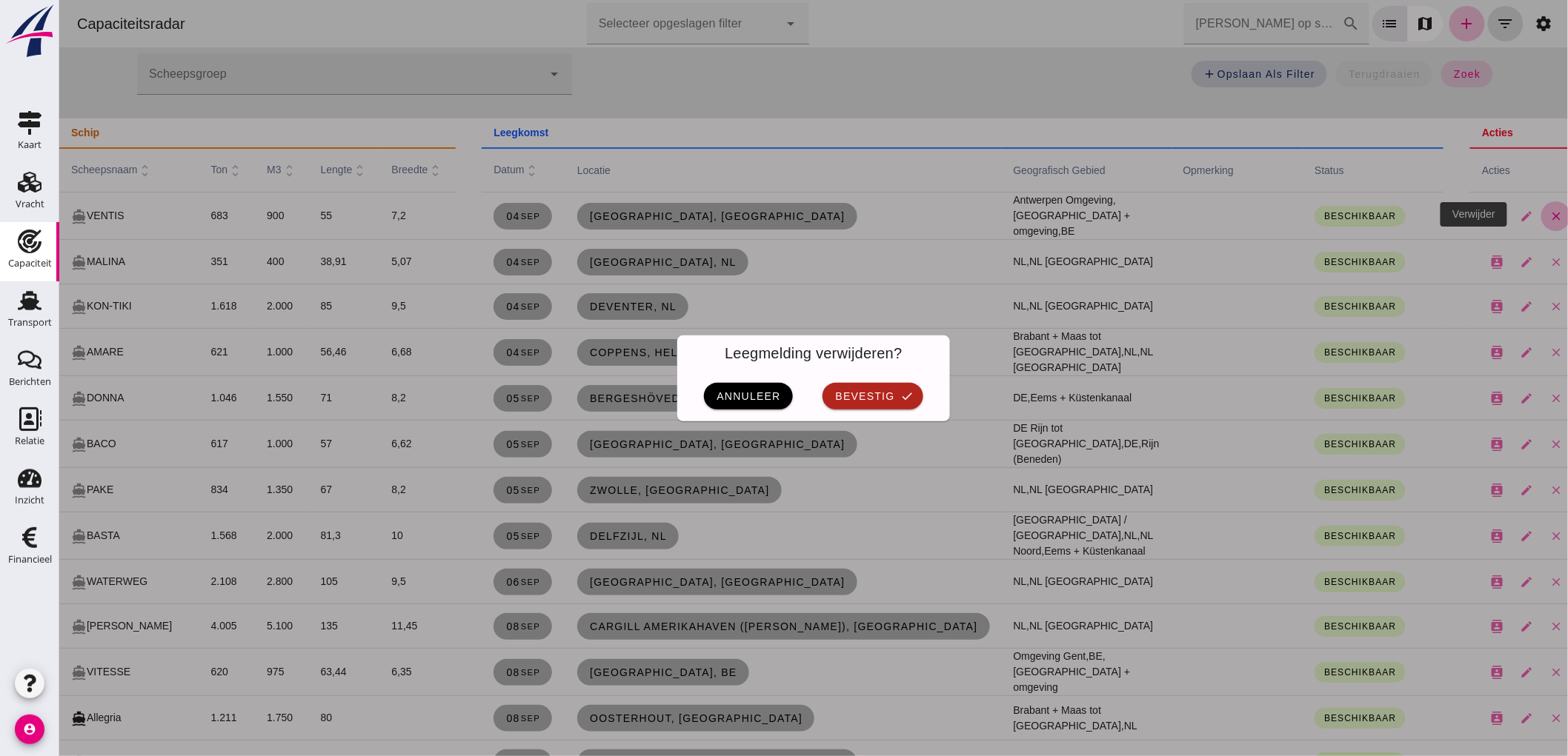
scroll to position [0, 0]
drag, startPoint x: 897, startPoint y: 409, endPoint x: 1634, endPoint y: 223, distance: 760.1
click at [897, 409] on button "bevestig check" at bounding box center [871, 396] width 100 height 26
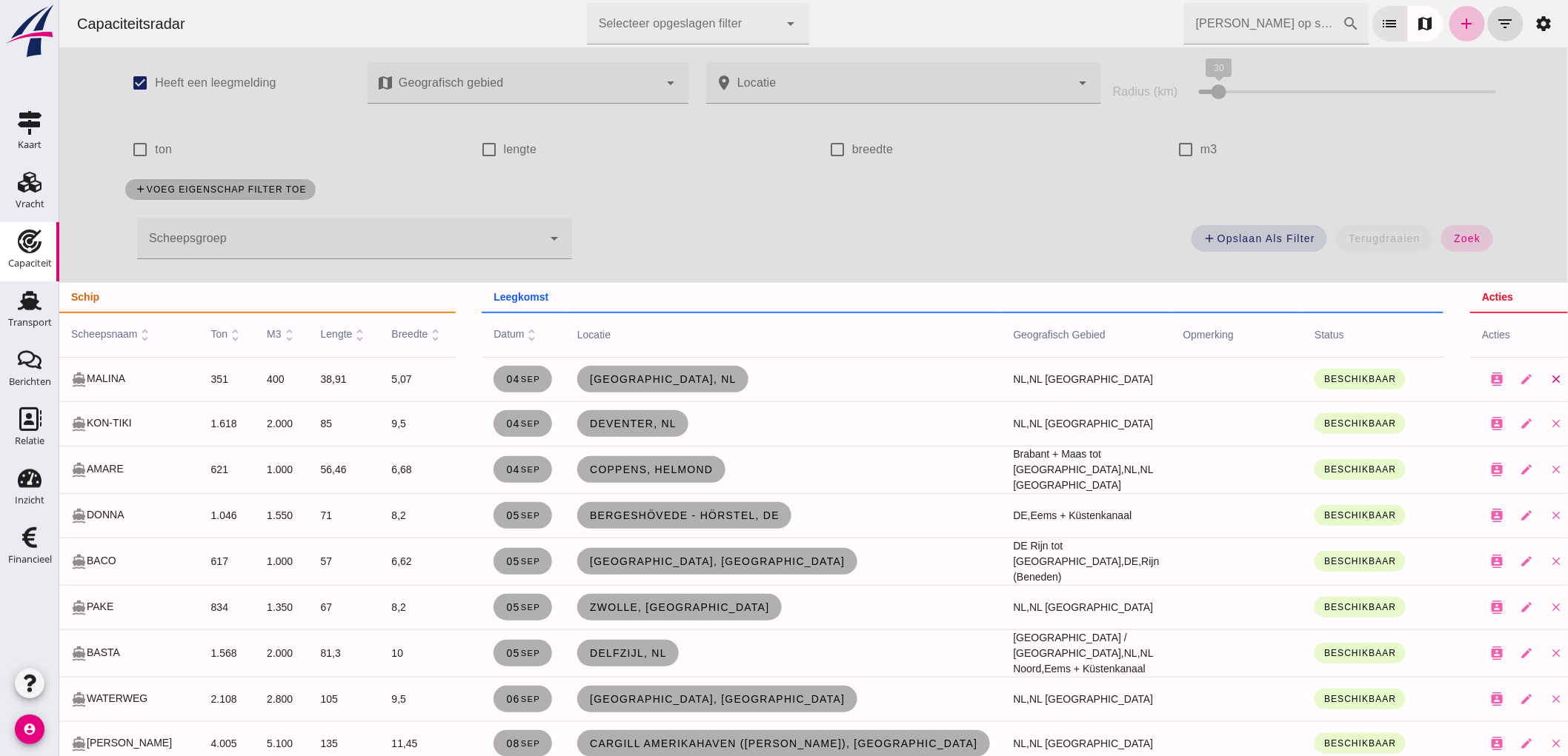
scroll to position [164, 0]
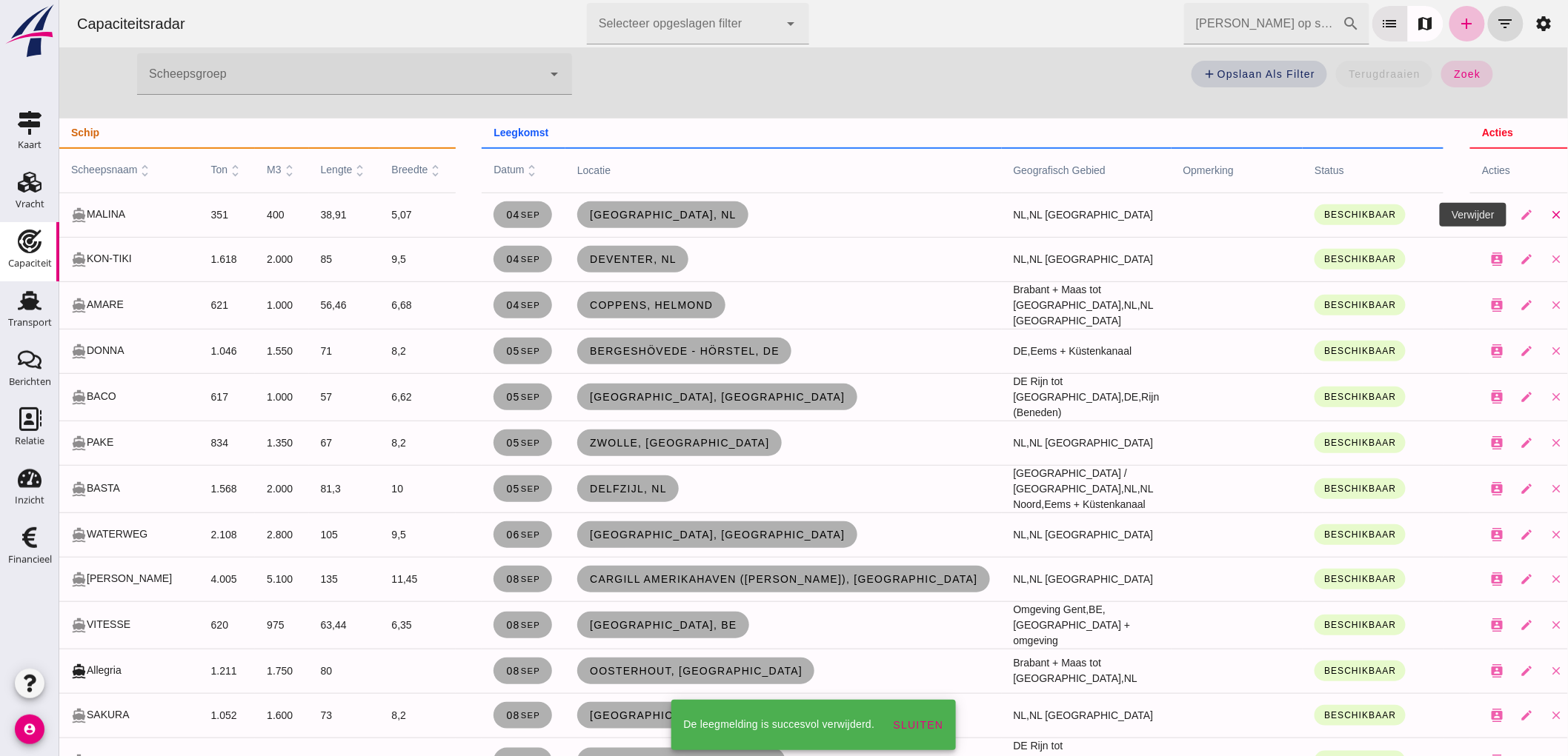
click at [1549, 217] on icon "close" at bounding box center [1555, 214] width 14 height 14
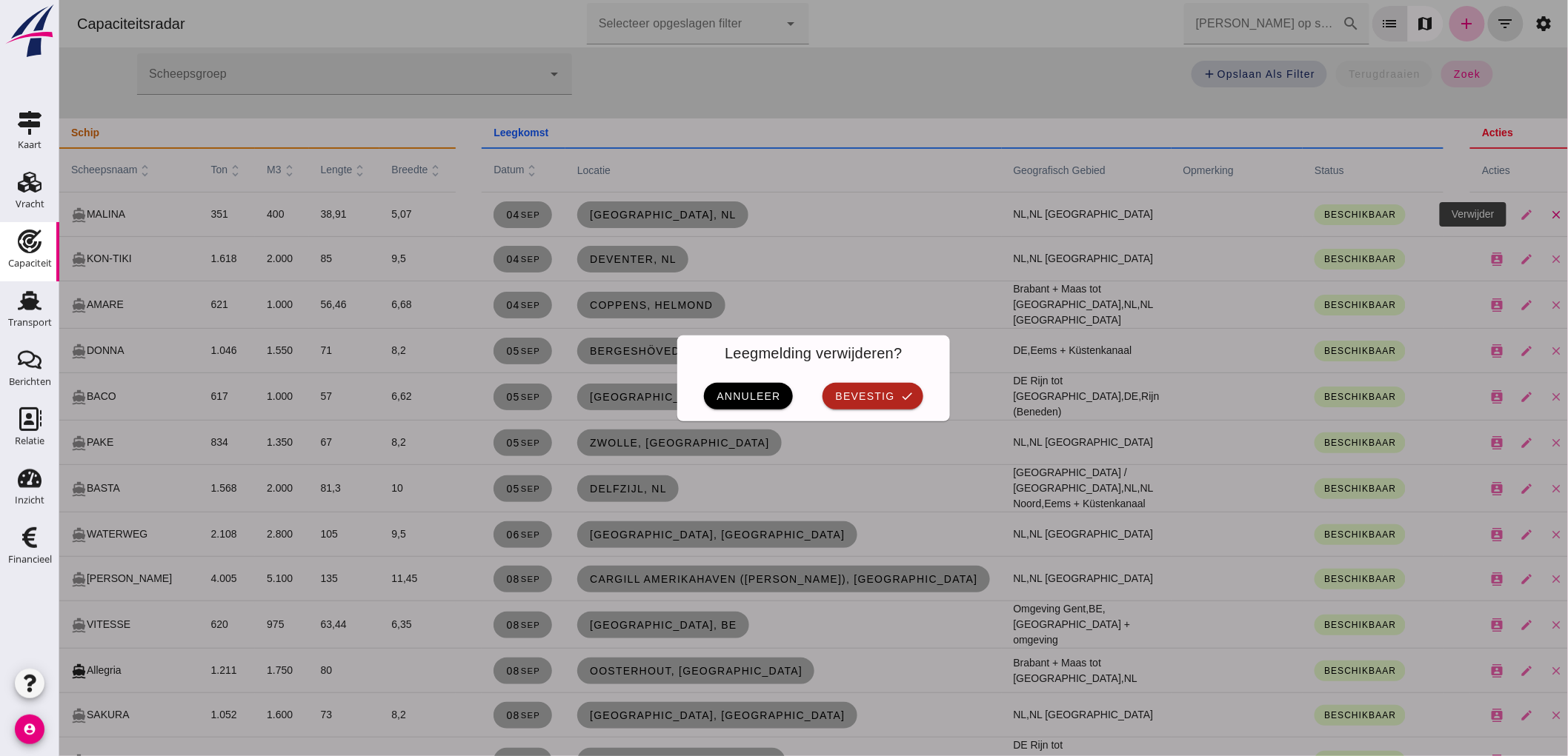
scroll to position [0, 0]
click at [890, 390] on button "bevestig check" at bounding box center [871, 396] width 100 height 26
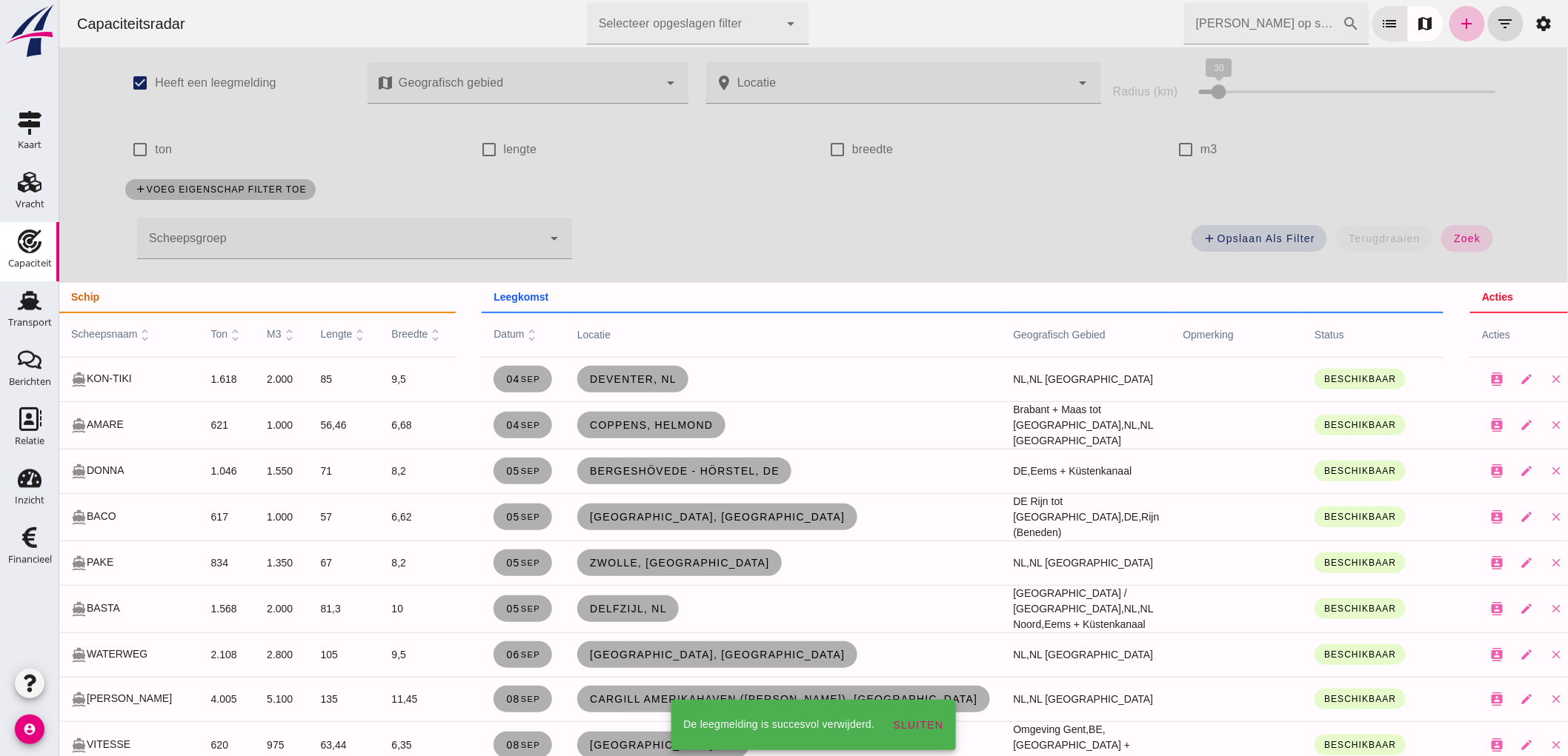
scroll to position [164, 0]
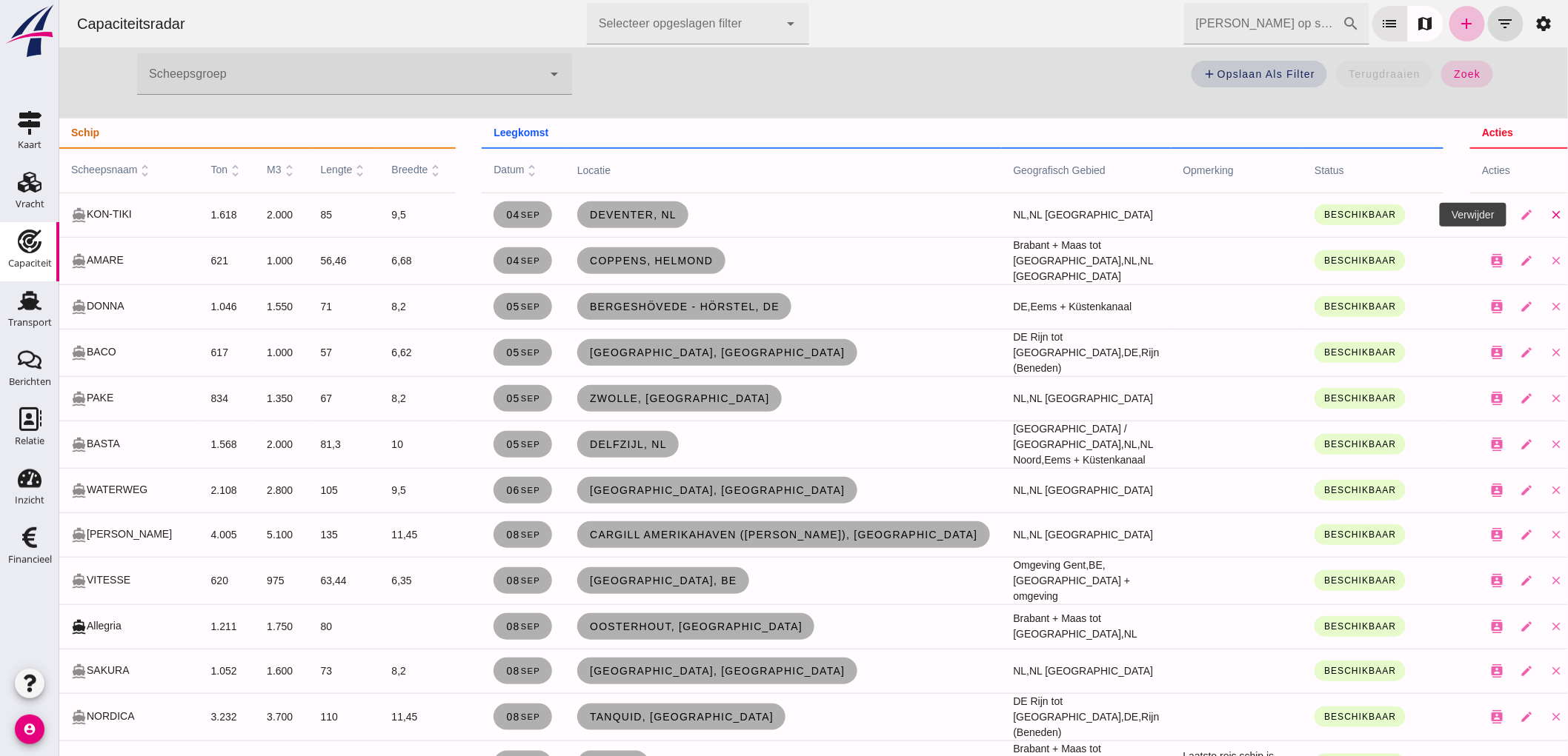
click at [1541, 223] on button "close" at bounding box center [1555, 214] width 30 height 30
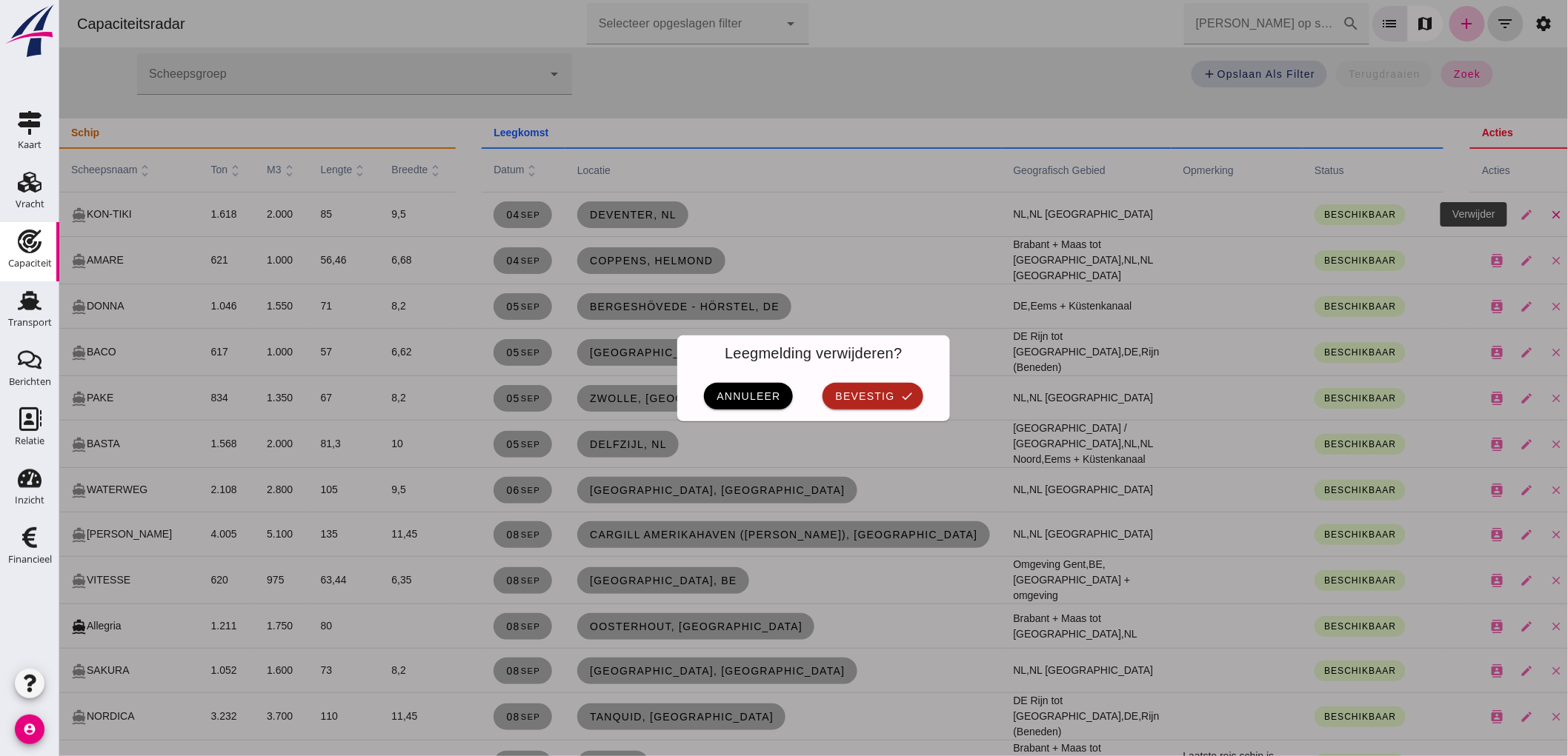
scroll to position [0, 0]
click at [888, 390] on button "bevestig check" at bounding box center [871, 396] width 100 height 26
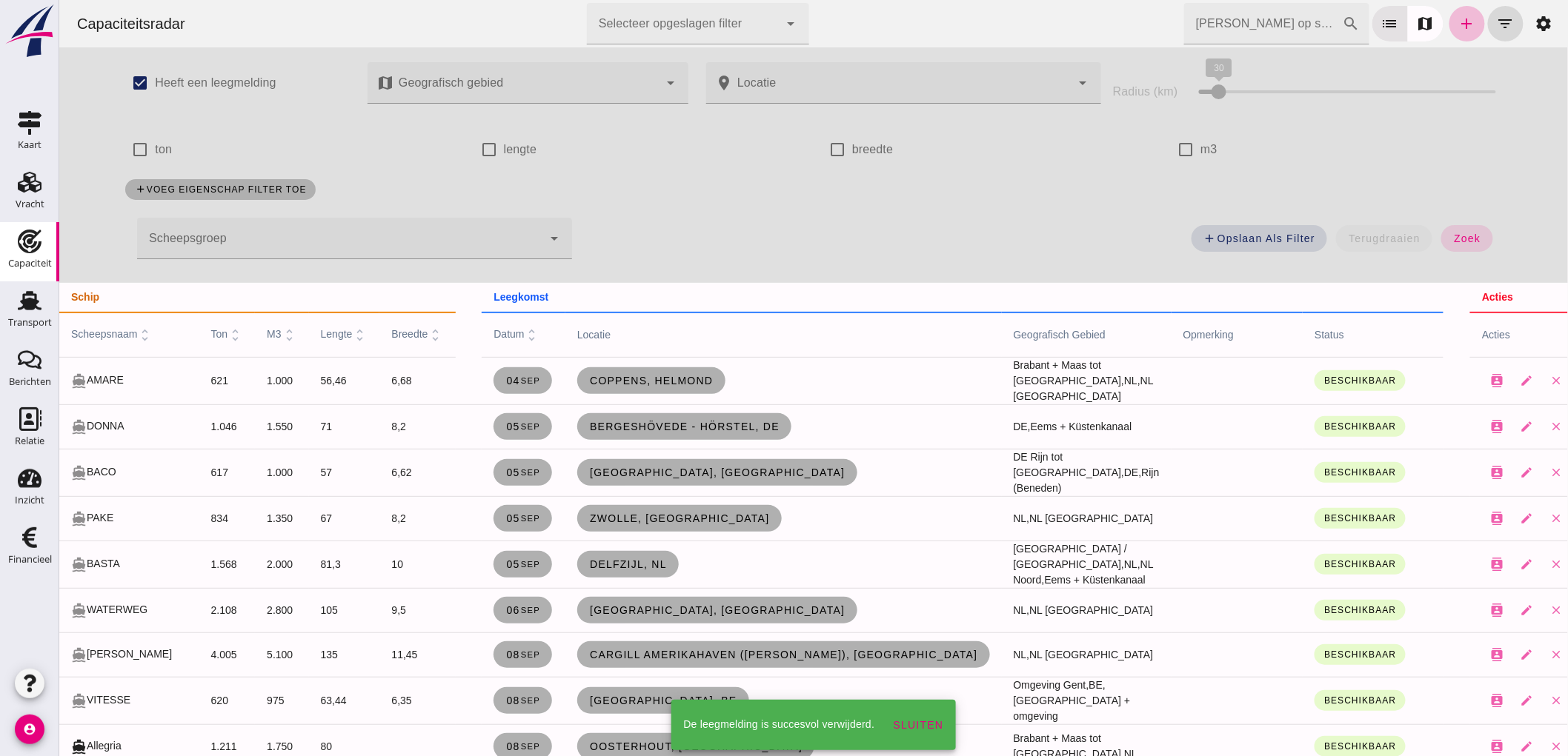
scroll to position [164, 0]
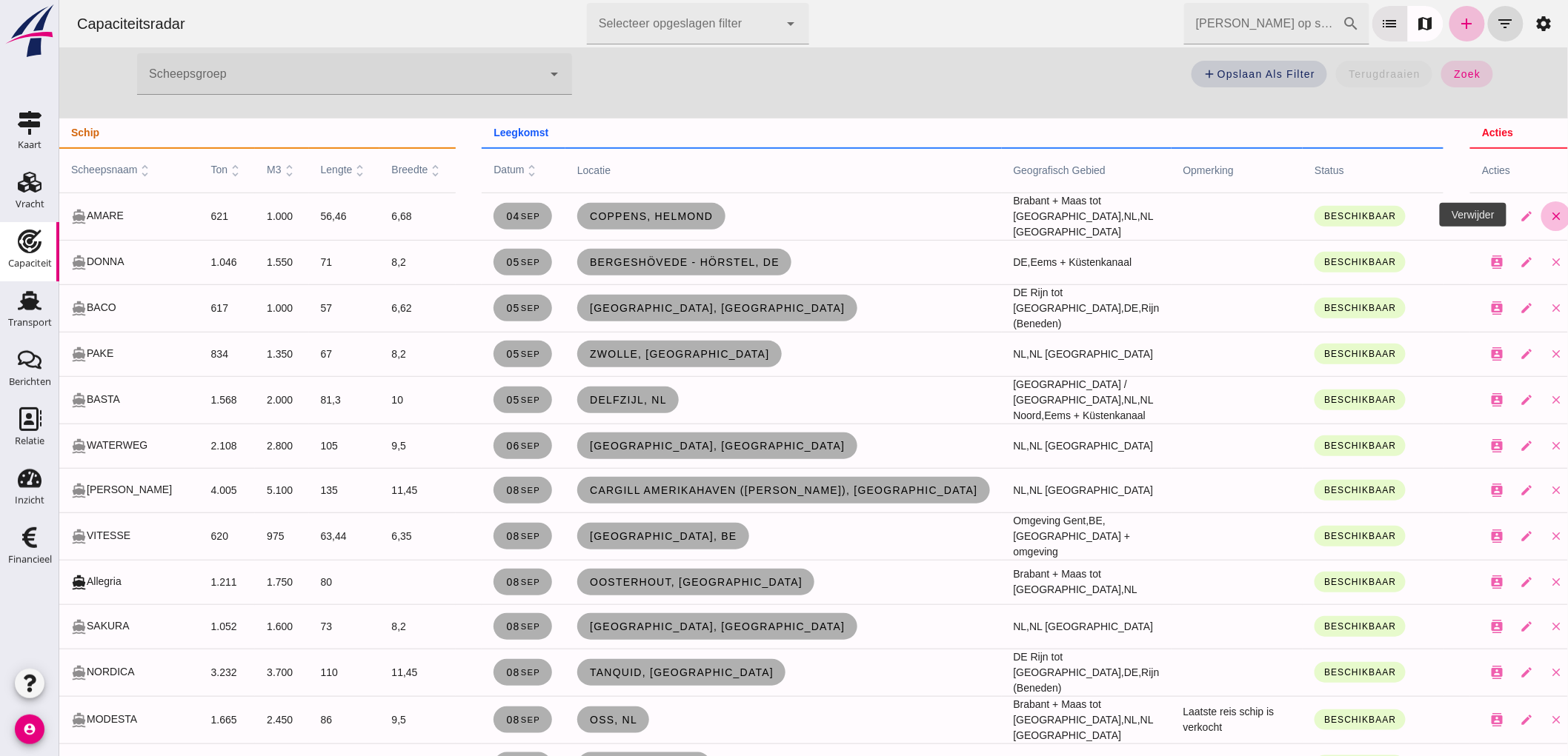
click at [1549, 211] on icon "close" at bounding box center [1555, 216] width 14 height 14
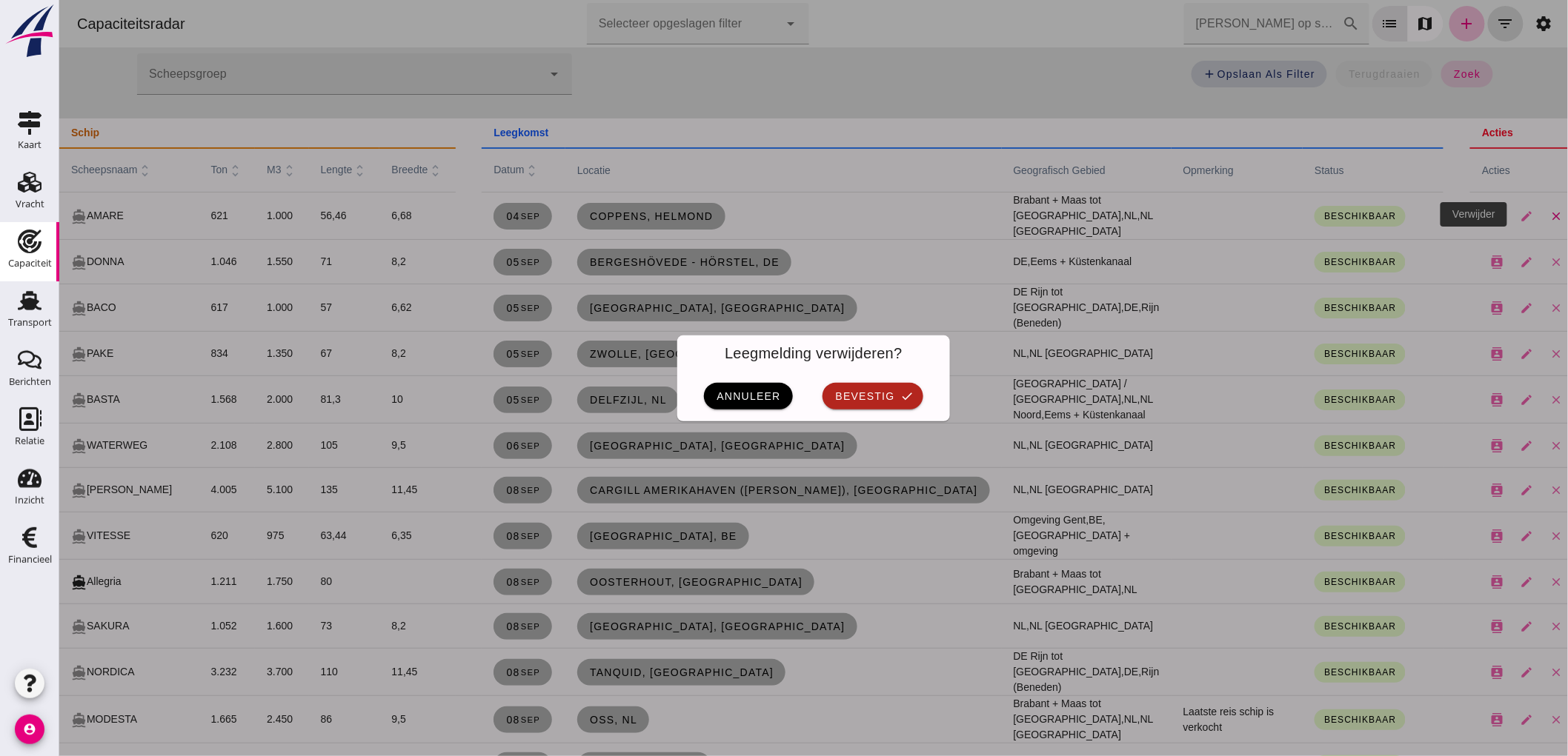
scroll to position [0, 0]
click at [884, 391] on span "bevestig" at bounding box center [864, 396] width 60 height 12
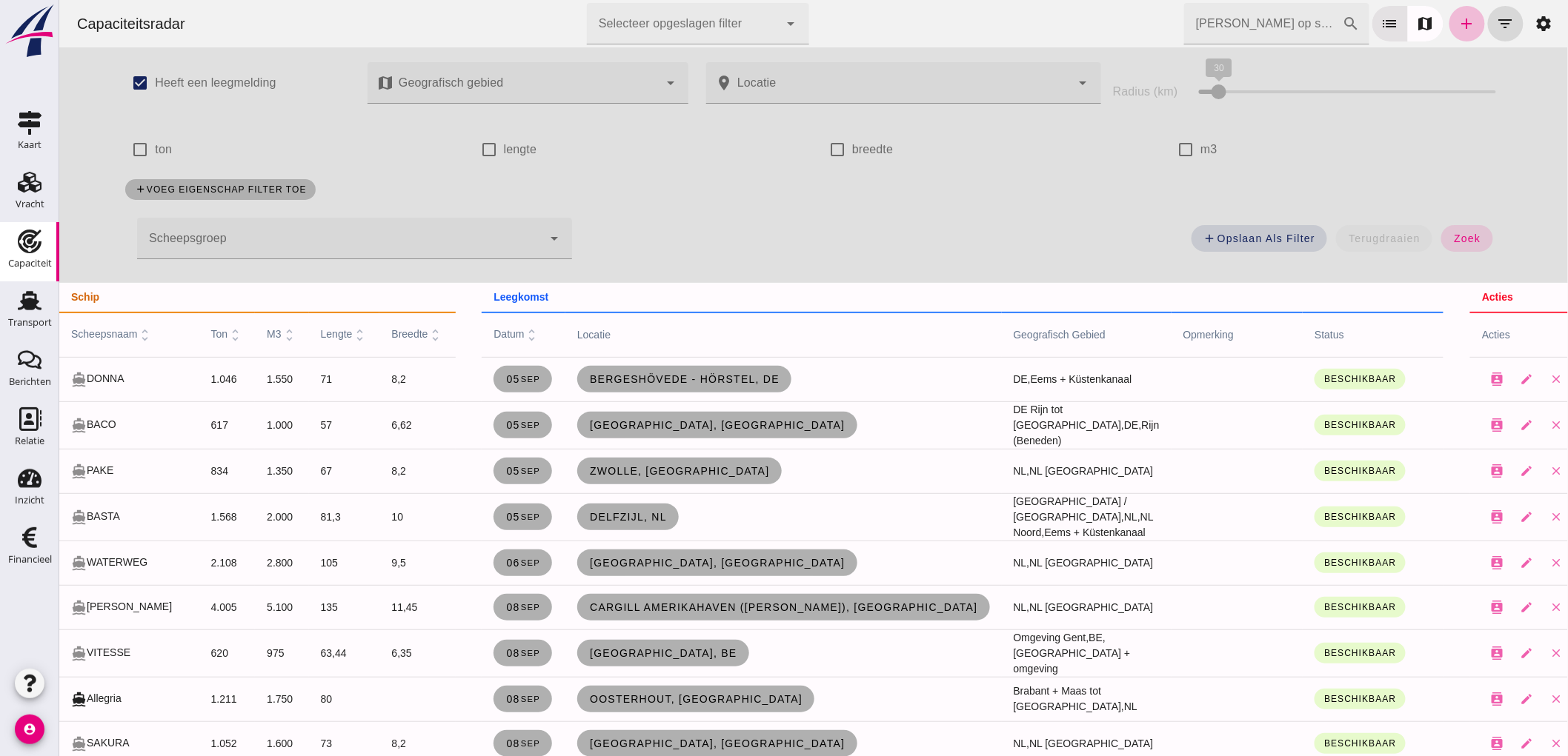
scroll to position [164, 0]
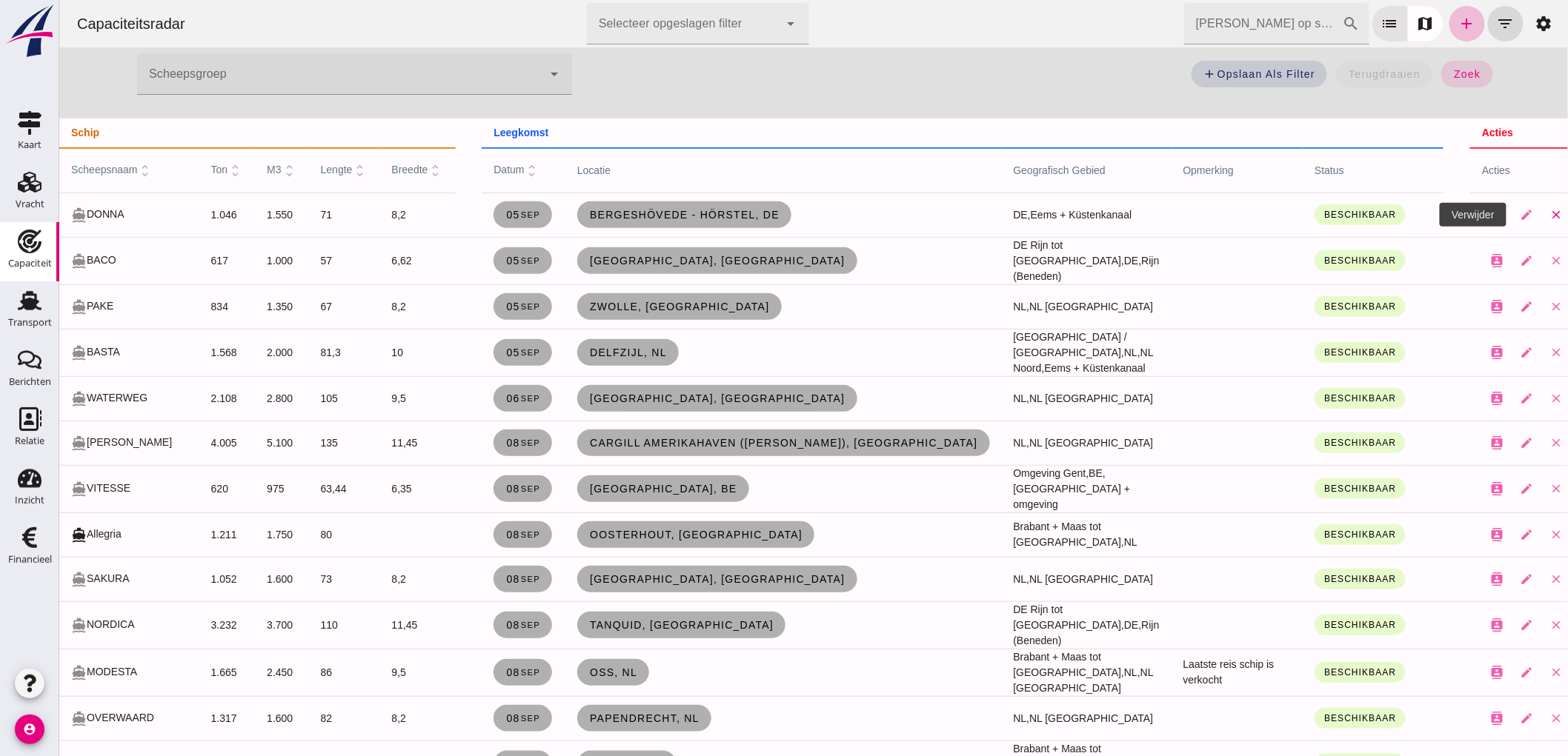
click at [1549, 211] on icon "close" at bounding box center [1555, 214] width 14 height 14
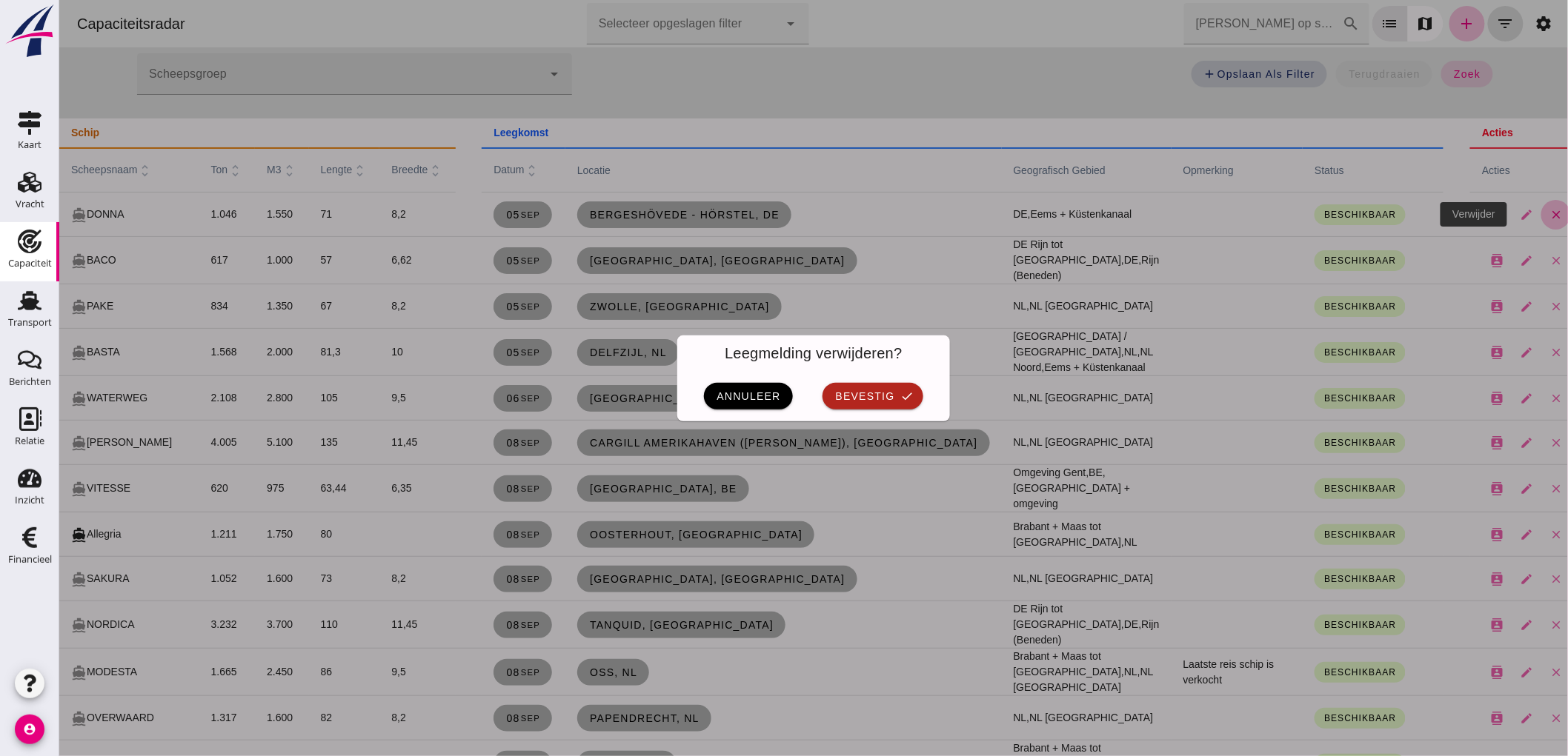
scroll to position [0, 0]
click at [881, 397] on span "bevestig" at bounding box center [864, 396] width 60 height 12
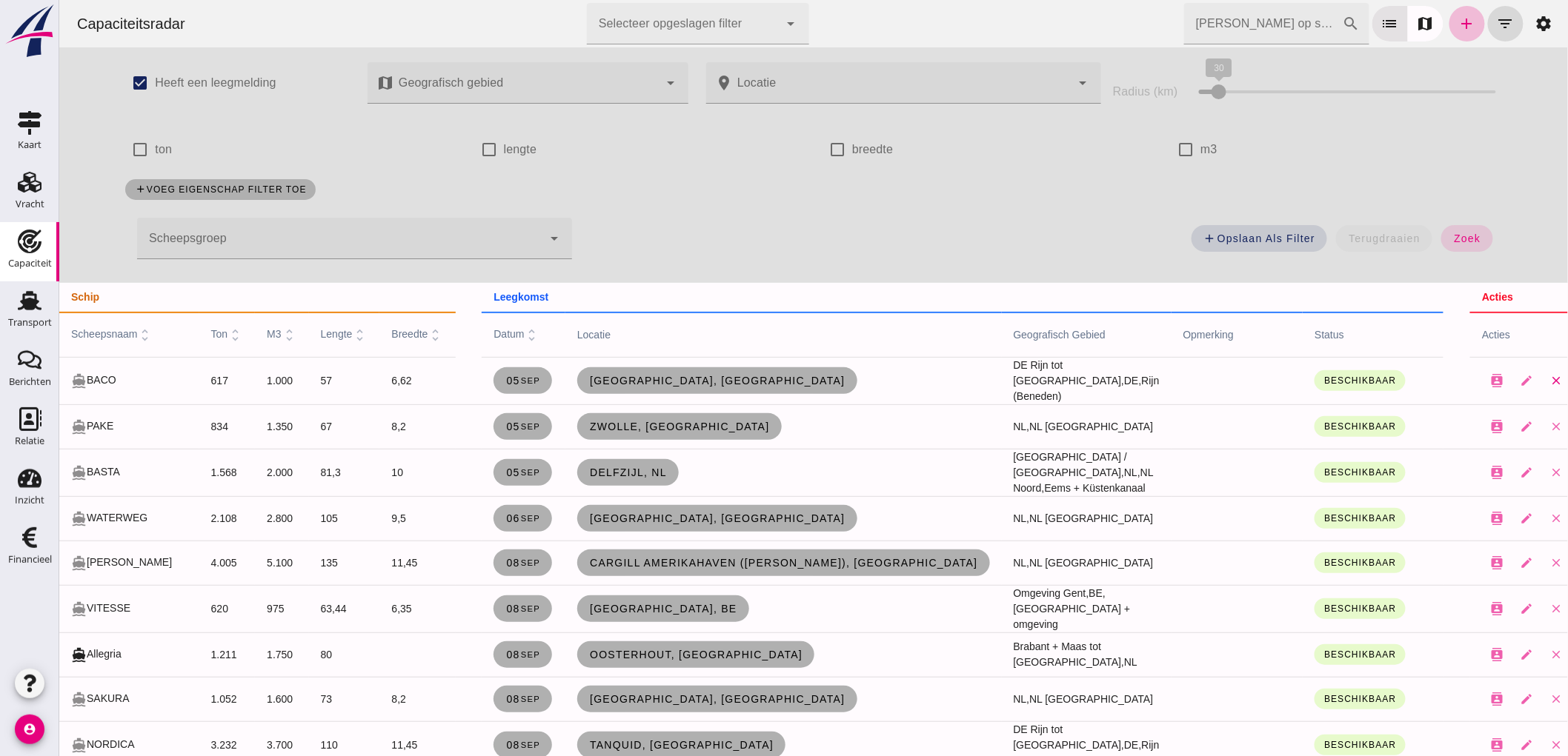
scroll to position [164, 0]
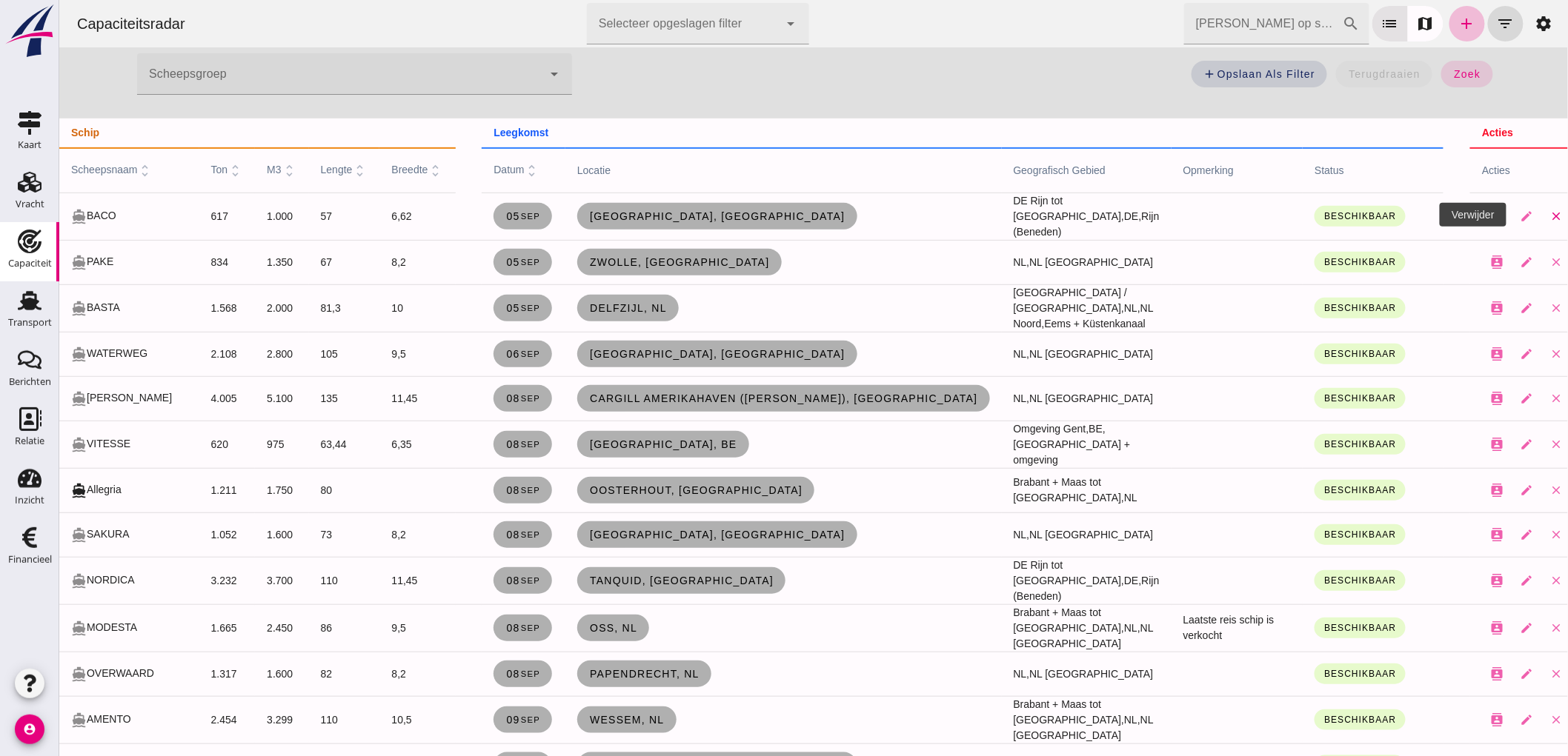
click at [1549, 214] on icon "close" at bounding box center [1555, 216] width 14 height 14
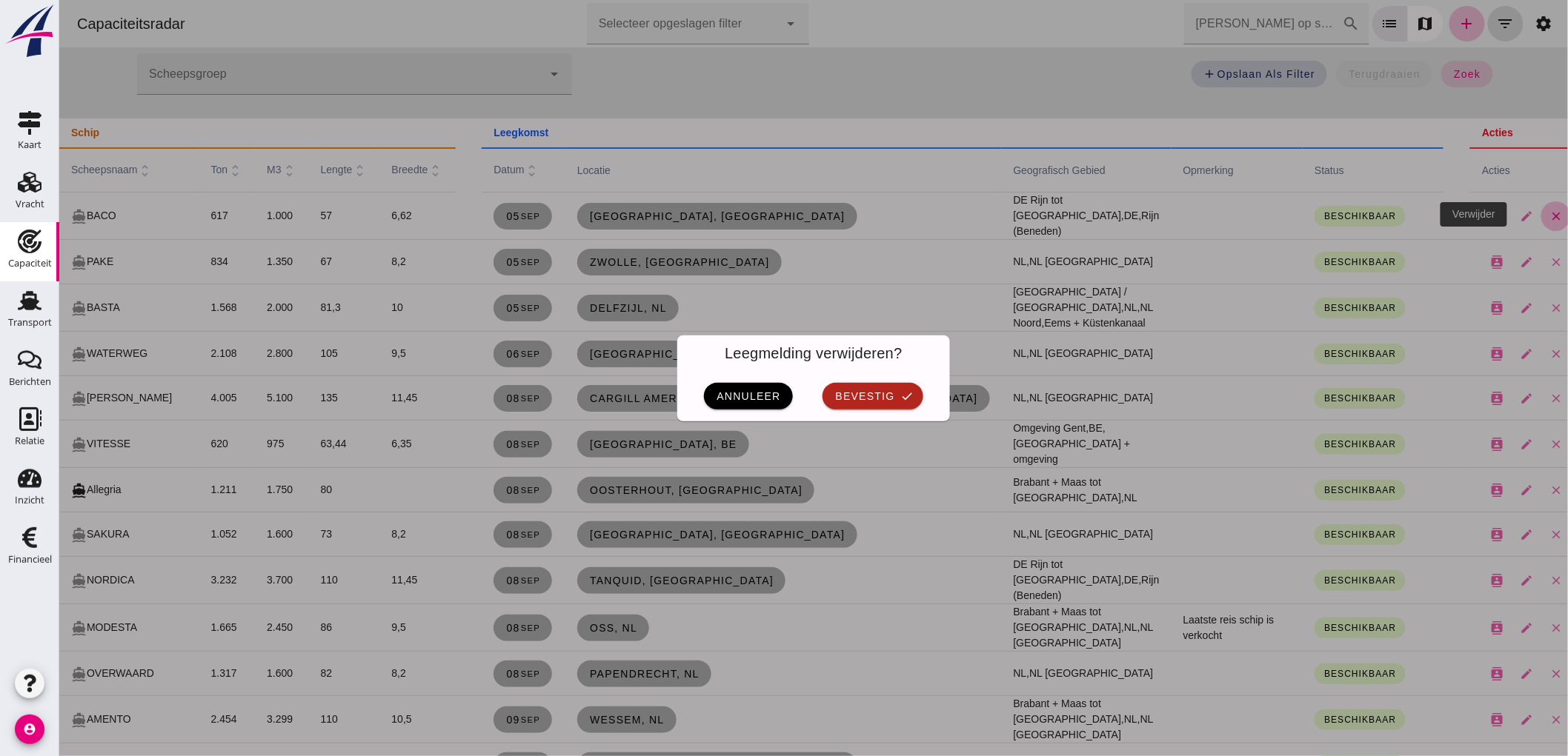
scroll to position [0, 0]
click at [890, 406] on button "bevestig check" at bounding box center [871, 396] width 100 height 26
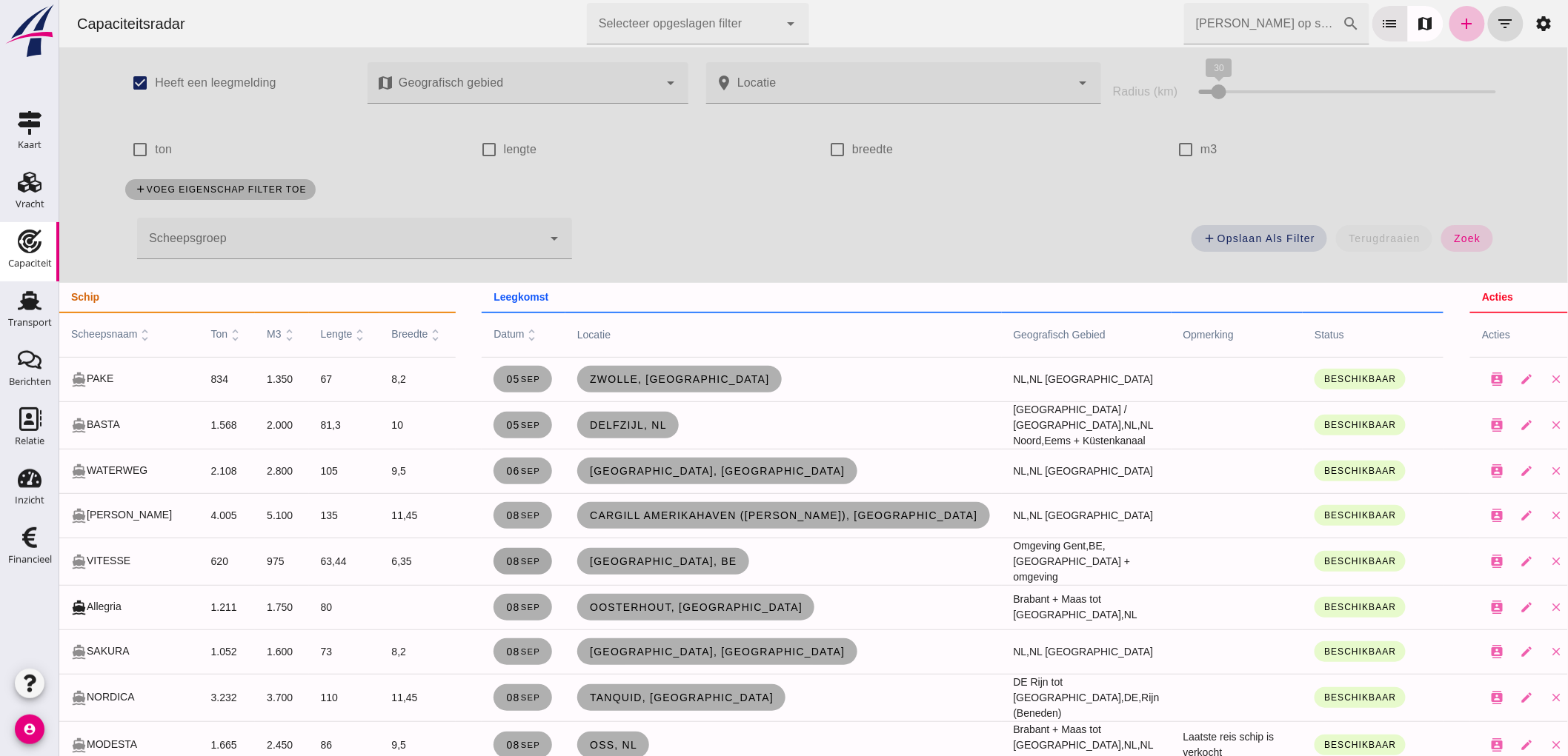
scroll to position [164, 0]
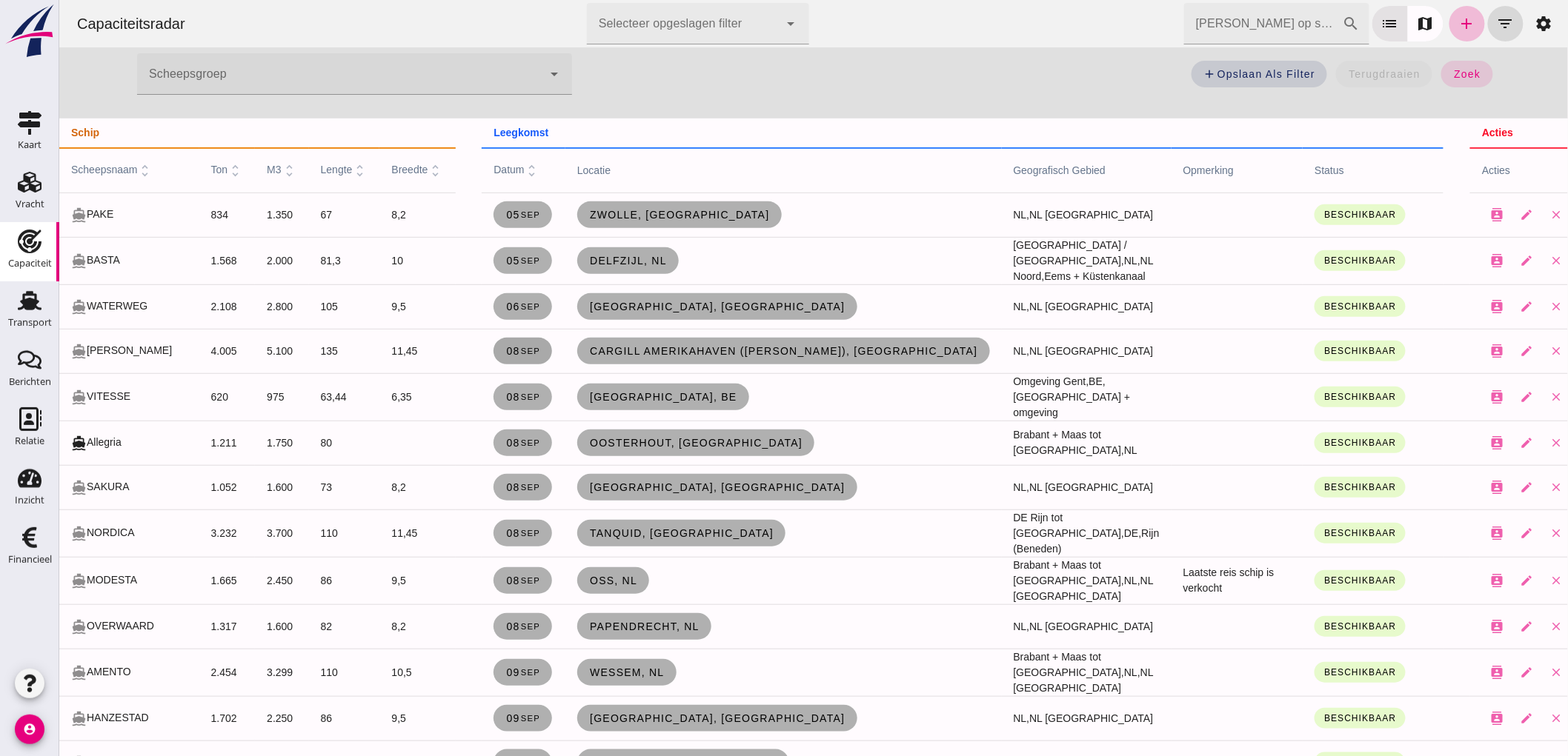
click at [530, 358] on link "[DATE]" at bounding box center [522, 350] width 58 height 26
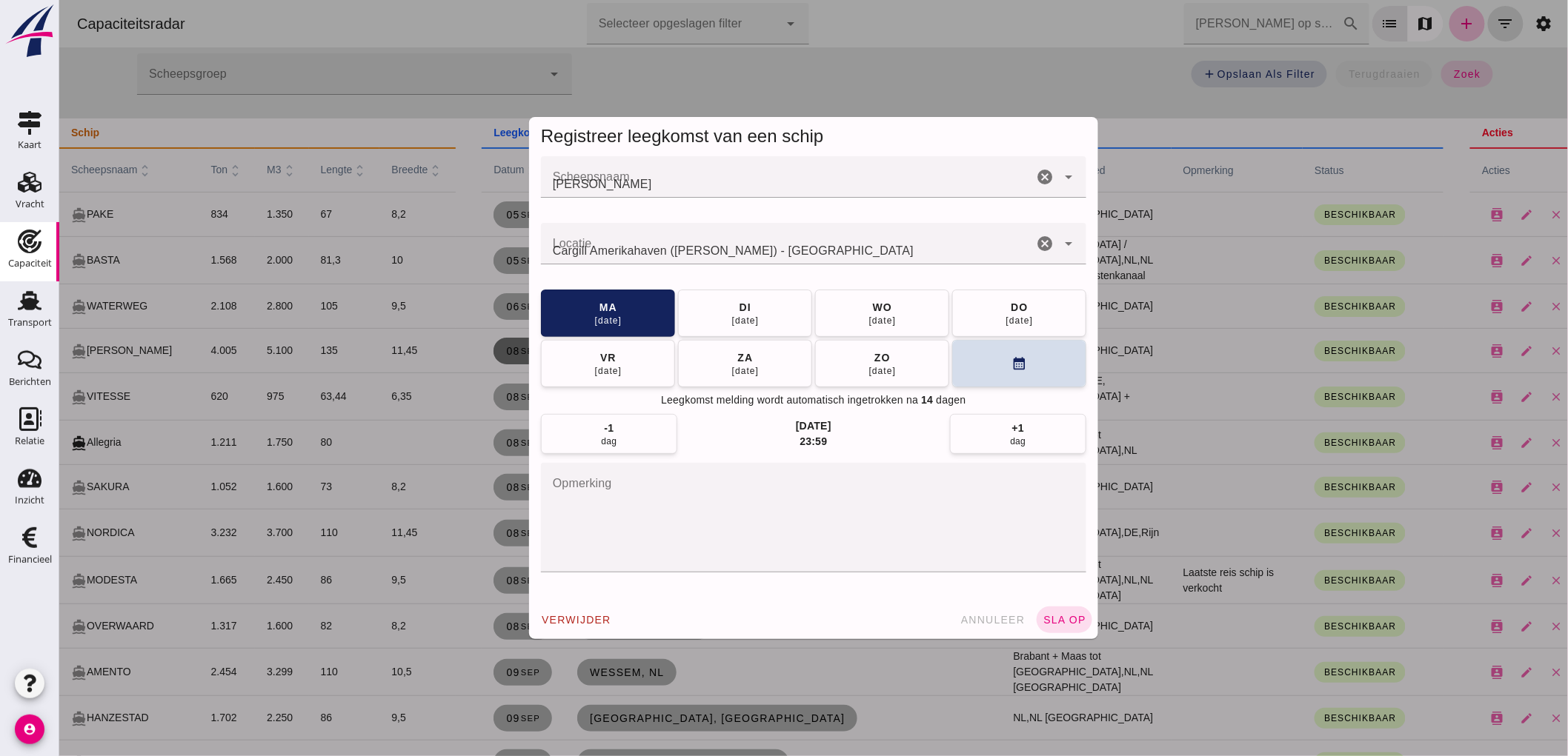
scroll to position [0, 0]
click at [878, 369] on div "[DATE]" at bounding box center [882, 370] width 28 height 12
click at [714, 332] on button "[DATE]" at bounding box center [745, 312] width 134 height 48
click at [1074, 620] on span "sla op" at bounding box center [1063, 620] width 44 height 12
click at [1075, 623] on div at bounding box center [813, 378] width 1509 height 756
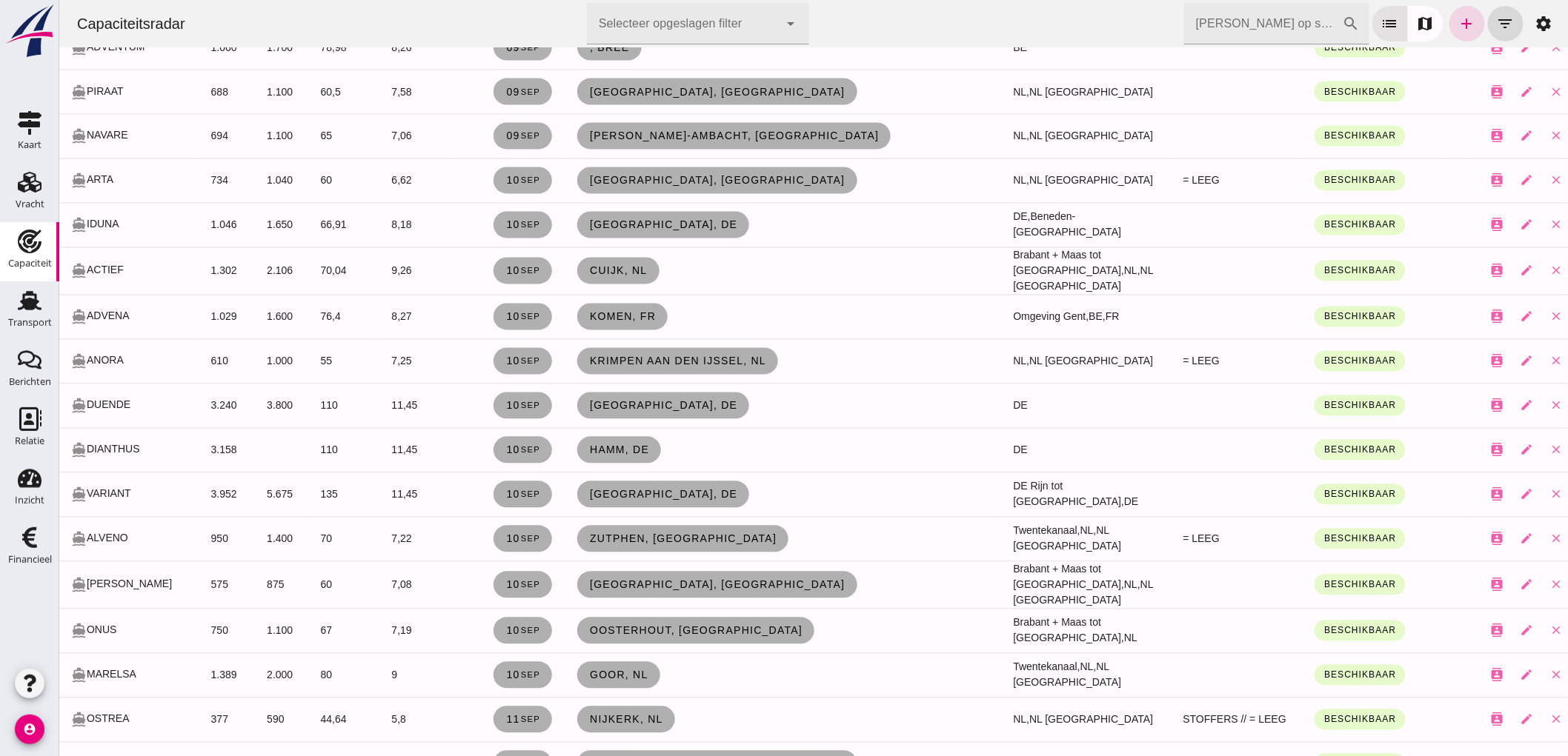
scroll to position [1152, 0]
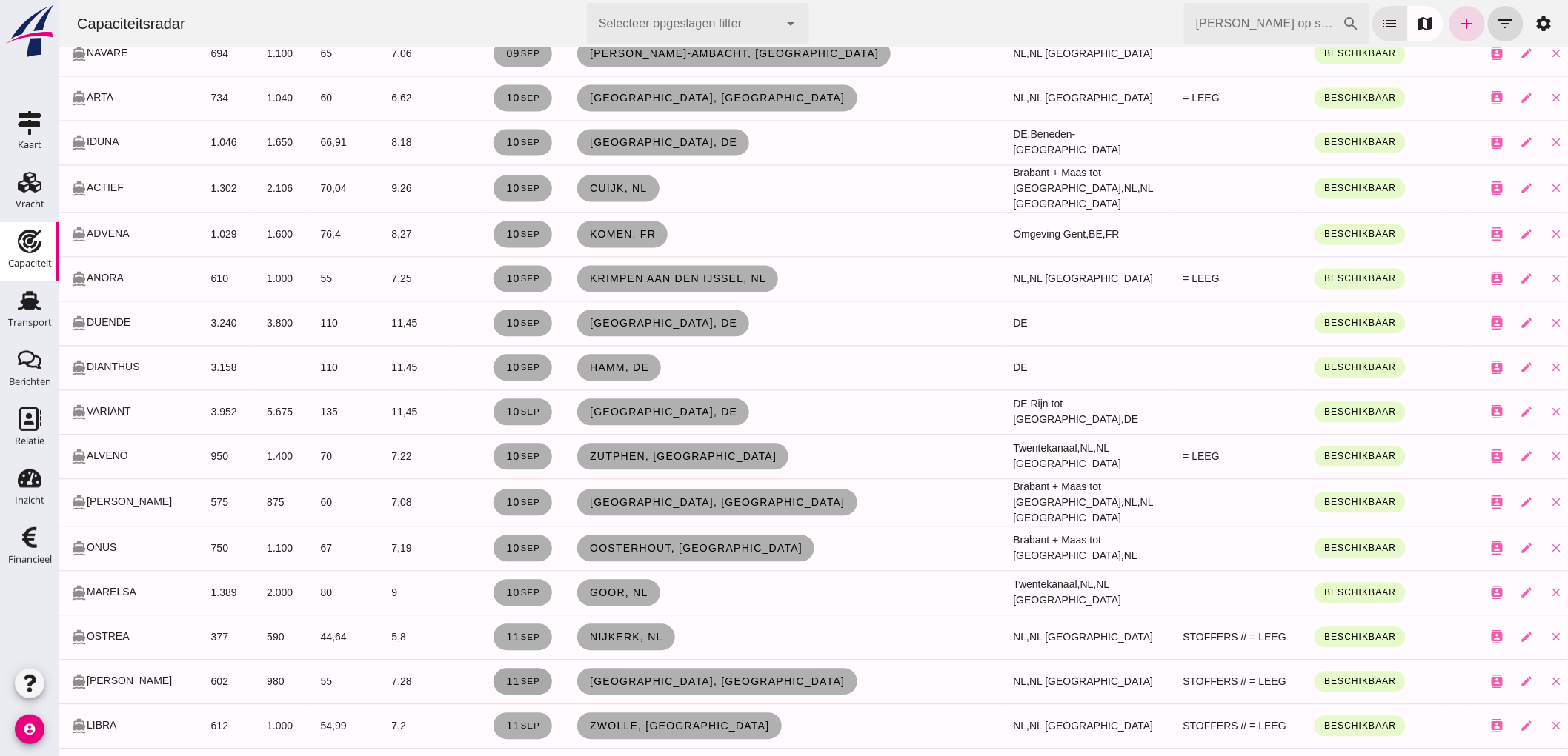
click at [504, 669] on link "[DATE]" at bounding box center [522, 681] width 58 height 26
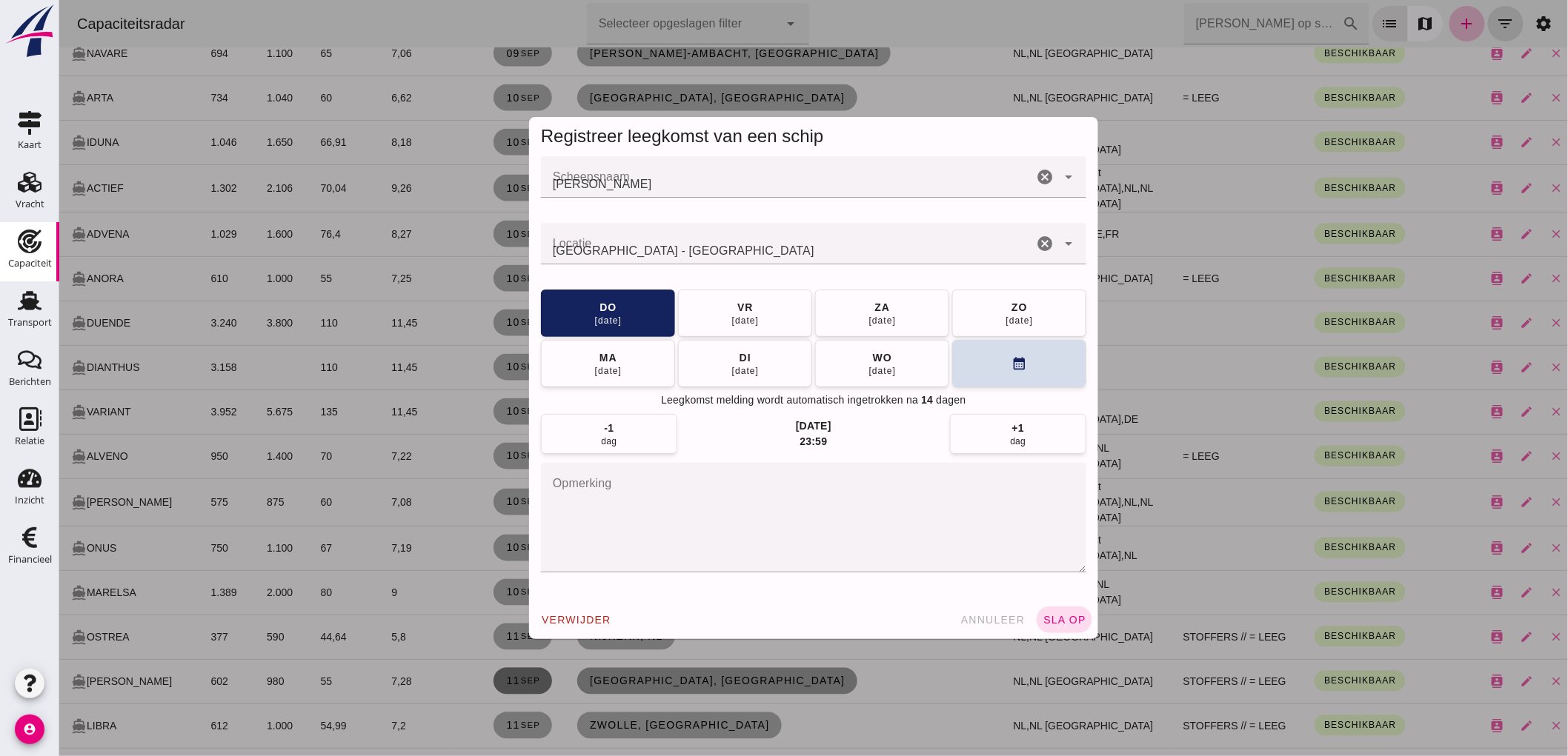
scroll to position [0, 0]
